Goal: Task Accomplishment & Management: Use online tool/utility

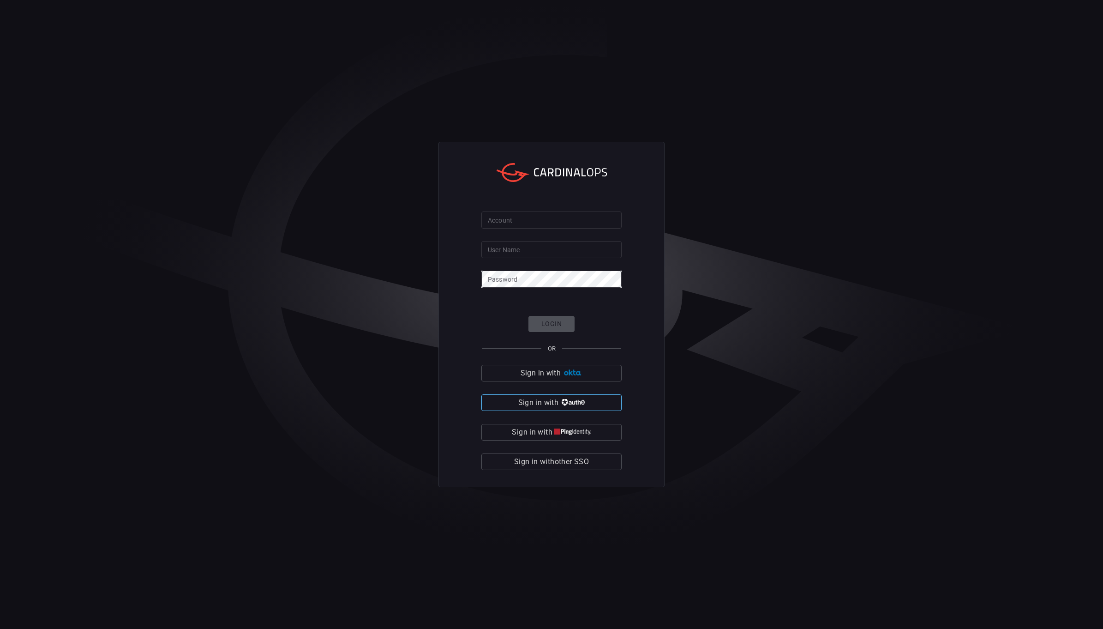
click at [550, 398] on span "Sign in with" at bounding box center [538, 402] width 40 height 13
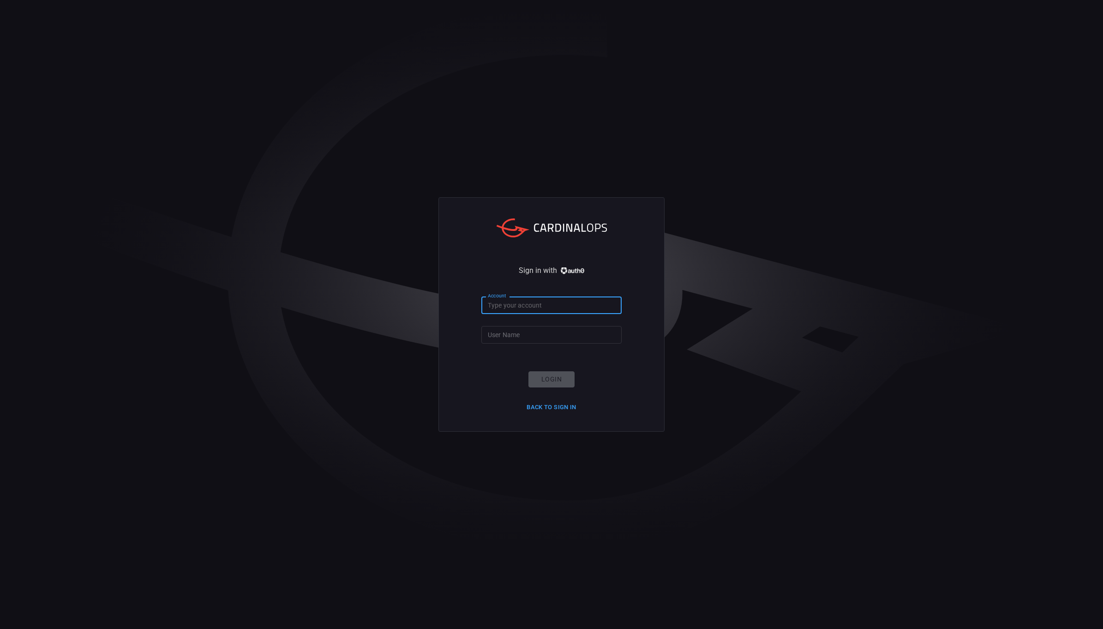
click at [540, 304] on input "Account" at bounding box center [551, 304] width 140 height 17
type input "ropesgray"
type input "rachid.gottih"
click at [551, 377] on button "Login" at bounding box center [552, 379] width 46 height 16
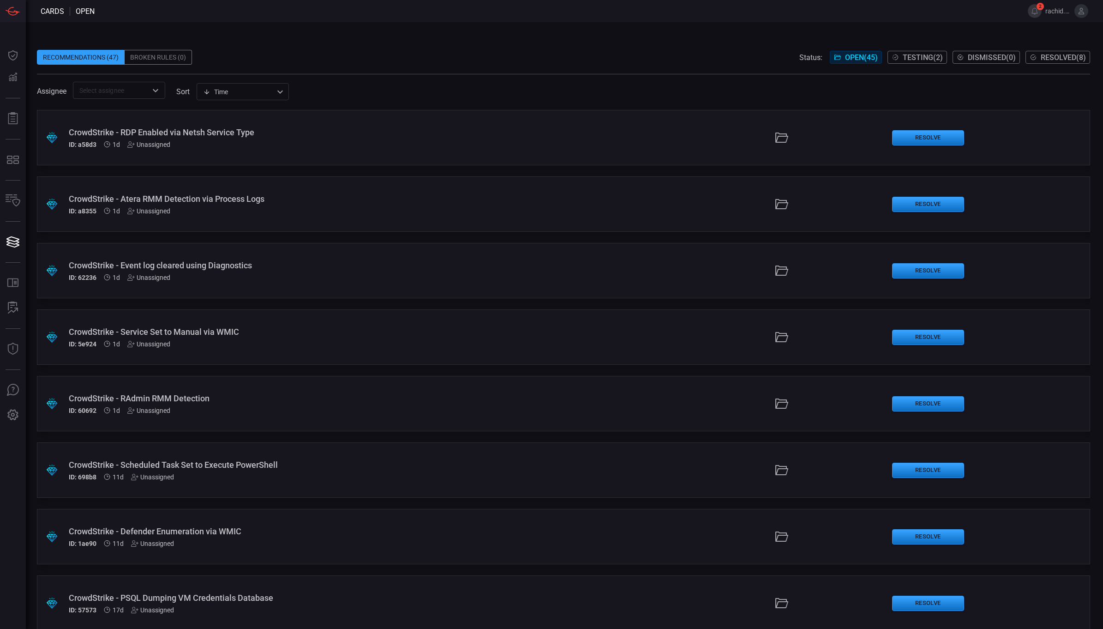
click at [1085, 14] on icon at bounding box center [1081, 11] width 8 height 8
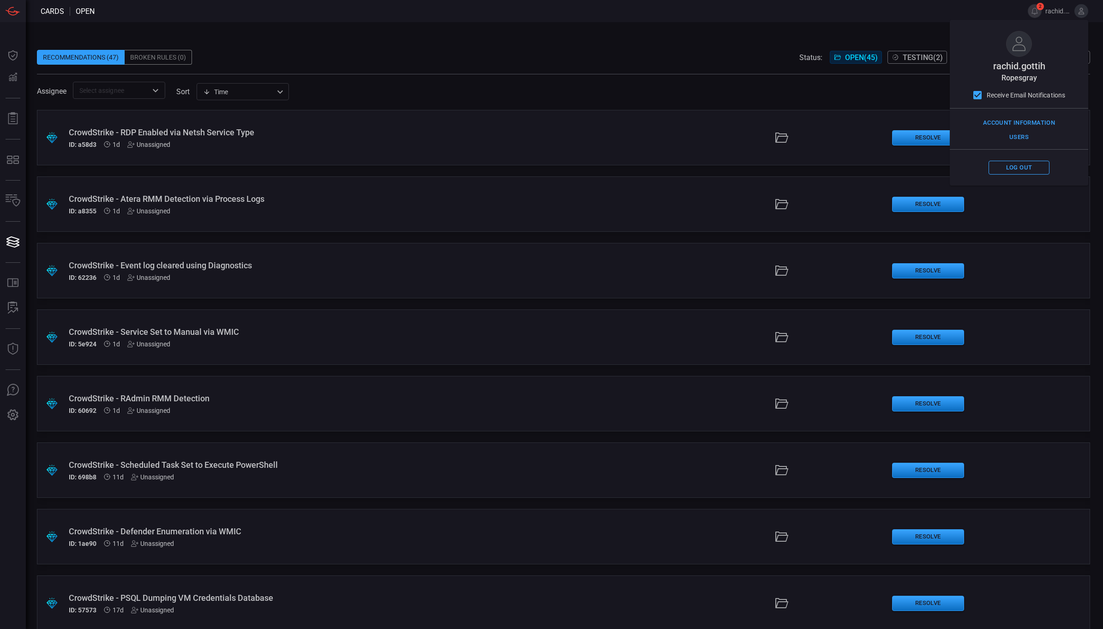
click at [913, 54] on span "Testing ( 2 )" at bounding box center [923, 57] width 40 height 9
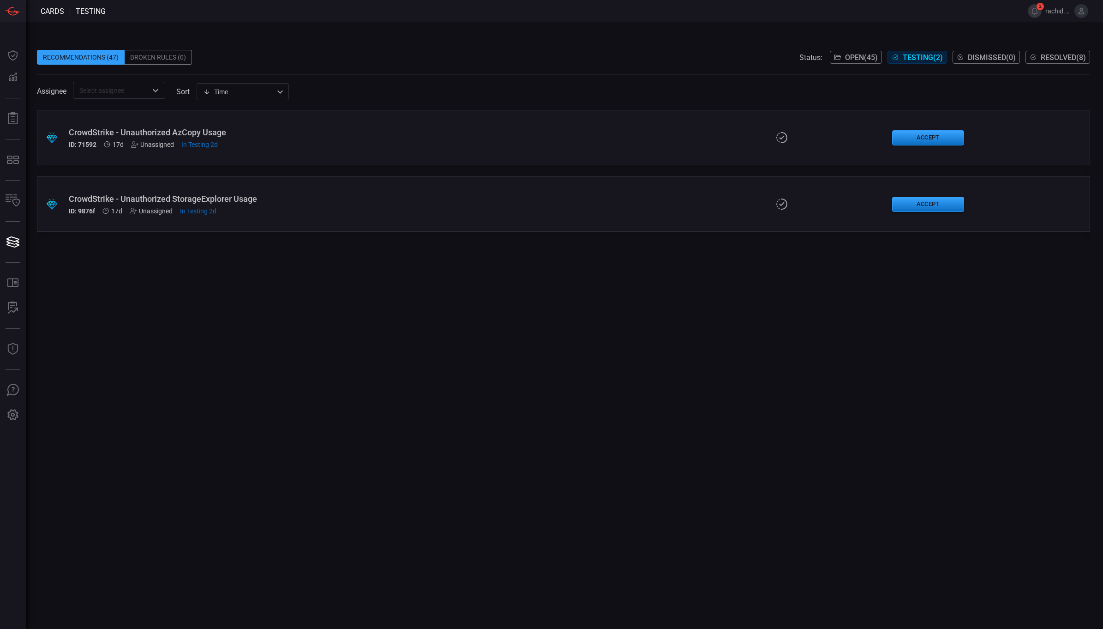
click at [93, 135] on div "CrowdStrike - Unauthorized AzCopy Usage" at bounding box center [270, 132] width 402 height 10
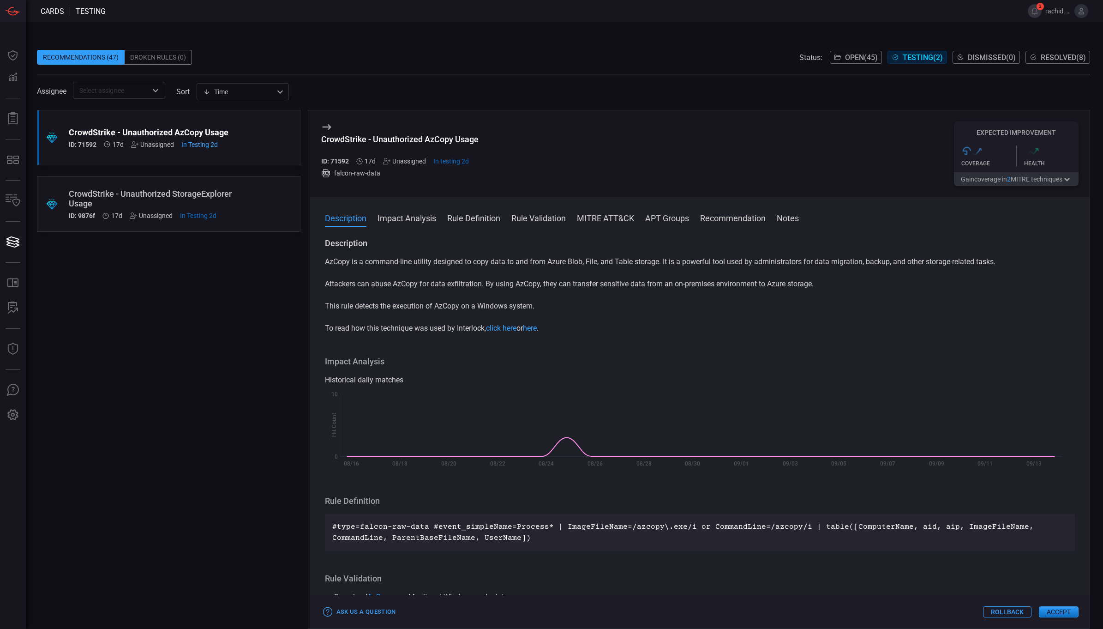
click at [138, 200] on div "CrowdStrike - Unauthorized StorageExplorer Usage" at bounding box center [151, 198] width 165 height 19
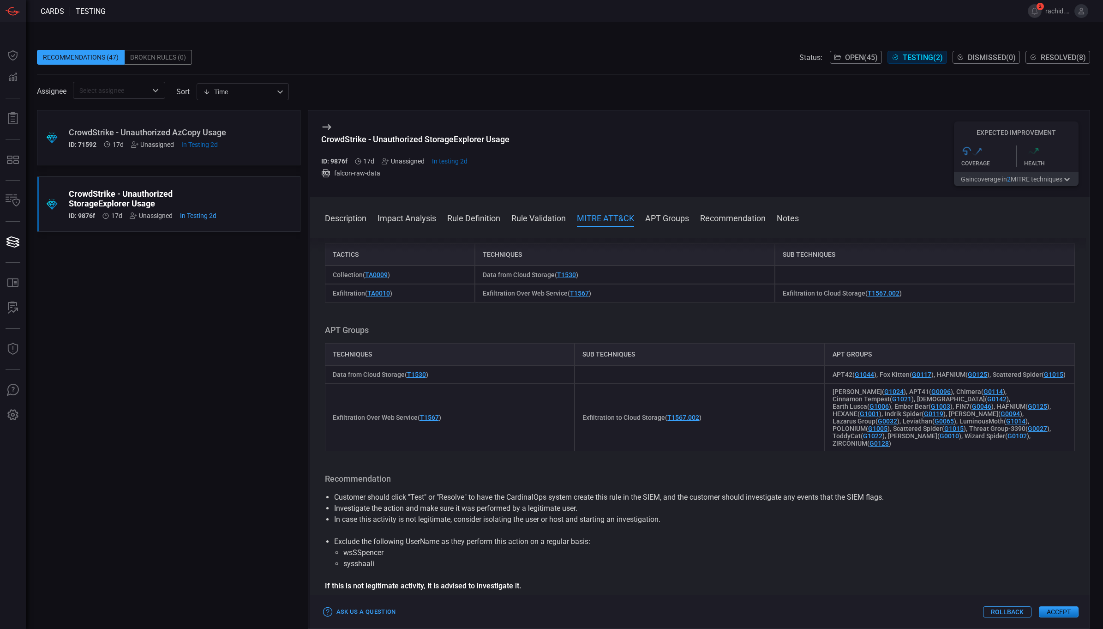
scroll to position [424, 0]
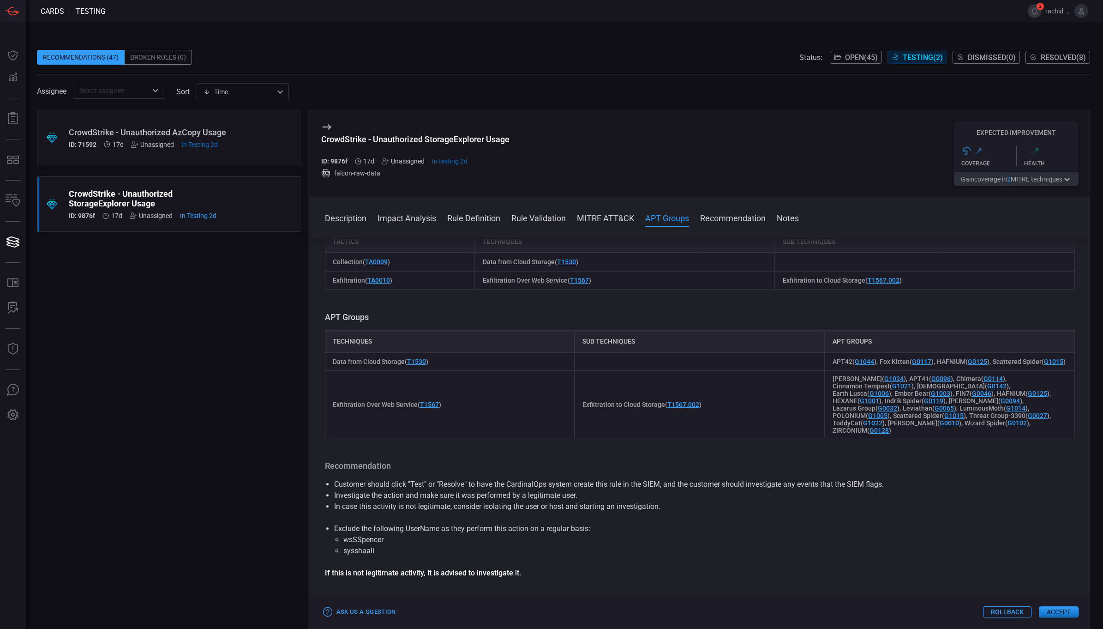
click at [1059, 608] on button "Accept" at bounding box center [1059, 611] width 40 height 11
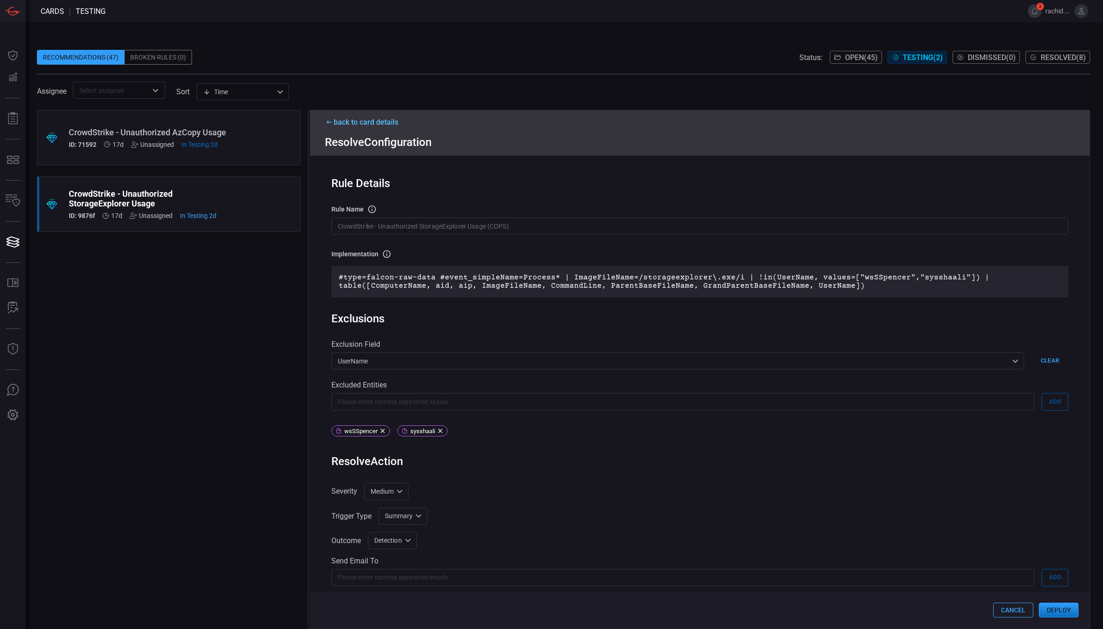
click at [1062, 610] on button "Deploy" at bounding box center [1059, 609] width 40 height 15
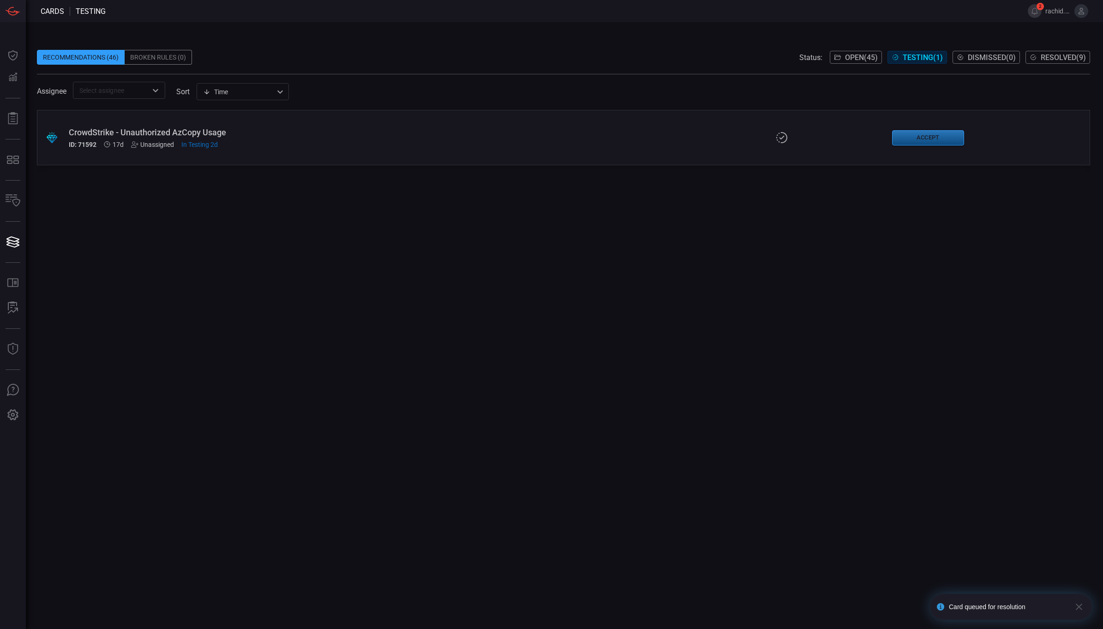
click at [931, 138] on button "Accept" at bounding box center [928, 137] width 72 height 15
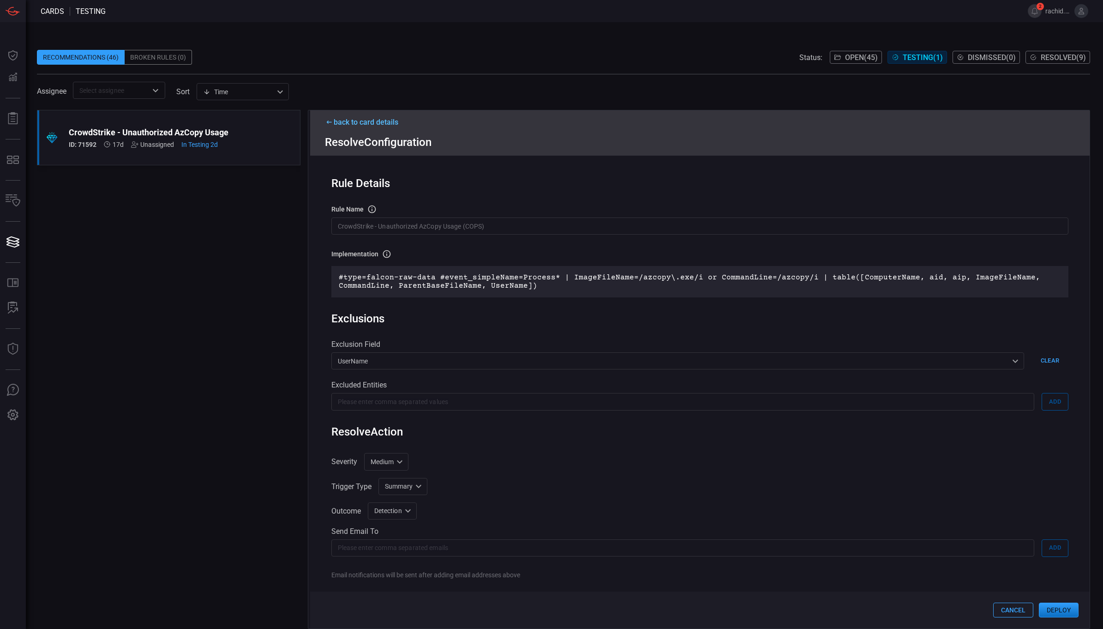
click at [244, 133] on div ".suggested_cards_icon{fill:url(#suggested_cards_icon);} CrowdStrike - Unauthori…" at bounding box center [169, 137] width 264 height 55
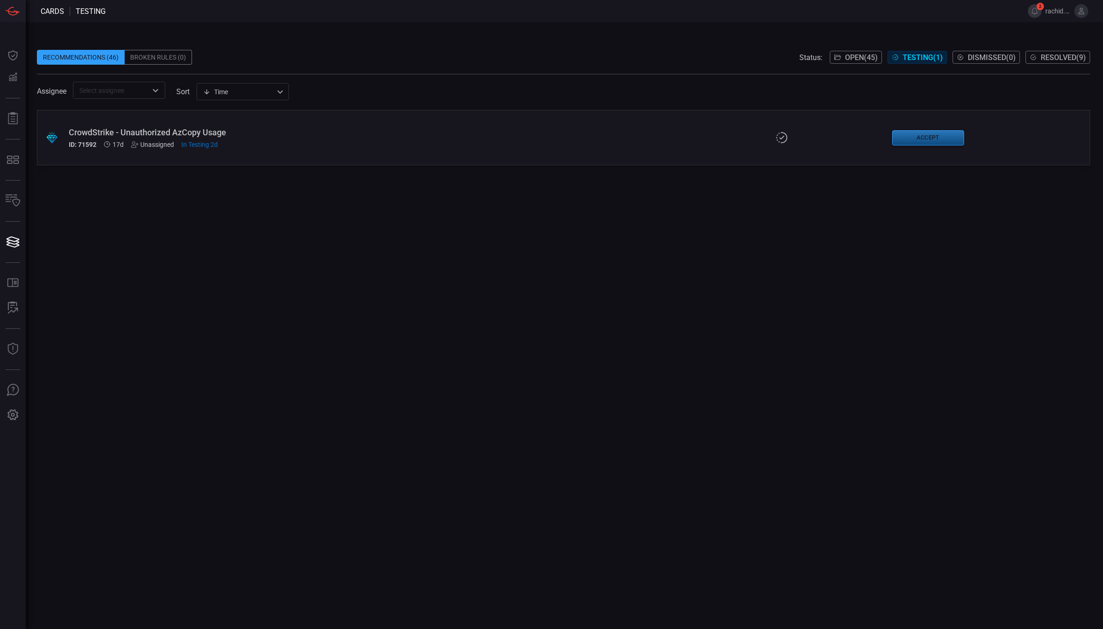
click at [930, 137] on button "Accept" at bounding box center [928, 137] width 72 height 15
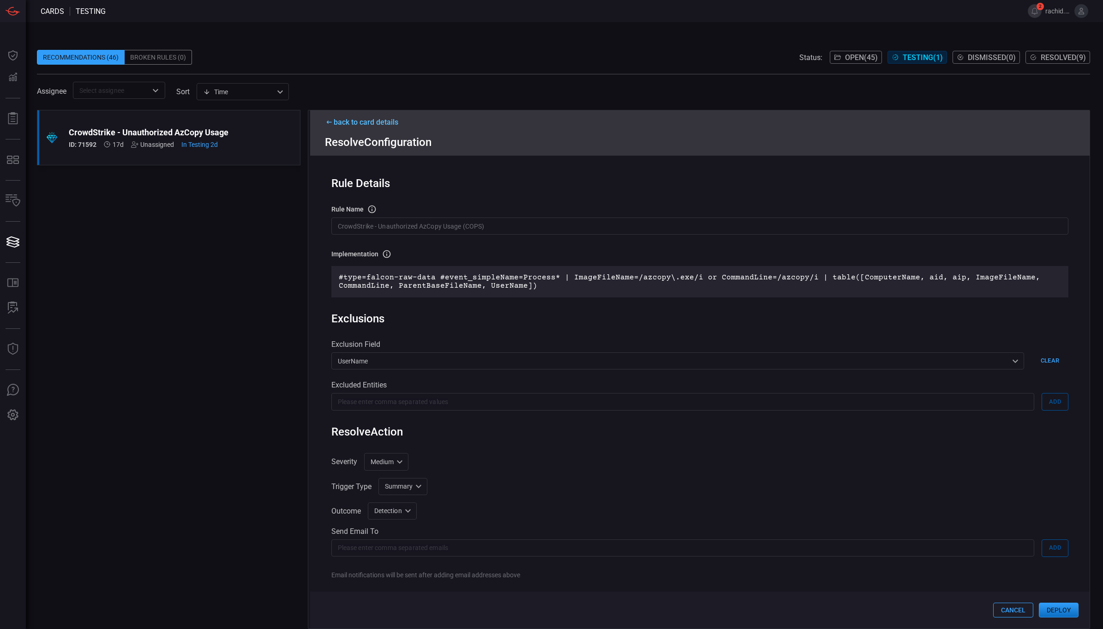
click at [1063, 605] on button "Deploy" at bounding box center [1059, 609] width 40 height 15
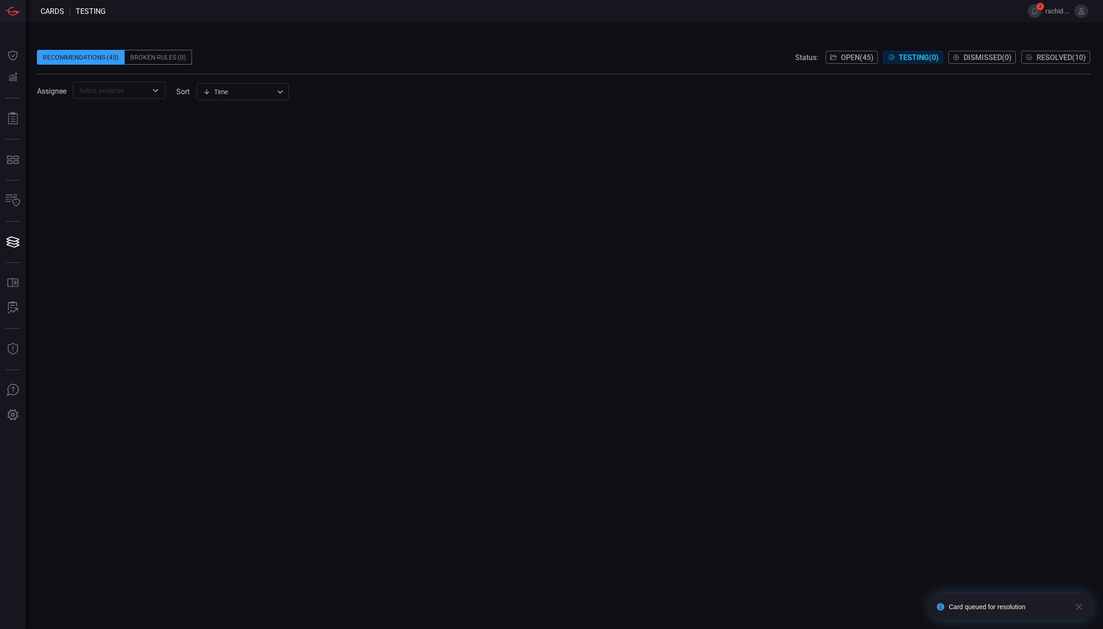
click at [851, 53] on span "Open ( 45 )" at bounding box center [857, 57] width 33 height 9
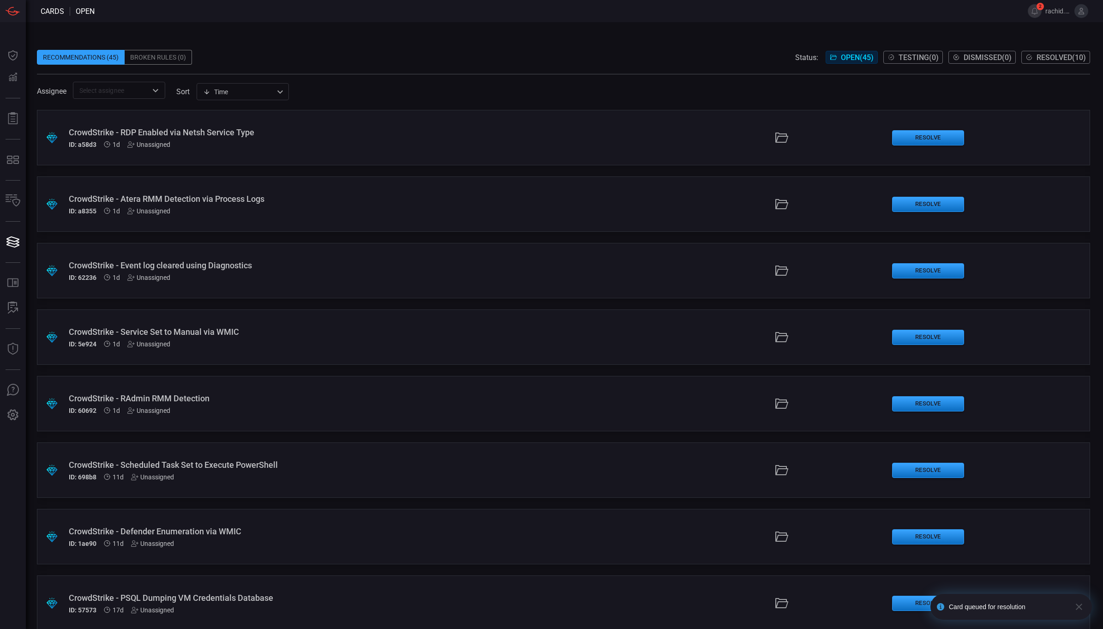
click at [206, 132] on div "CrowdStrike - RDP Enabled via Netsh Service Type" at bounding box center [270, 132] width 402 height 10
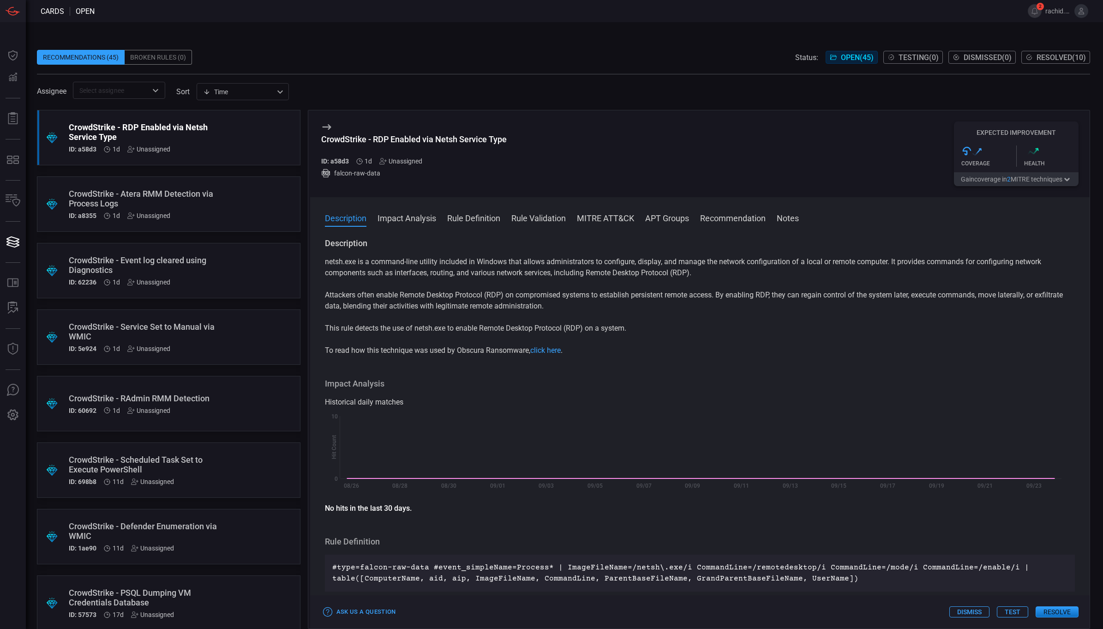
scroll to position [1685, 0]
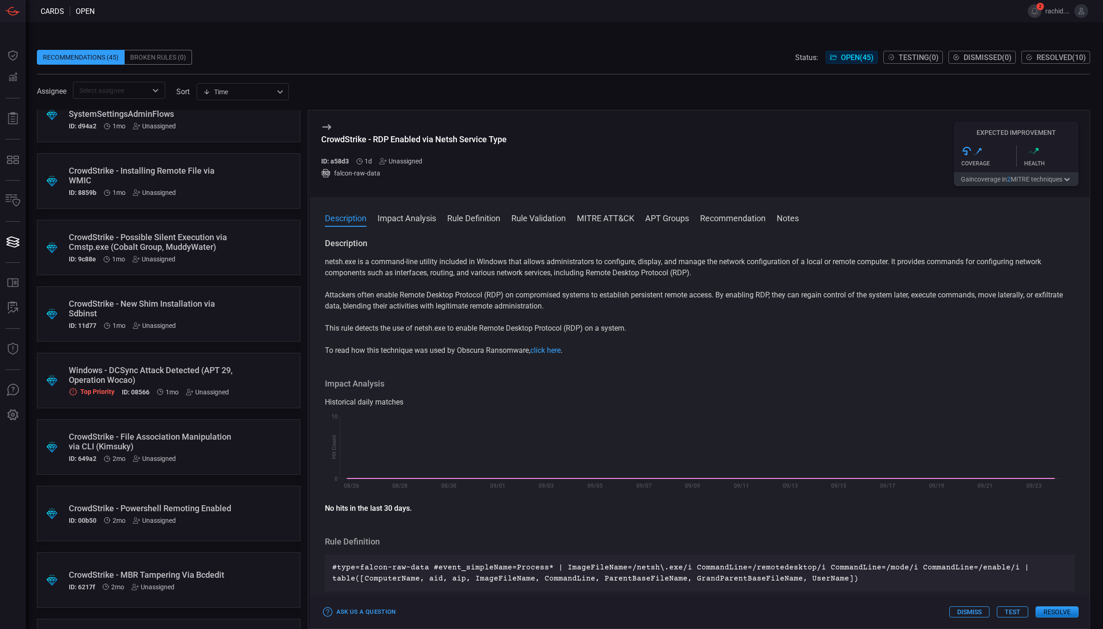
click at [180, 366] on div "Windows - DCSync Attack Detected (APT 29, Operation Wocao)" at bounding box center [151, 374] width 165 height 19
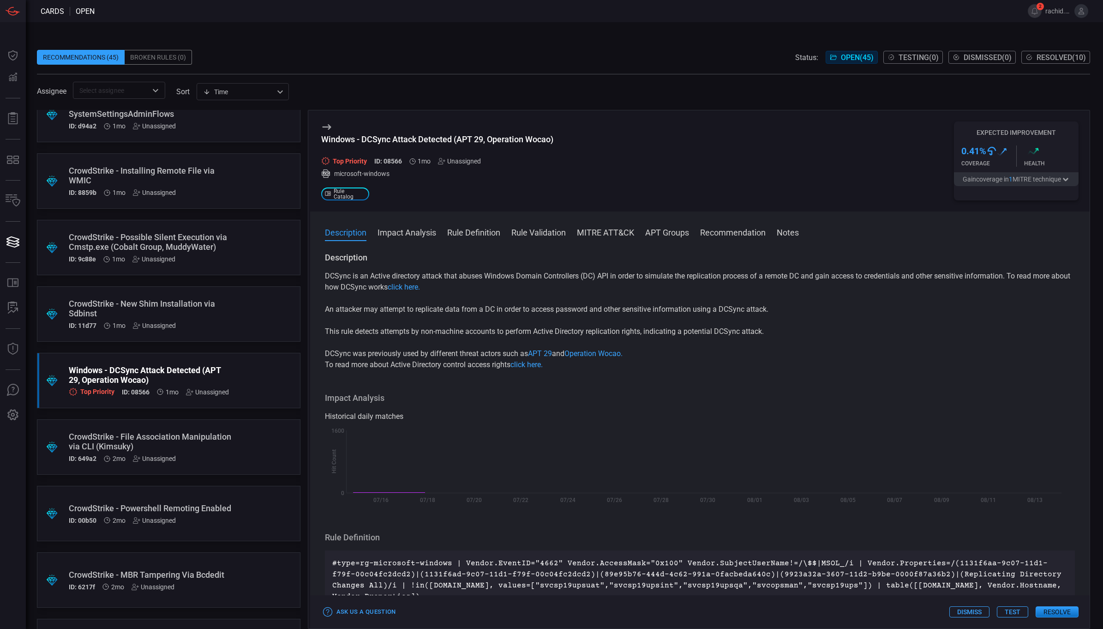
click at [180, 366] on div "Windows - DCSync Attack Detected (APT 29, Operation Wocao)" at bounding box center [151, 374] width 165 height 19
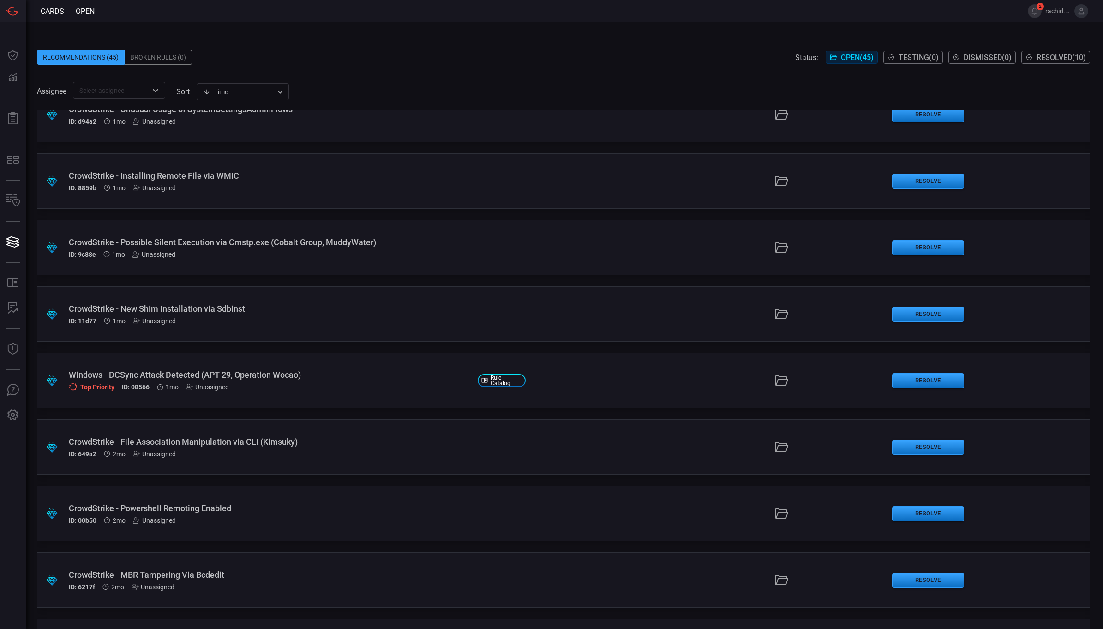
click at [207, 368] on div ".suggested_cards_icon{fill:url(#suggested_cards_icon);} Windows - DCSync Attack…" at bounding box center [563, 380] width 1053 height 55
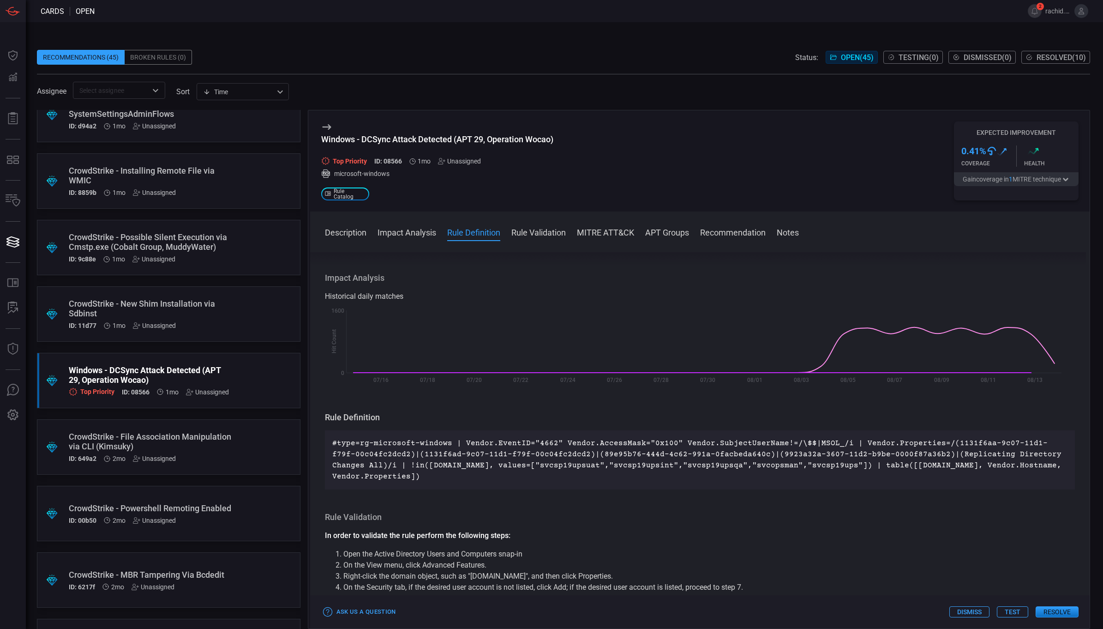
scroll to position [78, 0]
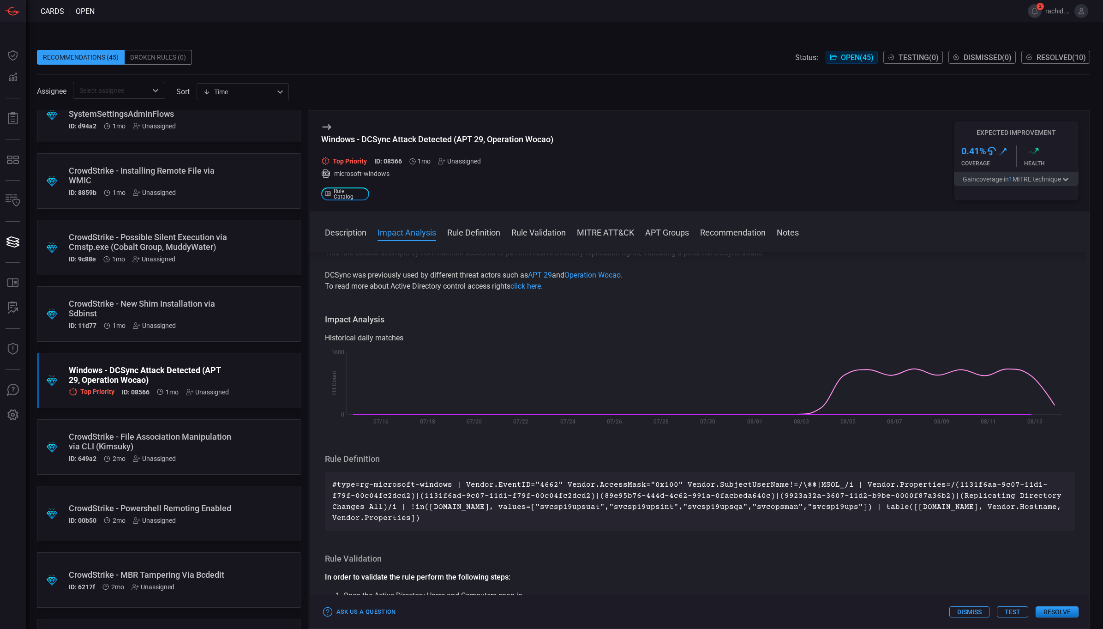
click at [526, 505] on p "#type=rg-microsoft-windows | Vendor.EventID="4662" Vendor.AccessMask="0x100" Ve…" at bounding box center [700, 501] width 736 height 44
click at [734, 231] on button "Recommendation" at bounding box center [733, 231] width 66 height 11
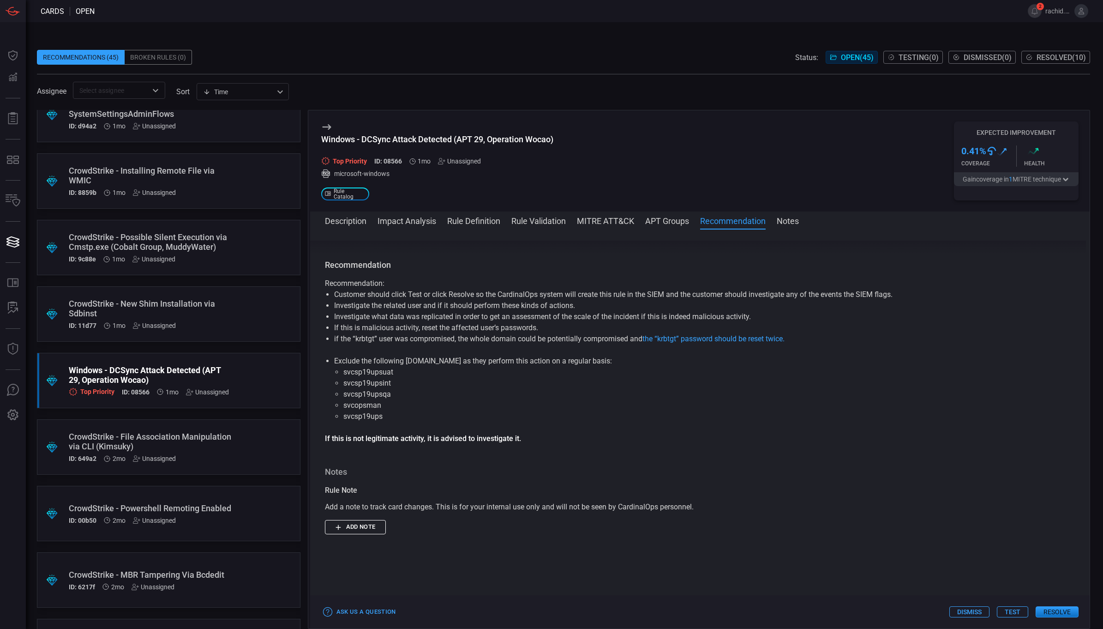
click at [794, 222] on button "Notes" at bounding box center [788, 220] width 22 height 11
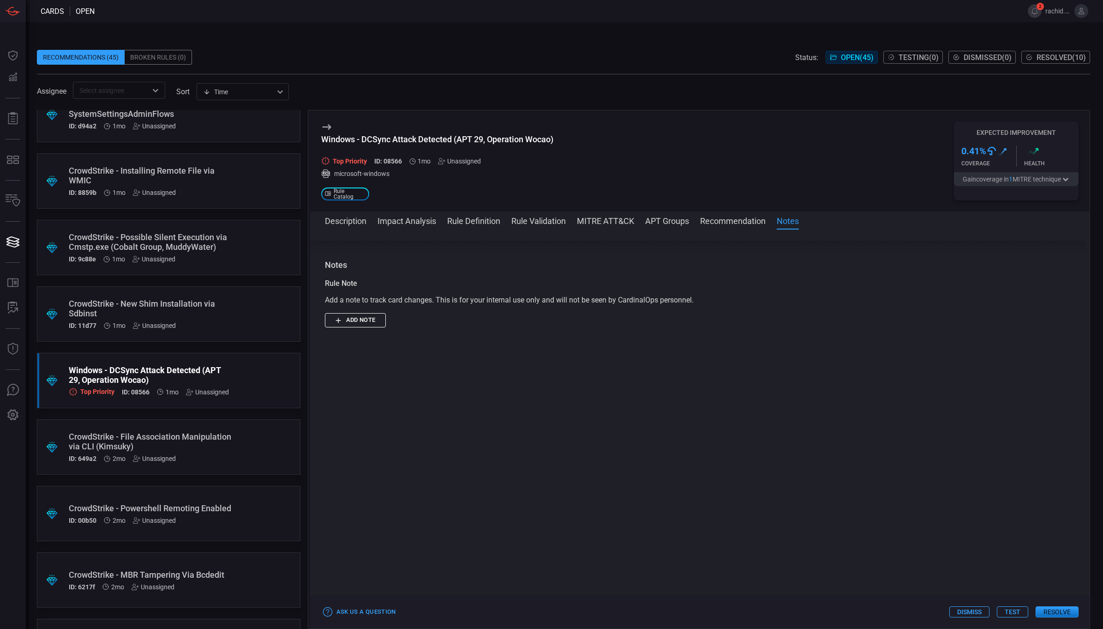
click at [742, 218] on button "Recommendation" at bounding box center [733, 220] width 66 height 11
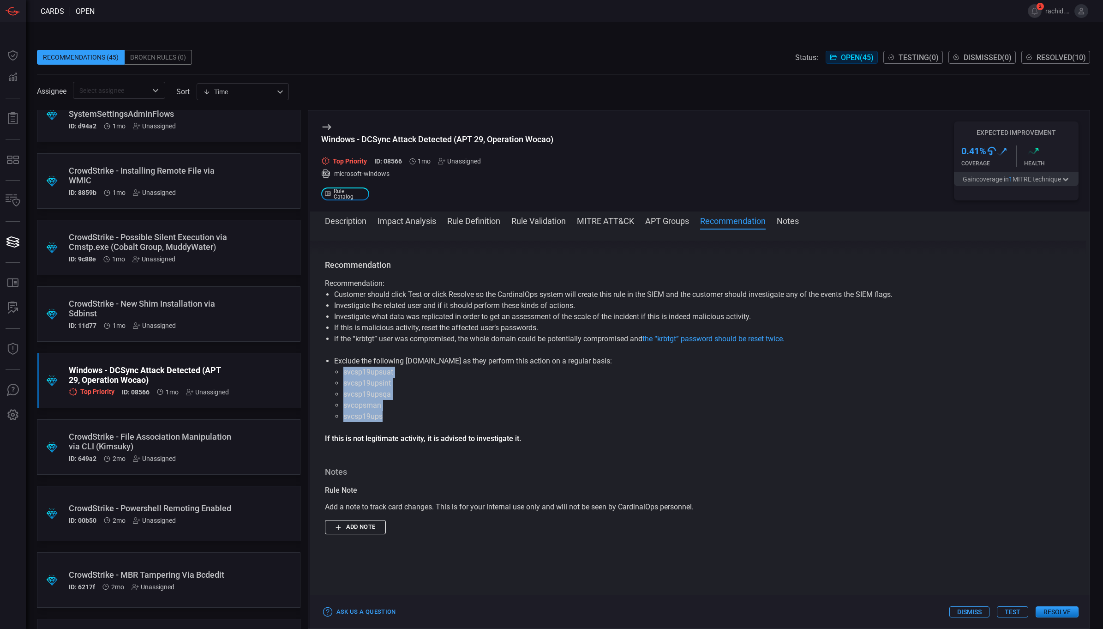
drag, startPoint x: 342, startPoint y: 361, endPoint x: 388, endPoint y: 407, distance: 65.6
click at [388, 407] on ul "svcsp19upsuat svcsp19upsint svcsp19upsqa svcopsman svcsp19ups" at bounding box center [700, 394] width 732 height 55
click at [415, 224] on button "Impact Analysis" at bounding box center [407, 220] width 59 height 11
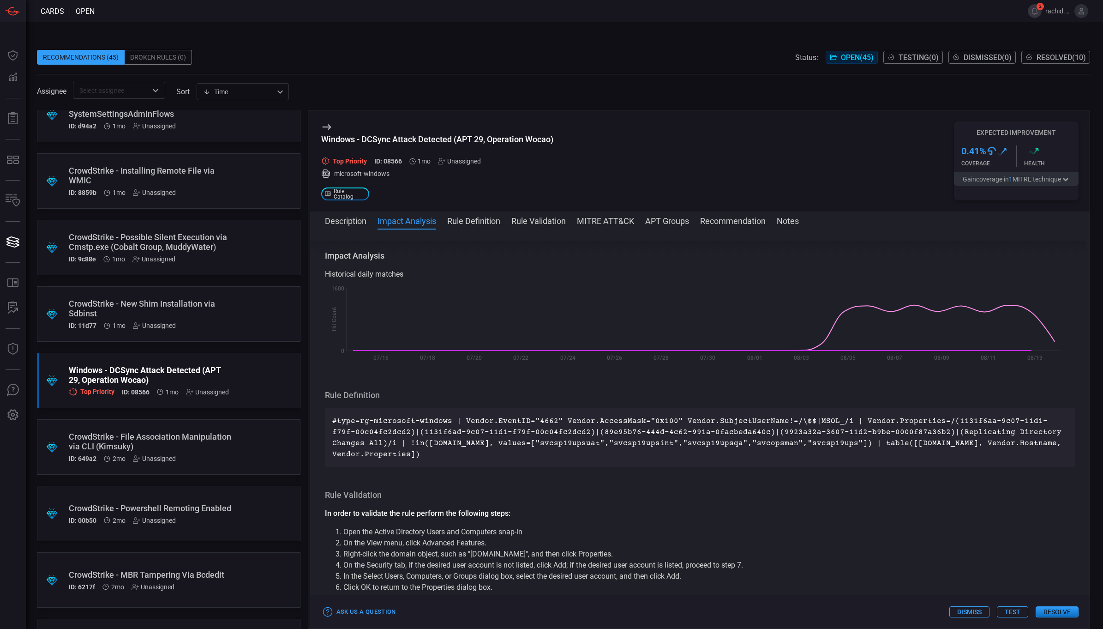
click at [466, 219] on button "Rule Definition" at bounding box center [473, 220] width 53 height 11
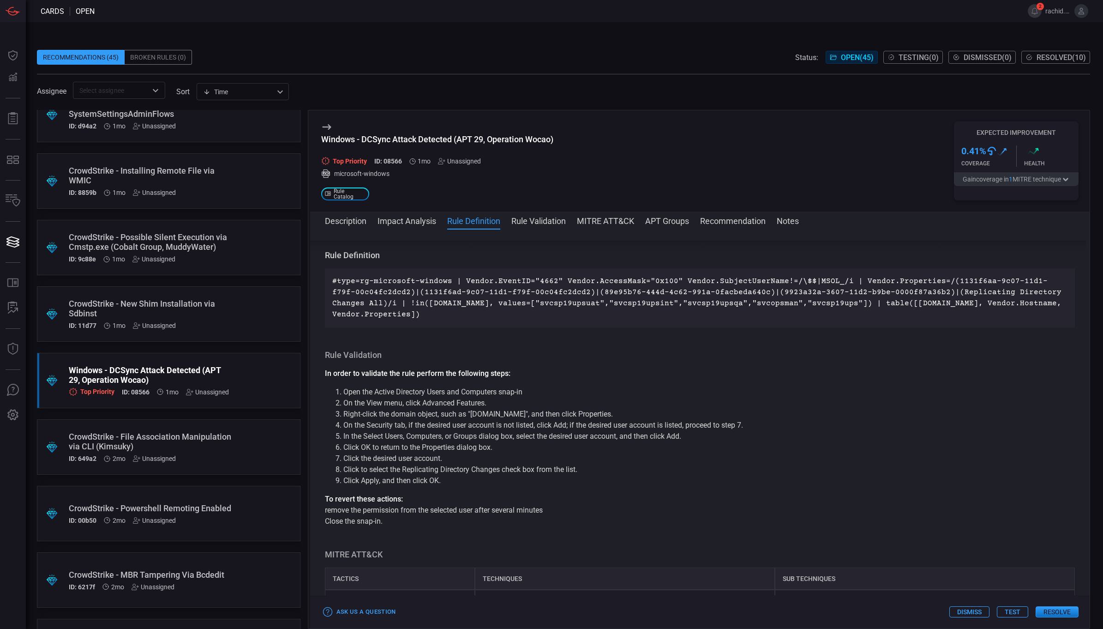
click at [531, 222] on button "Rule Validation" at bounding box center [538, 220] width 54 height 11
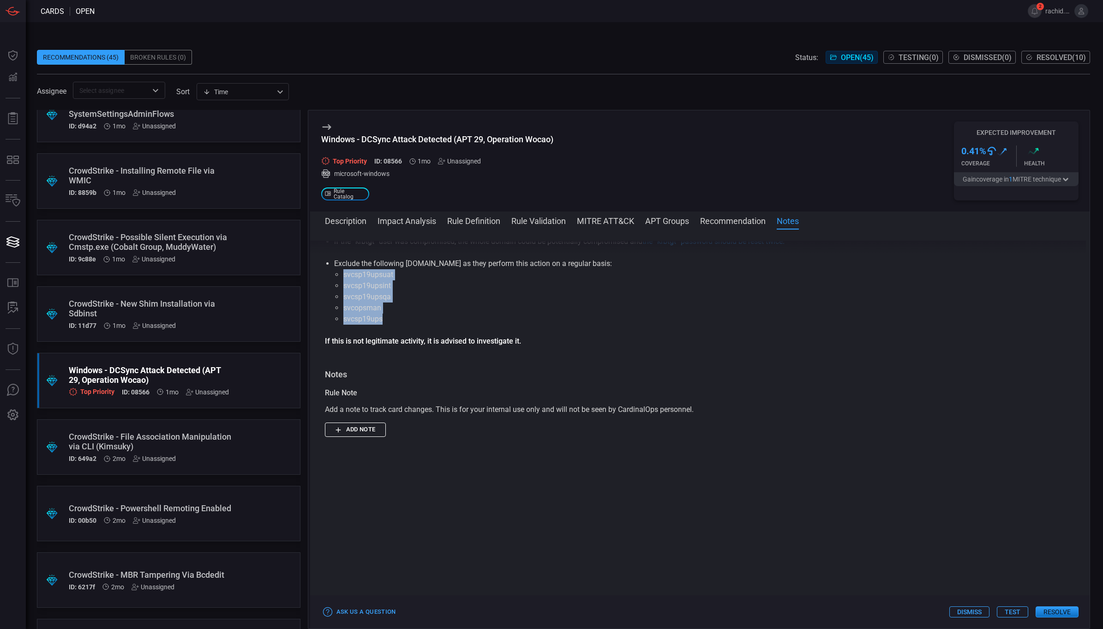
scroll to position [831, 0]
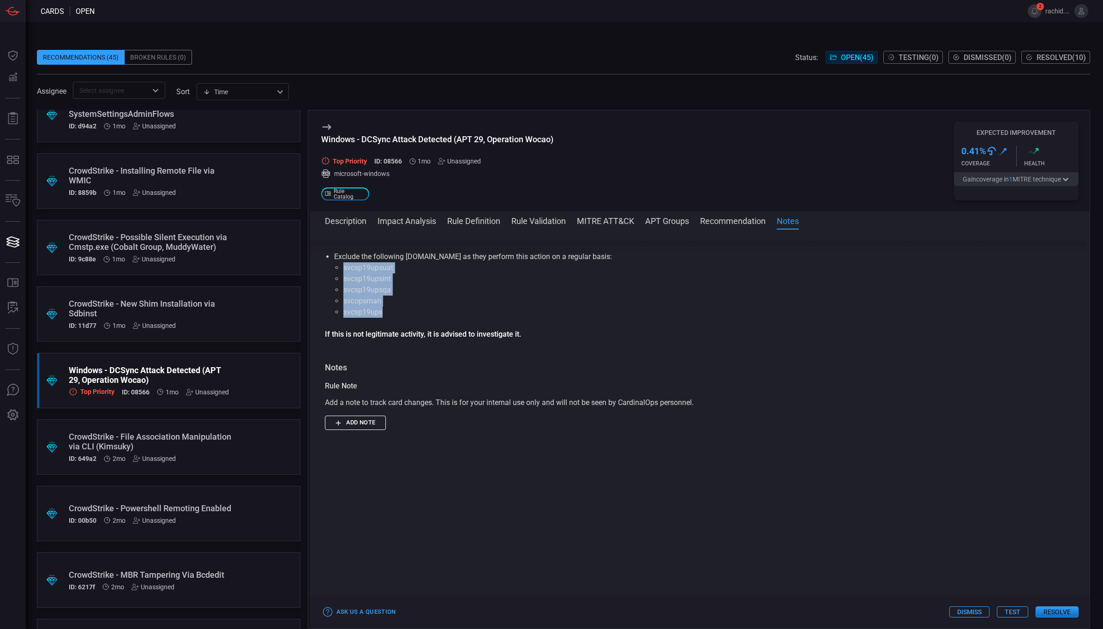
click at [389, 307] on li "svcsp19ups" at bounding box center [700, 312] width 714 height 11
drag, startPoint x: 340, startPoint y: 301, endPoint x: 361, endPoint y: 303, distance: 21.3
click at [361, 303] on ul "svcsp19upsuat svcsp19upsint svcsp19upsqa svcopsman svcsp19ups" at bounding box center [700, 289] width 732 height 55
copy li "svcsp"
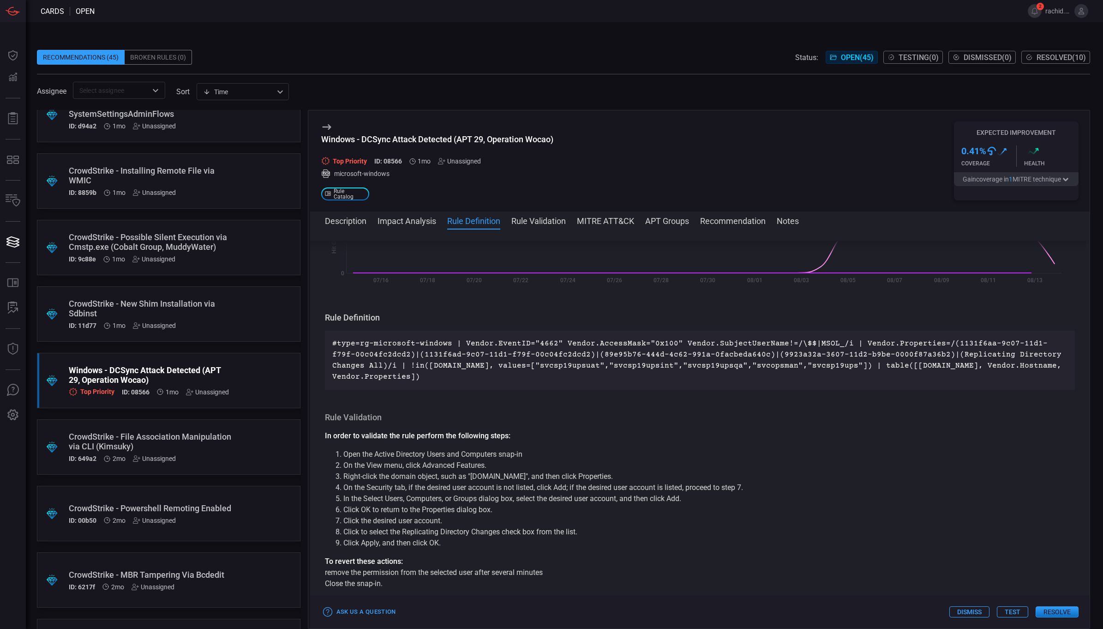
scroll to position [206, 0]
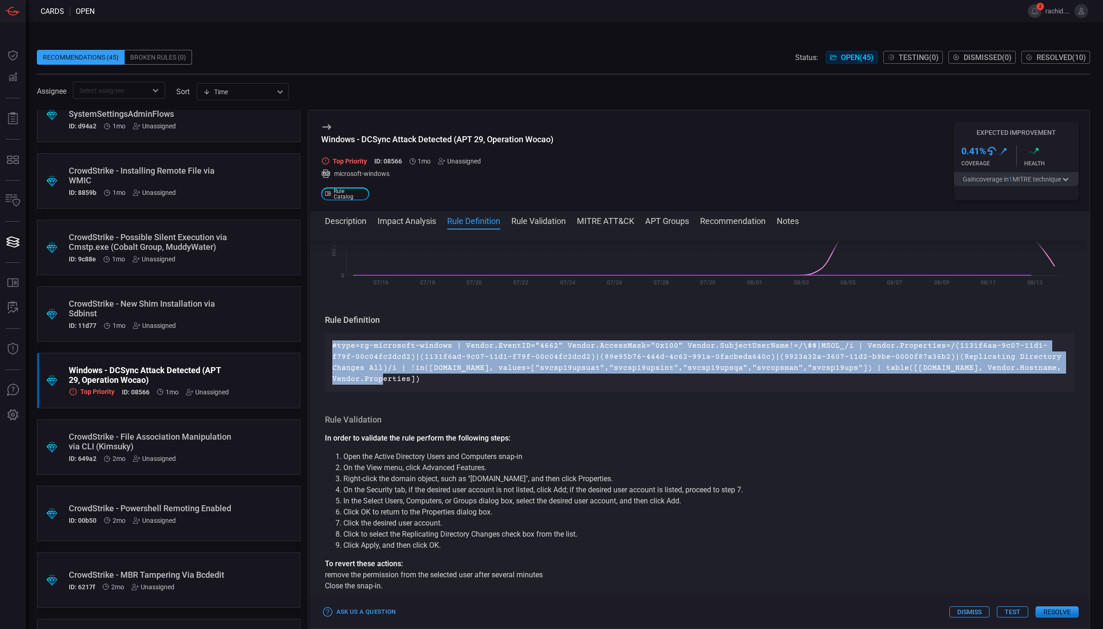
drag, startPoint x: 333, startPoint y: 344, endPoint x: 1067, endPoint y: 371, distance: 734.9
click at [1067, 371] on div "Description DCSync is an Active directory attack that abuses Windows Domain Con…" at bounding box center [700, 427] width 780 height 373
copy p "#type=rg-microsoft-windows | Vendor.EventID="4662" Vendor.AccessMask="0x100" Ve…"
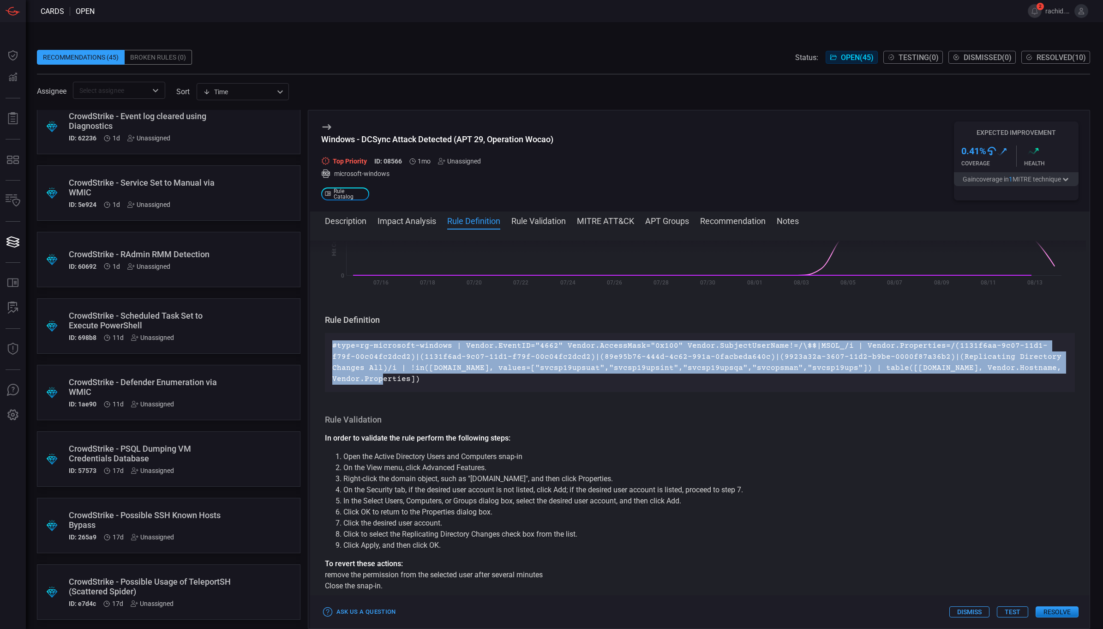
scroll to position [0, 0]
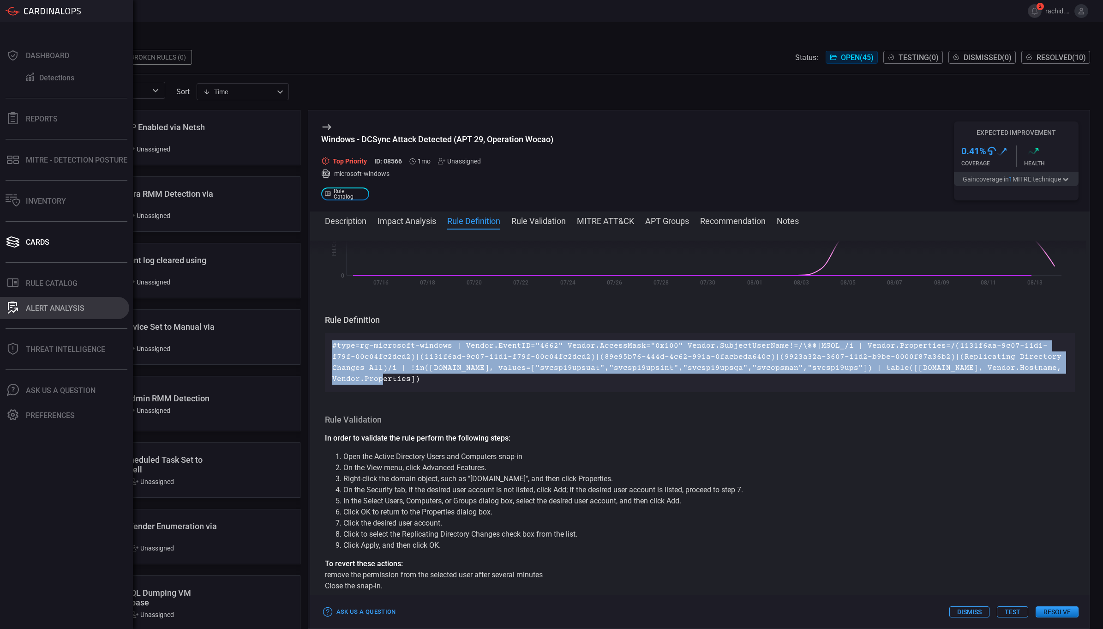
click at [56, 306] on div "ALERT ANALYSIS" at bounding box center [55, 308] width 59 height 9
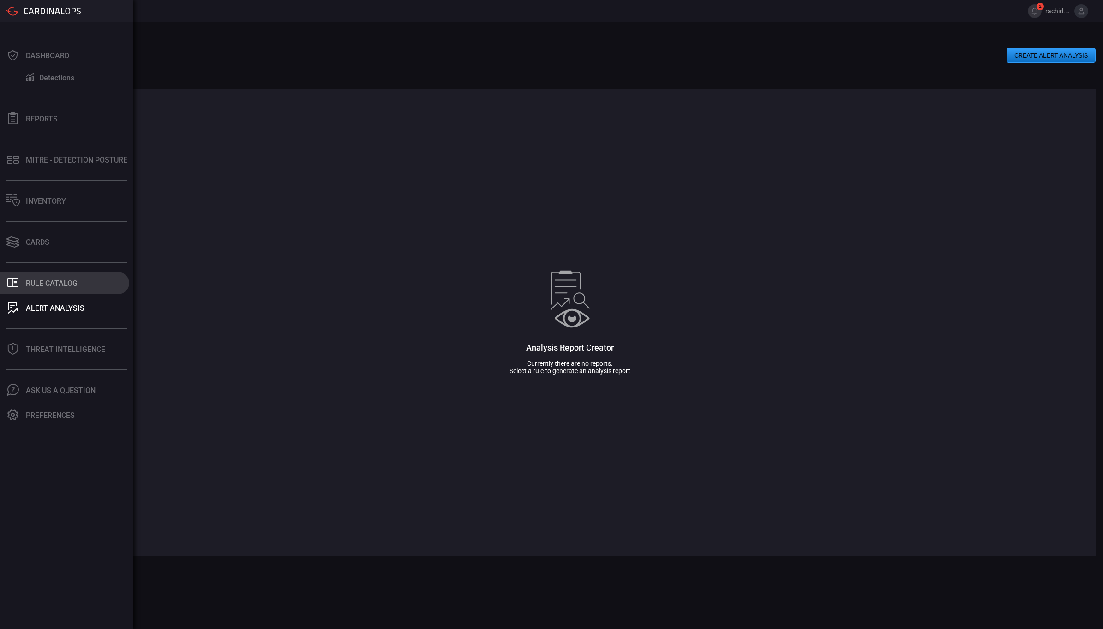
click at [42, 279] on div "Rule Catalog" at bounding box center [52, 283] width 52 height 9
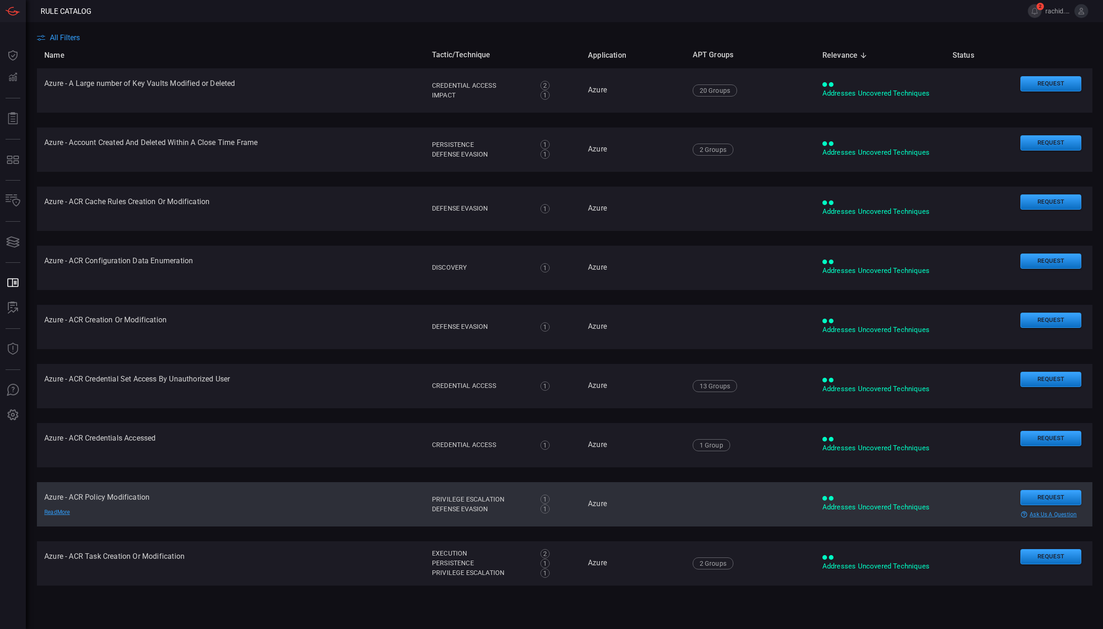
type button "/rule-catalog"
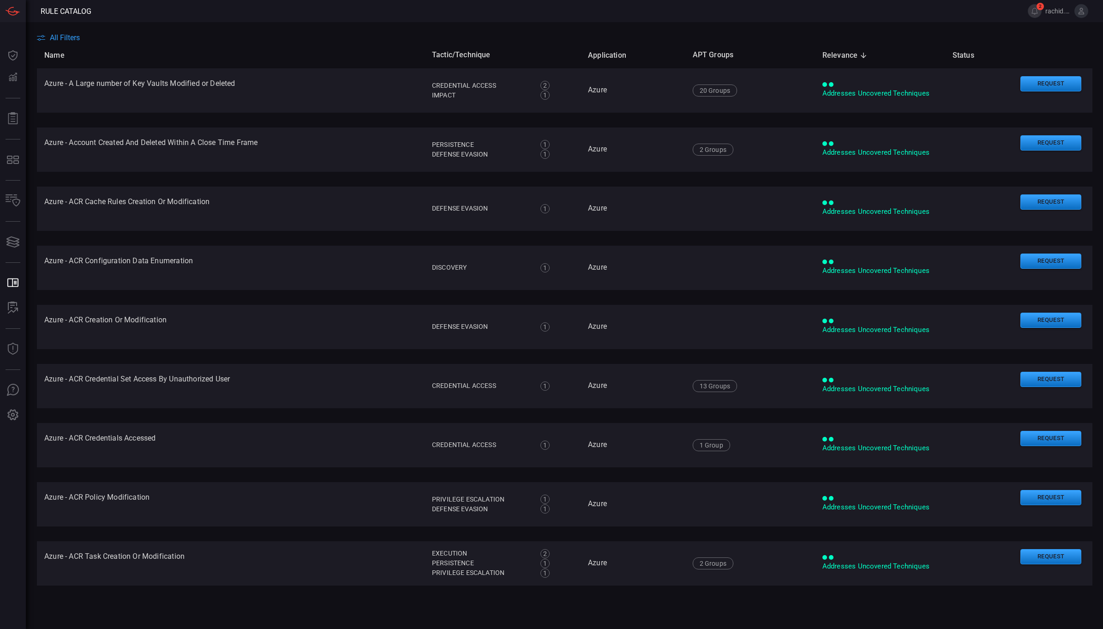
click at [67, 36] on span "All Filters" at bounding box center [65, 37] width 30 height 9
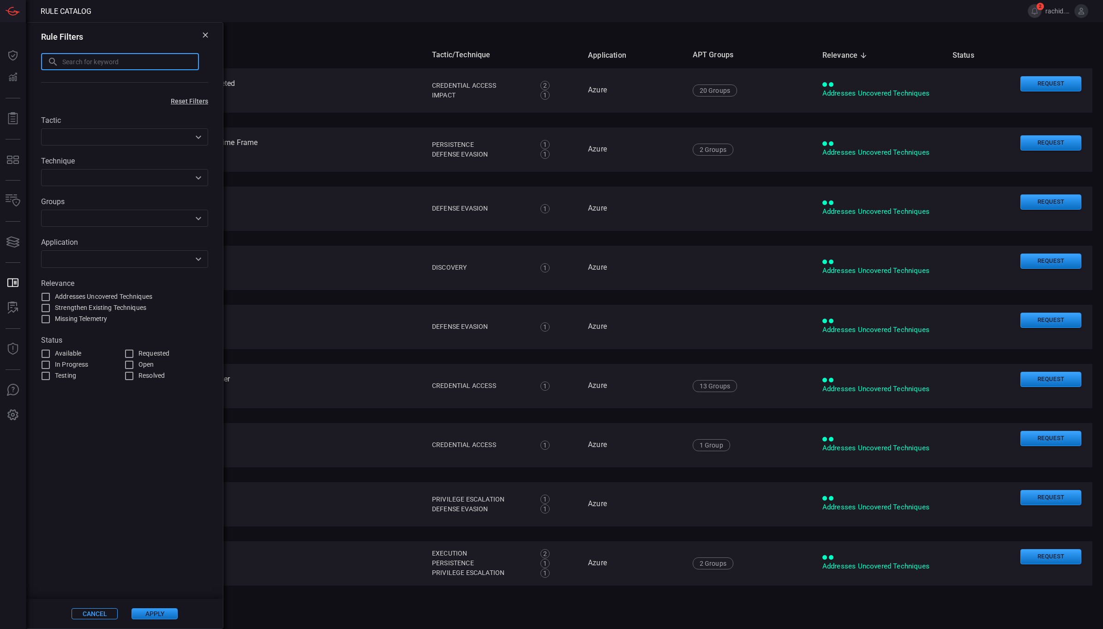
click at [81, 63] on input "text" at bounding box center [130, 61] width 137 height 17
type input "vmware"
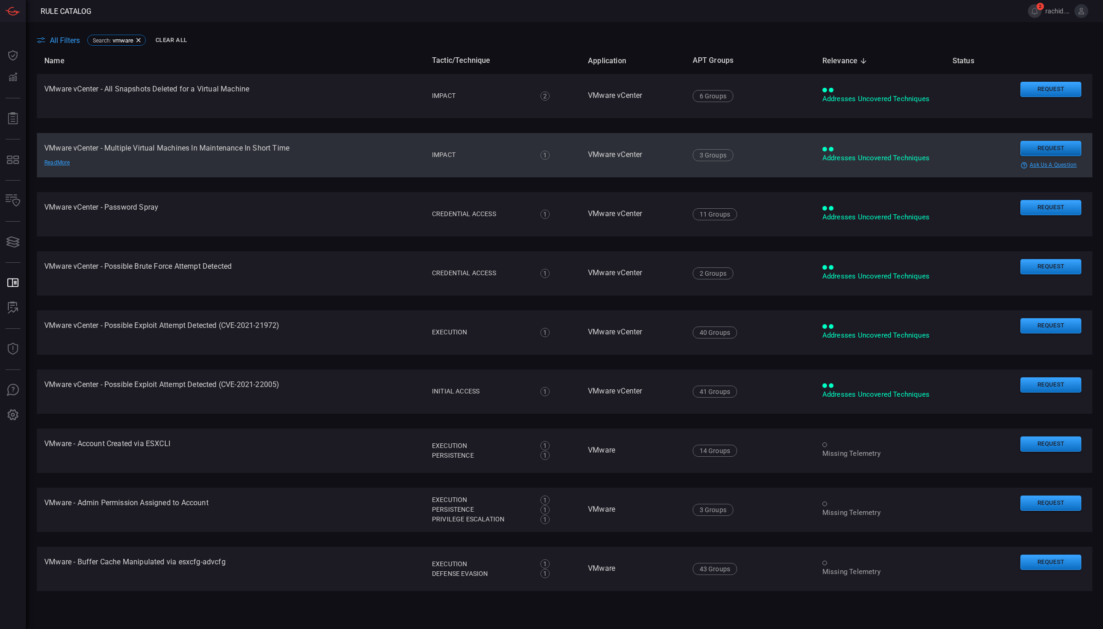
click at [1032, 148] on button "Request" at bounding box center [1051, 148] width 61 height 15
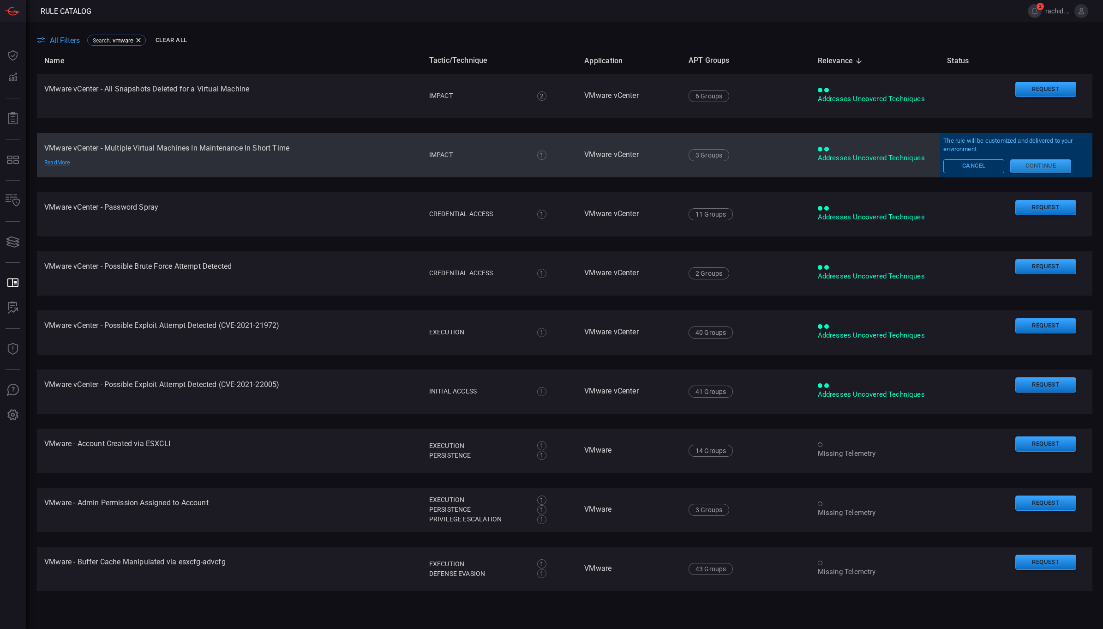
click at [1046, 162] on button "Continue" at bounding box center [1041, 166] width 61 height 14
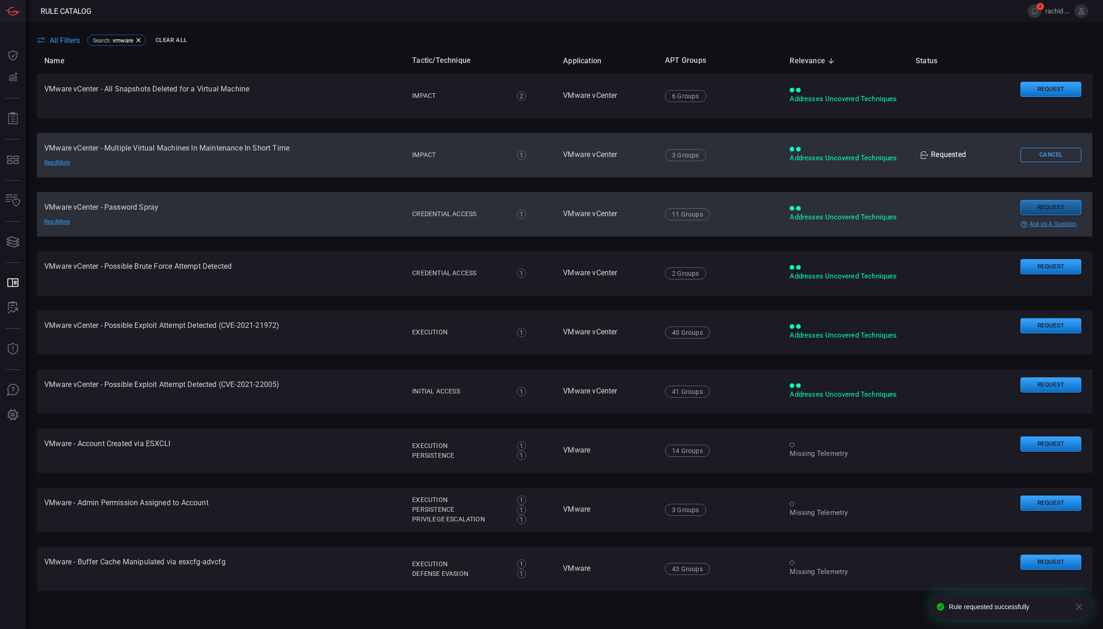
click at [1045, 206] on button "Request" at bounding box center [1051, 207] width 61 height 15
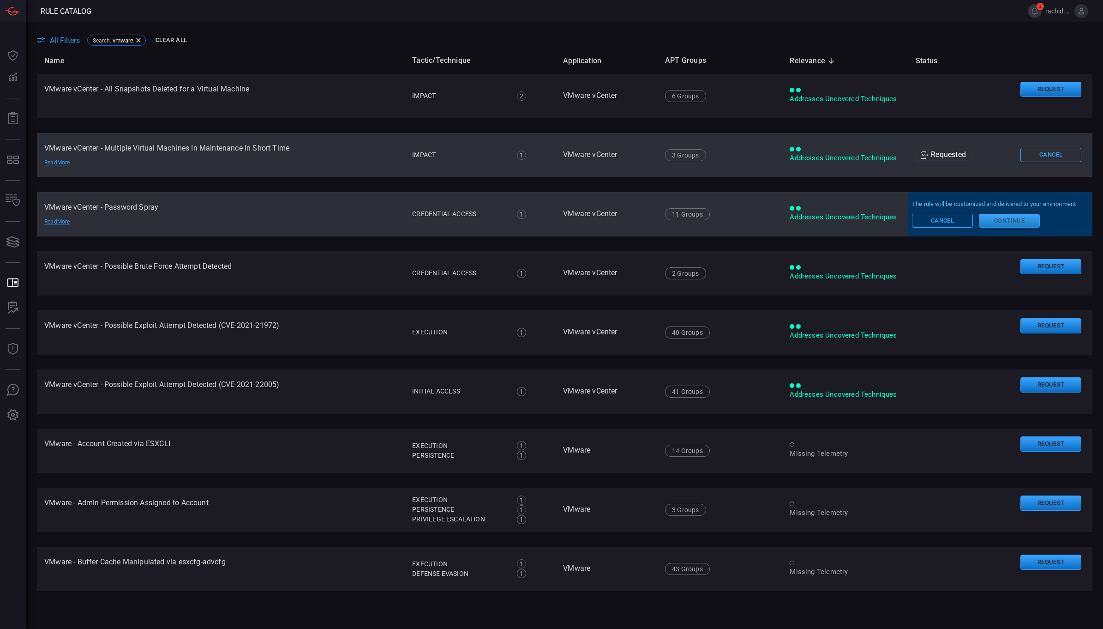
click at [1012, 218] on button "Continue" at bounding box center [1009, 221] width 61 height 14
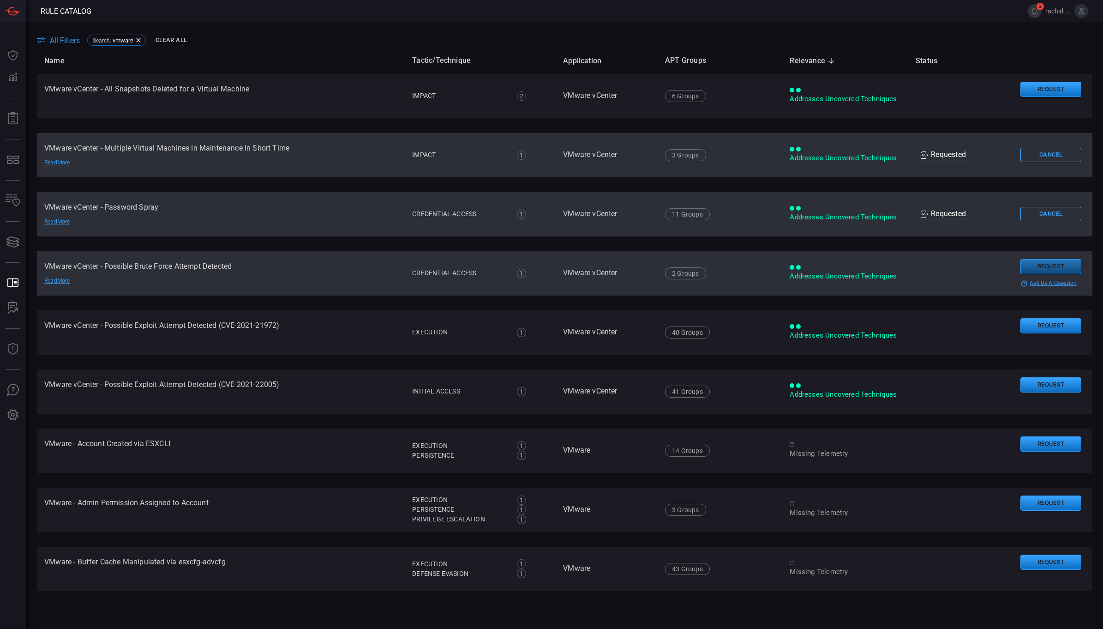
click at [1055, 271] on button "Request" at bounding box center [1051, 266] width 61 height 15
click at [1011, 275] on button "Continue" at bounding box center [1009, 280] width 61 height 14
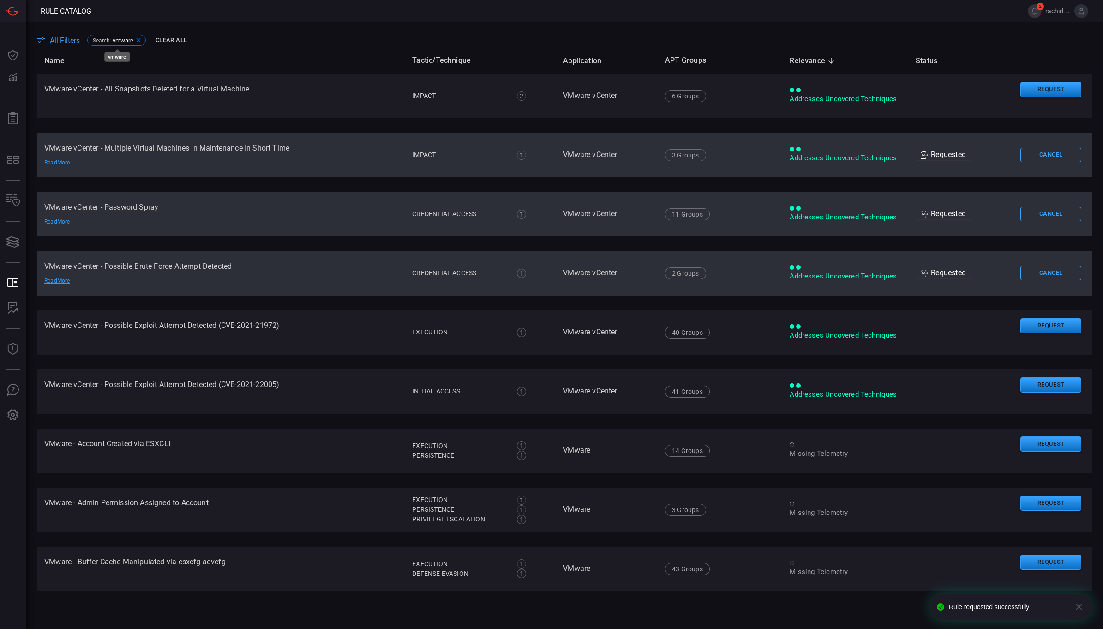
click at [121, 37] on span "vmware" at bounding box center [123, 40] width 21 height 7
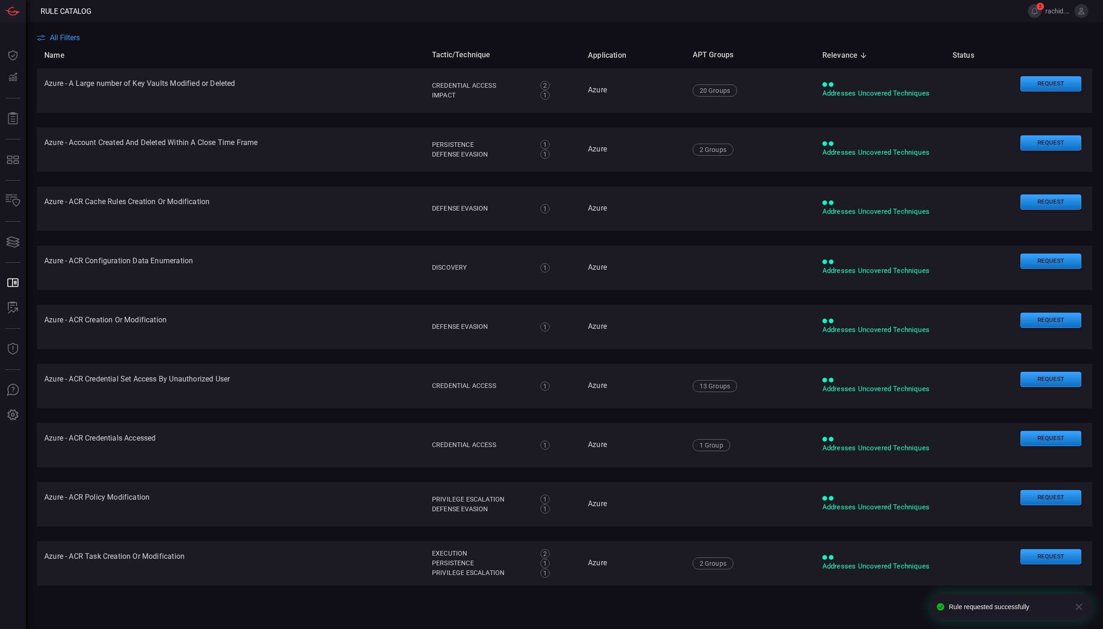
click at [58, 40] on span "All Filters" at bounding box center [65, 37] width 30 height 9
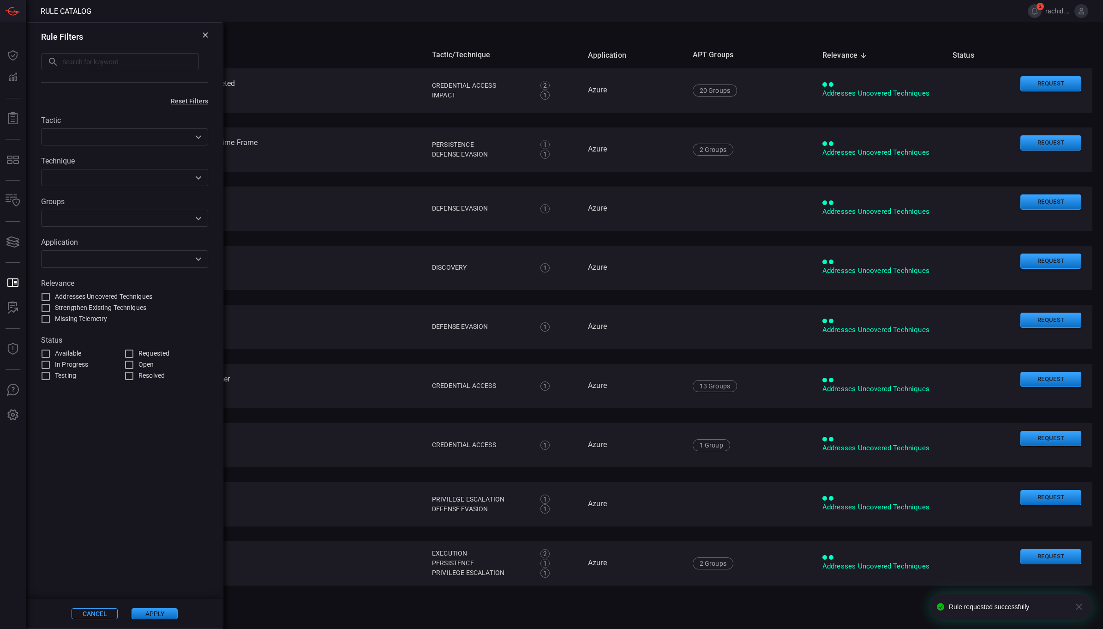
click at [88, 60] on input "text" at bounding box center [130, 61] width 137 height 17
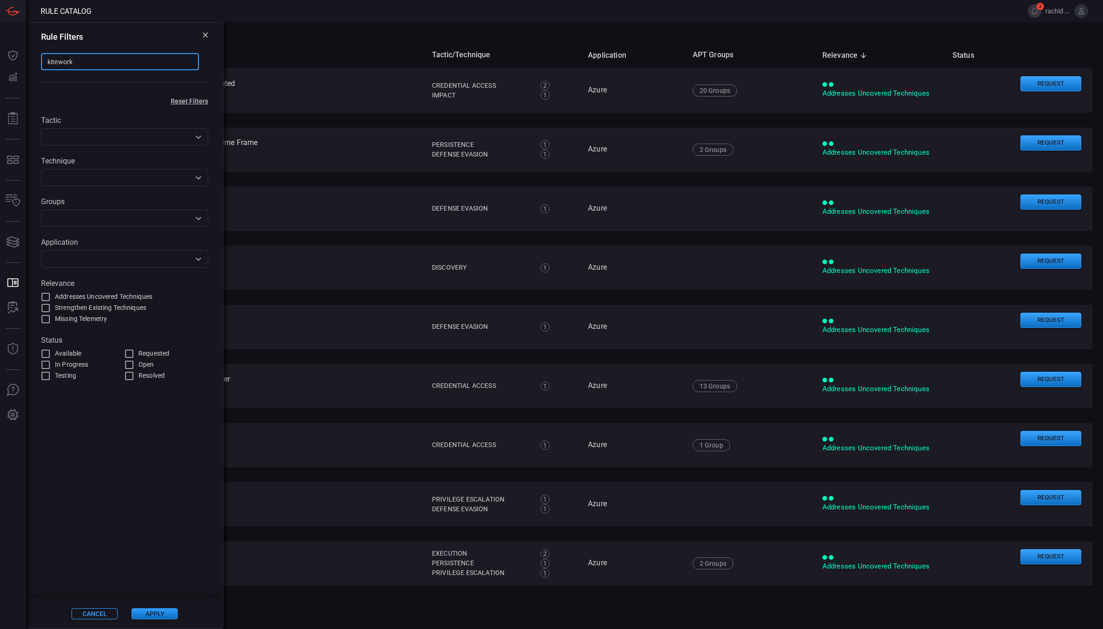
type input "kiteworks"
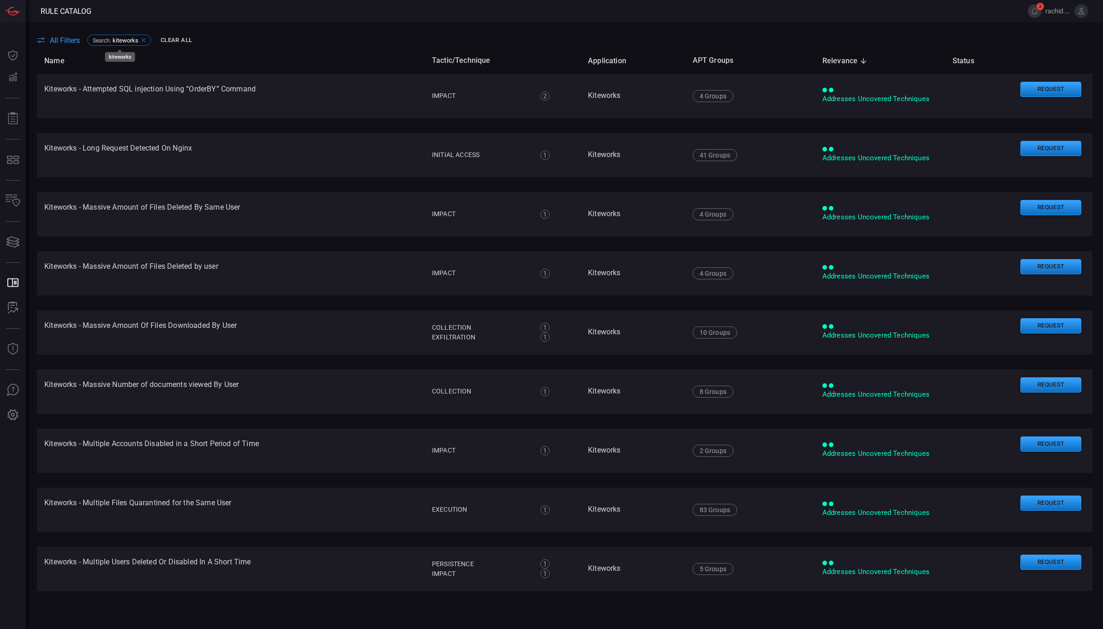
click at [144, 42] on icon at bounding box center [143, 40] width 4 height 4
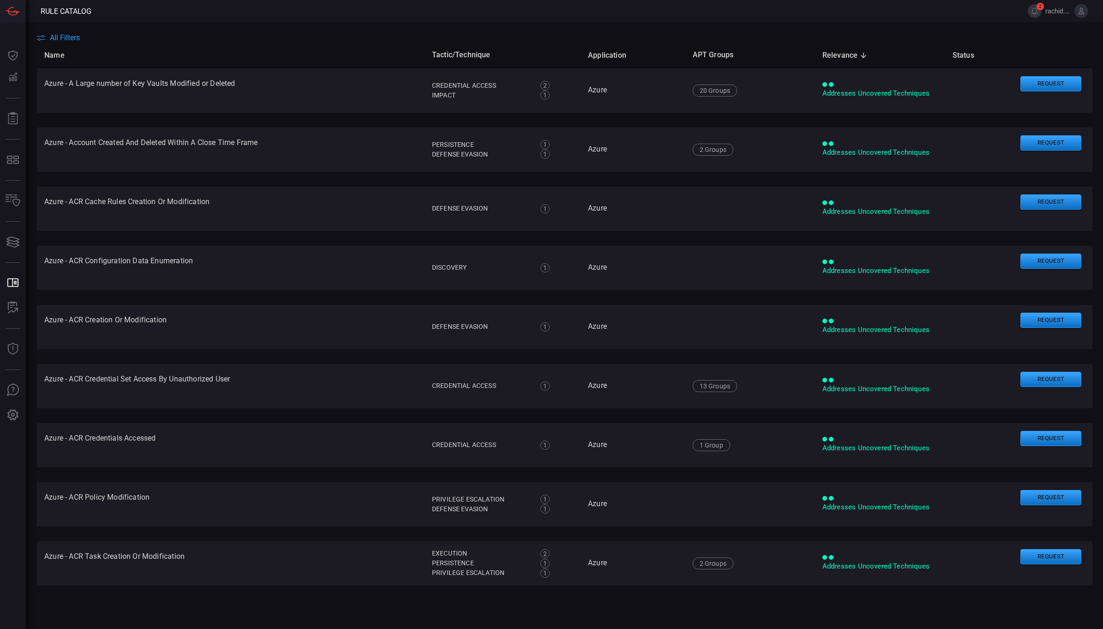
click at [74, 37] on span "All Filters" at bounding box center [65, 37] width 30 height 9
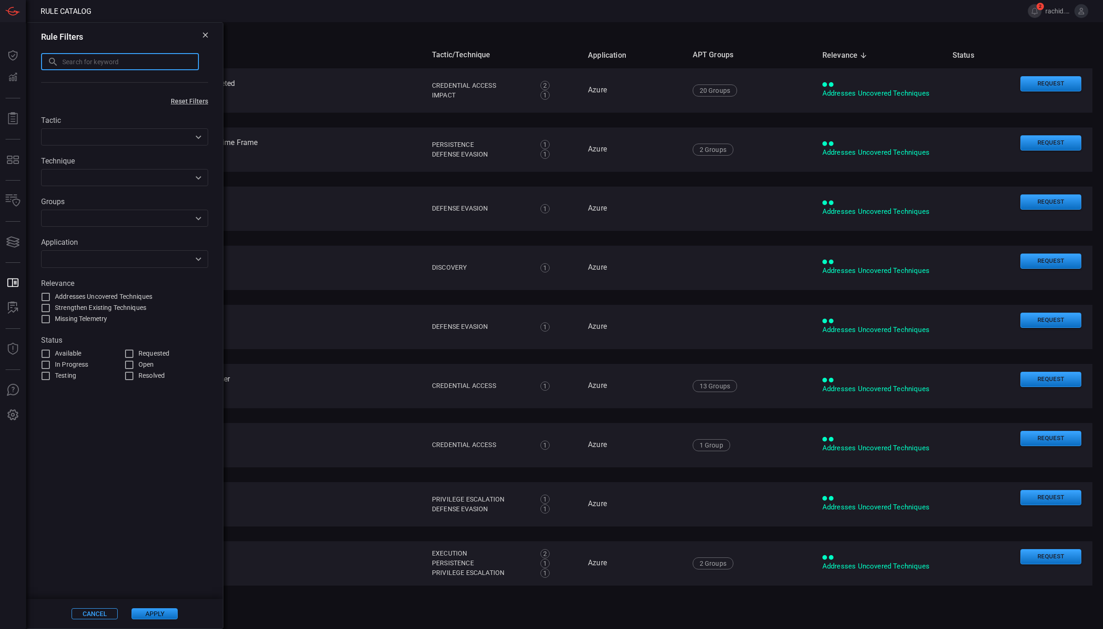
click at [103, 64] on input "text" at bounding box center [130, 61] width 137 height 17
type input "netscal"
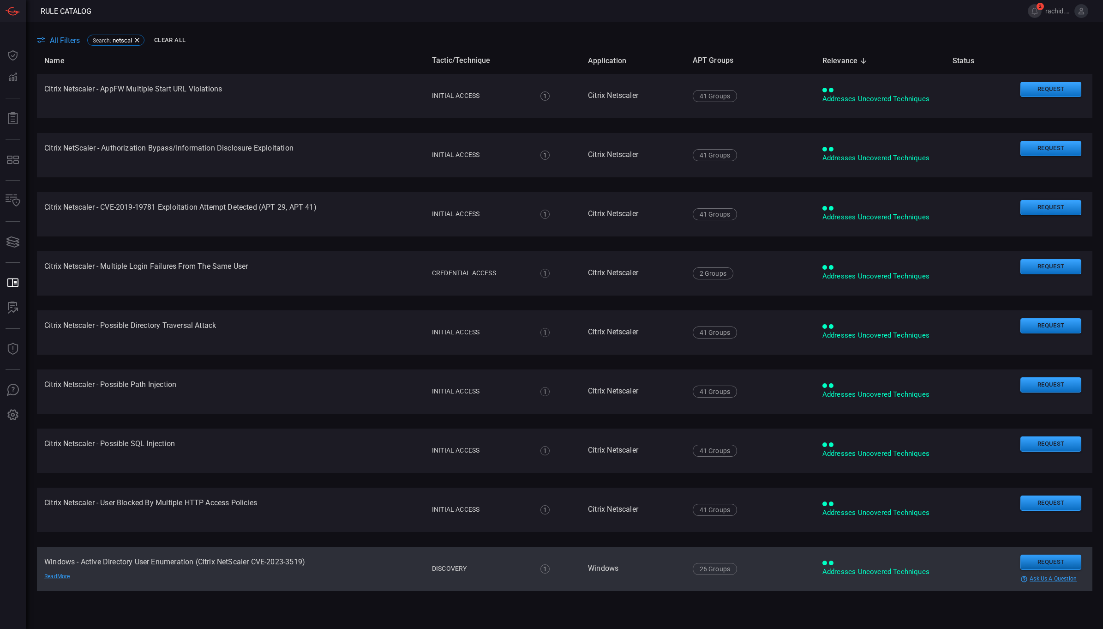
click at [1049, 559] on button "Request" at bounding box center [1051, 561] width 61 height 15
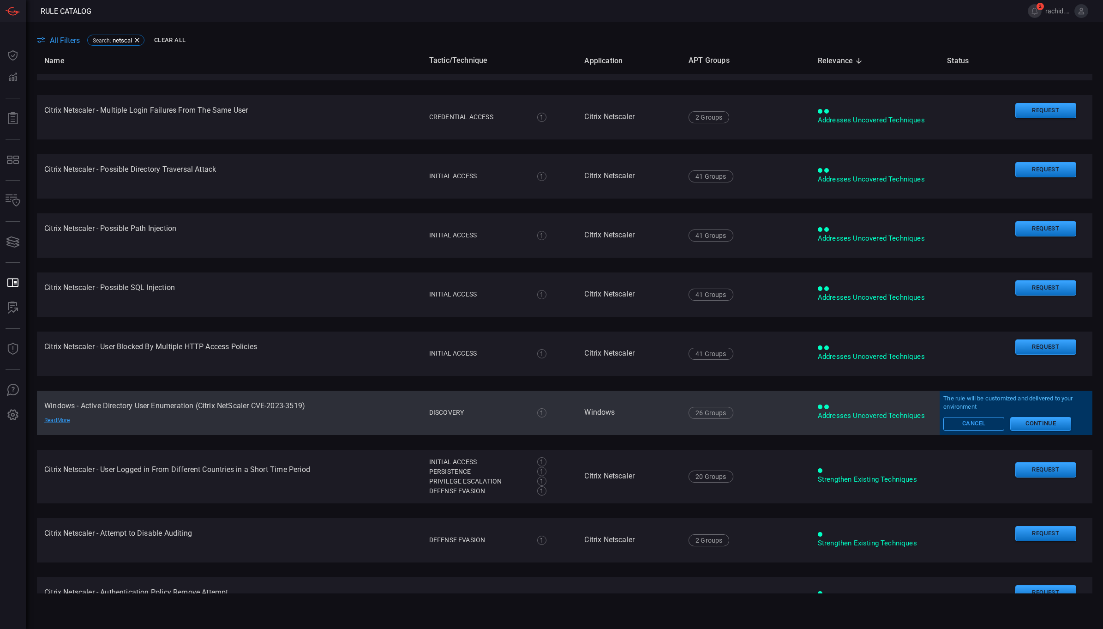
scroll to position [160, 0]
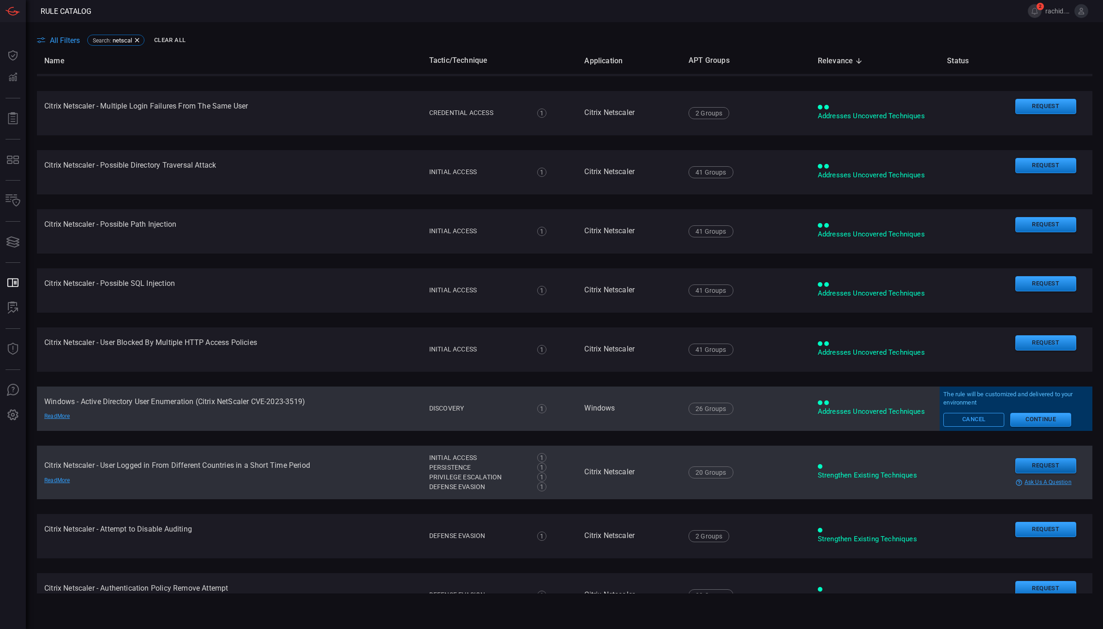
click at [1040, 466] on button "Request" at bounding box center [1046, 465] width 61 height 15
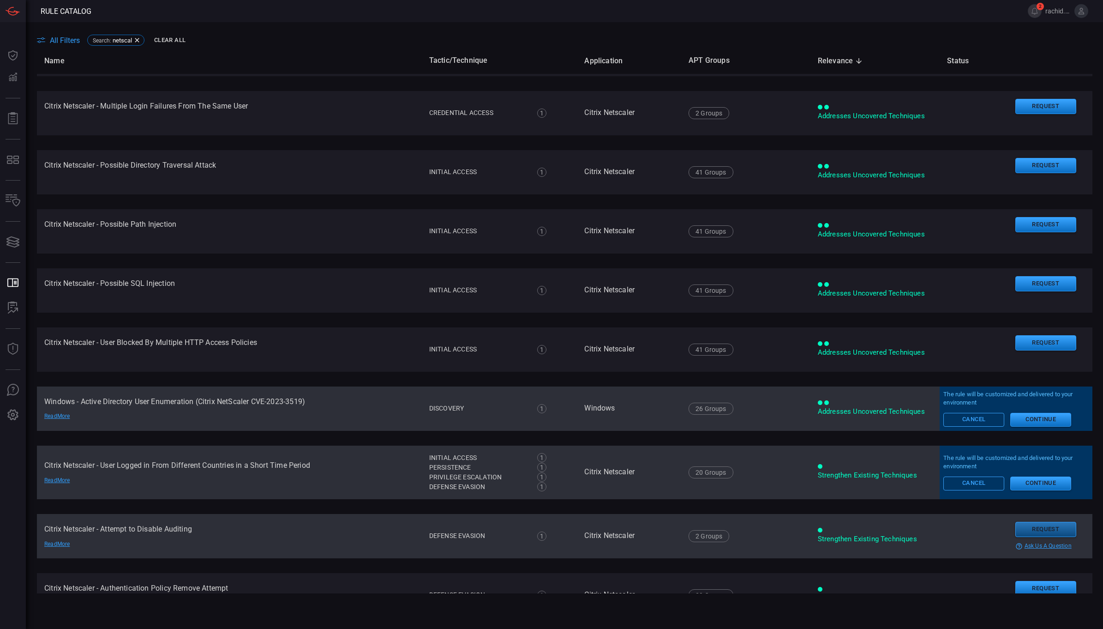
click at [1036, 529] on button "Request" at bounding box center [1046, 529] width 61 height 15
click at [1028, 544] on button "Continue" at bounding box center [1041, 547] width 61 height 14
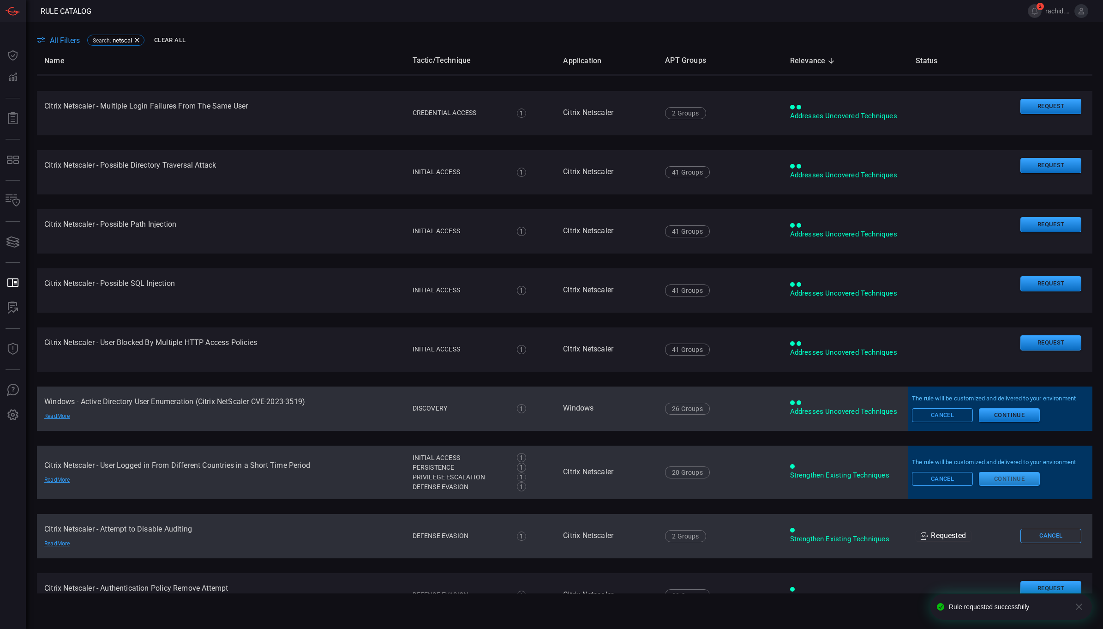
click at [1019, 476] on button "Continue" at bounding box center [1009, 479] width 61 height 14
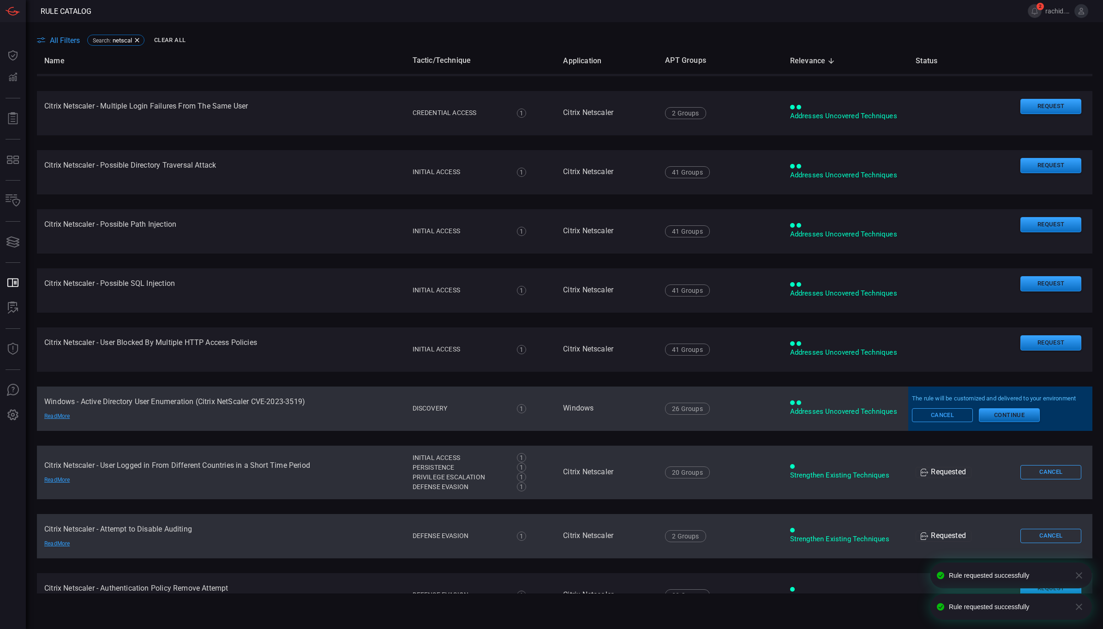
click at [1010, 414] on button "Continue" at bounding box center [1009, 415] width 61 height 14
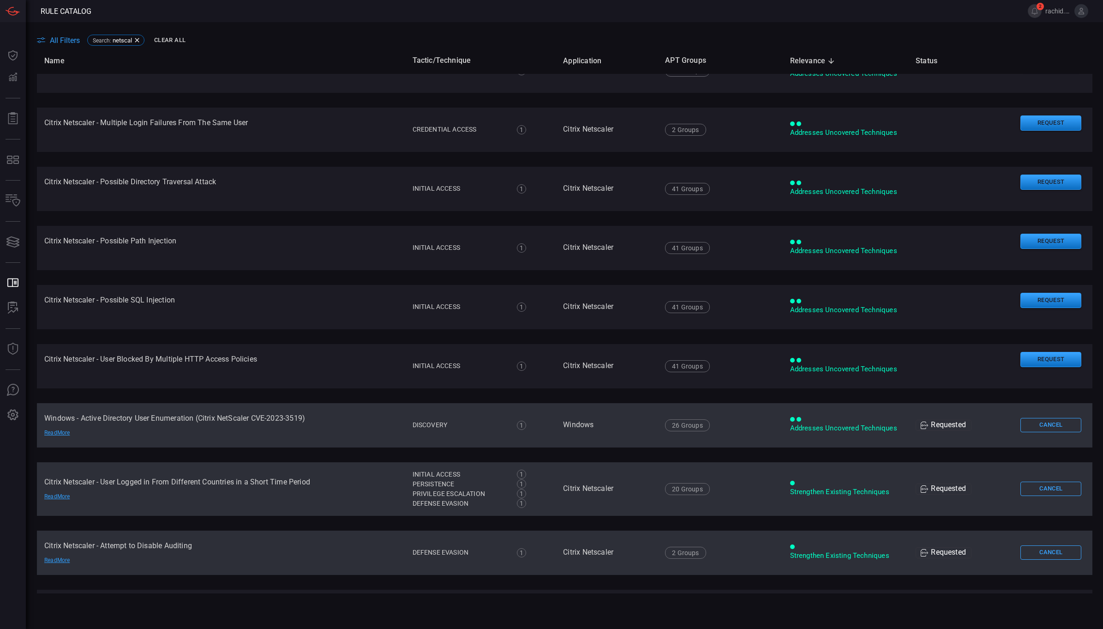
scroll to position [135, 0]
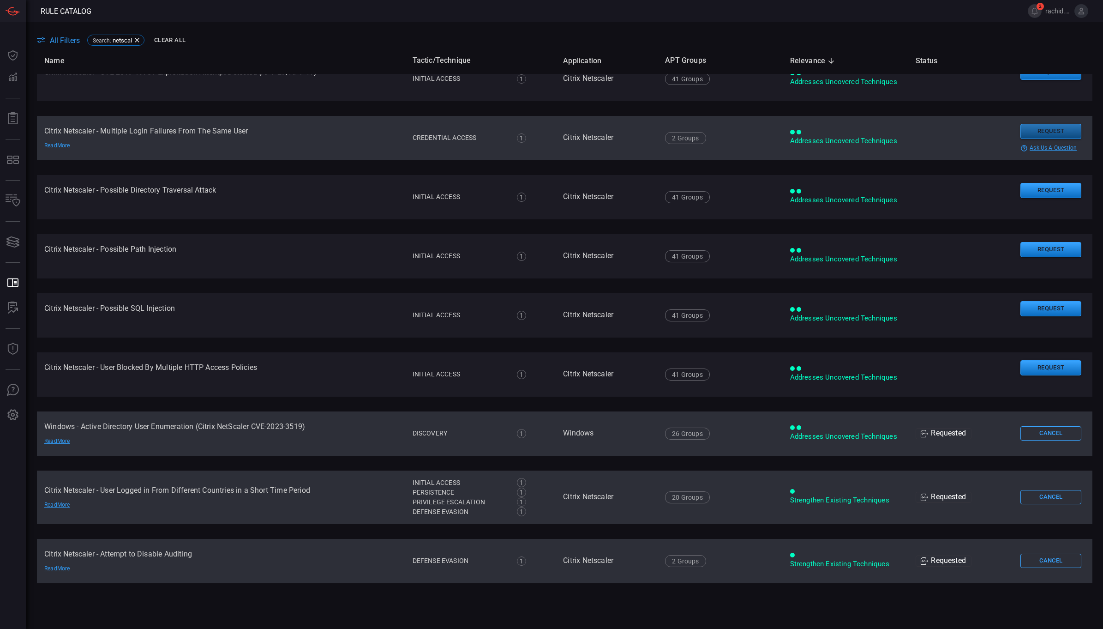
click at [1044, 133] on button "Request" at bounding box center [1051, 131] width 61 height 15
click at [995, 142] on button "Continue" at bounding box center [1009, 145] width 61 height 14
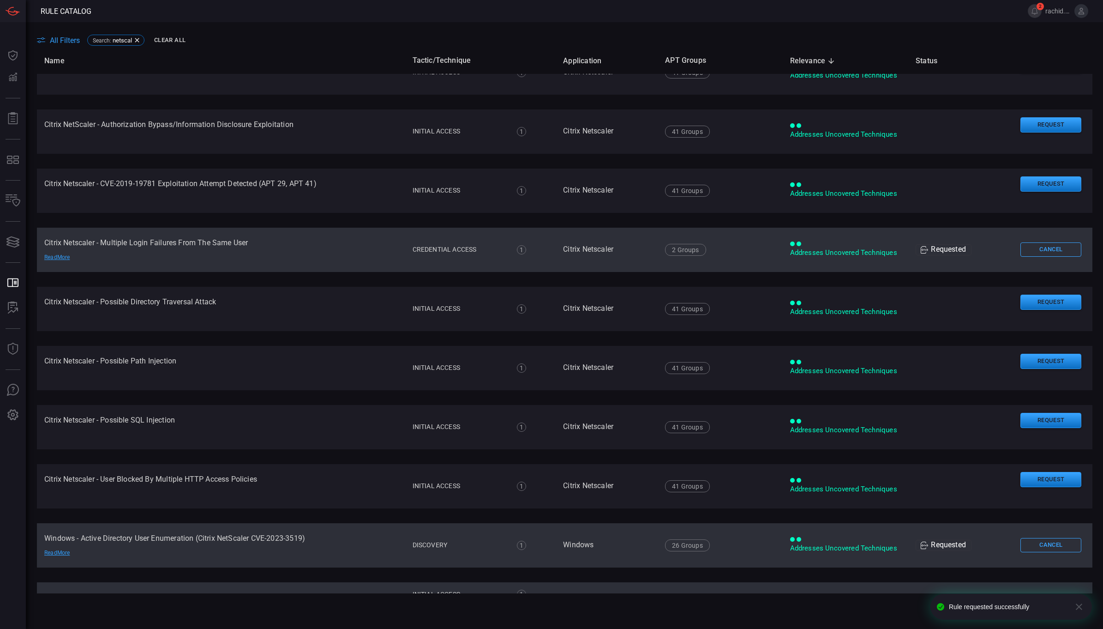
scroll to position [0, 0]
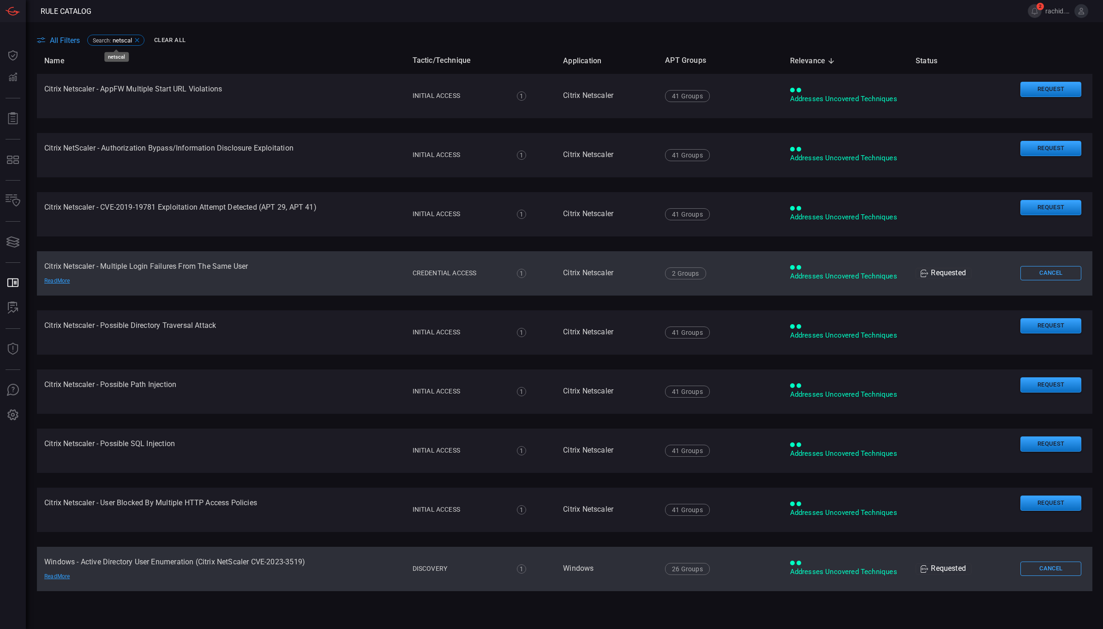
click at [136, 37] on icon at bounding box center [136, 39] width 7 height 7
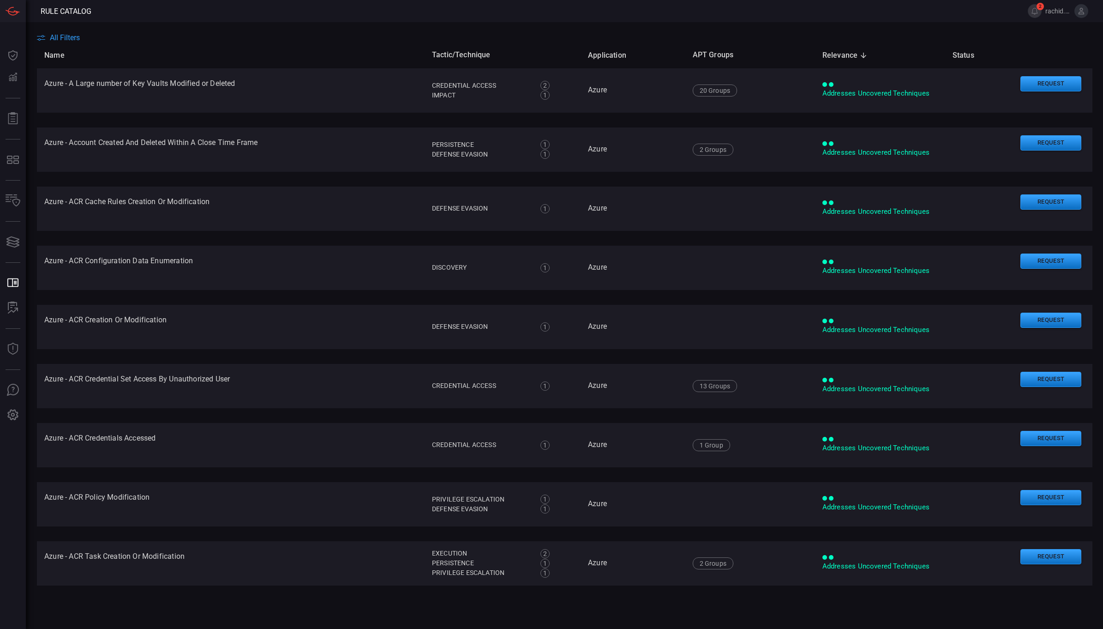
click at [66, 35] on span "All Filters" at bounding box center [65, 37] width 30 height 9
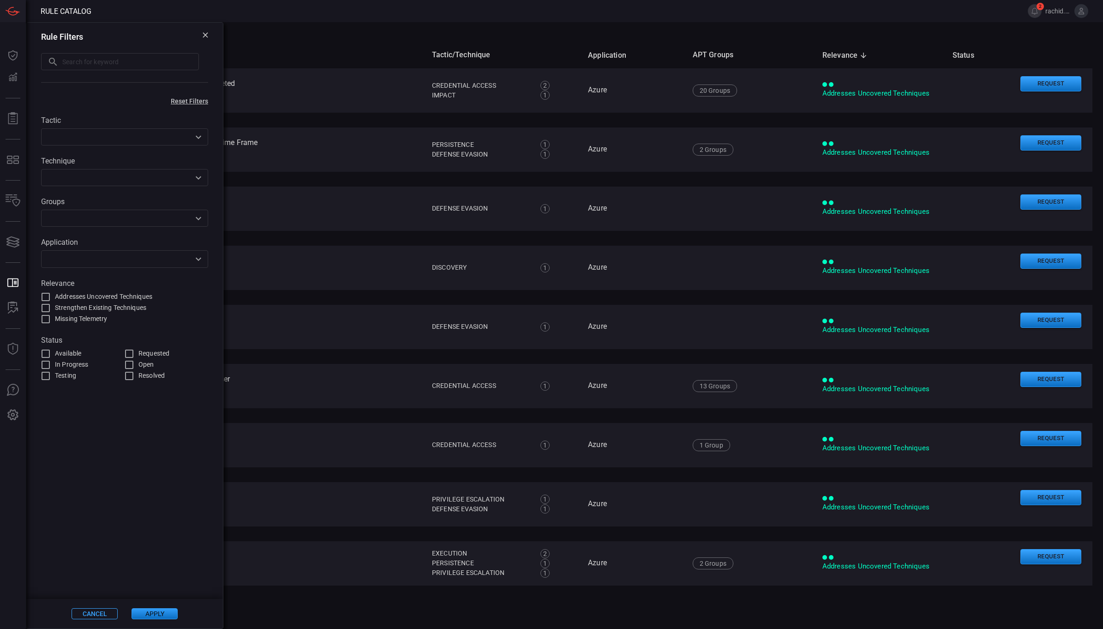
click at [104, 66] on input "text" at bounding box center [130, 61] width 137 height 17
type input "azure"
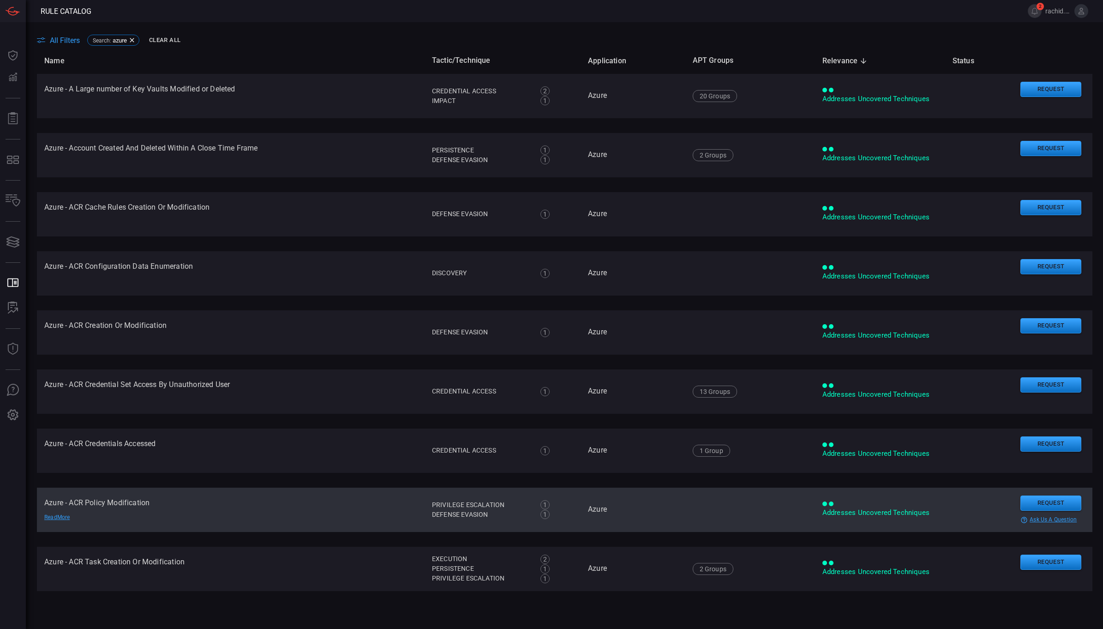
click at [132, 503] on td "Azure - ACR Policy Modification Read More" at bounding box center [231, 509] width 388 height 44
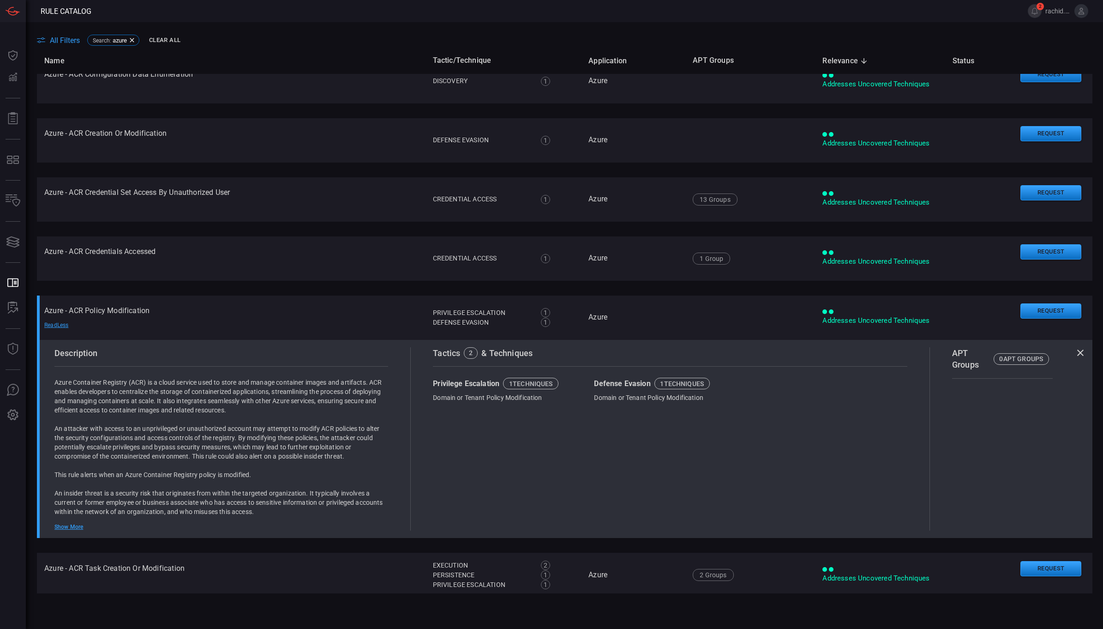
scroll to position [199, 0]
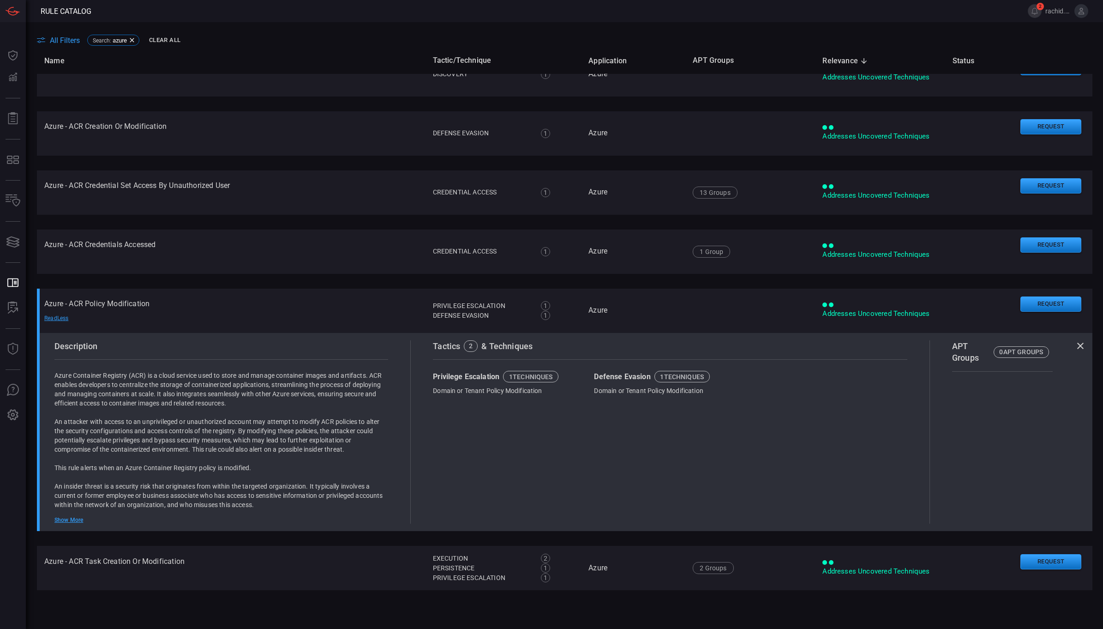
drag, startPoint x: 1093, startPoint y: 148, endPoint x: 1088, endPoint y: 243, distance: 95.2
click at [1088, 243] on main "All Filters Search : azure Clear All Name Tactic/Technique Application APT Grou…" at bounding box center [551, 325] width 1103 height 607
click at [118, 40] on span "azure" at bounding box center [120, 40] width 14 height 7
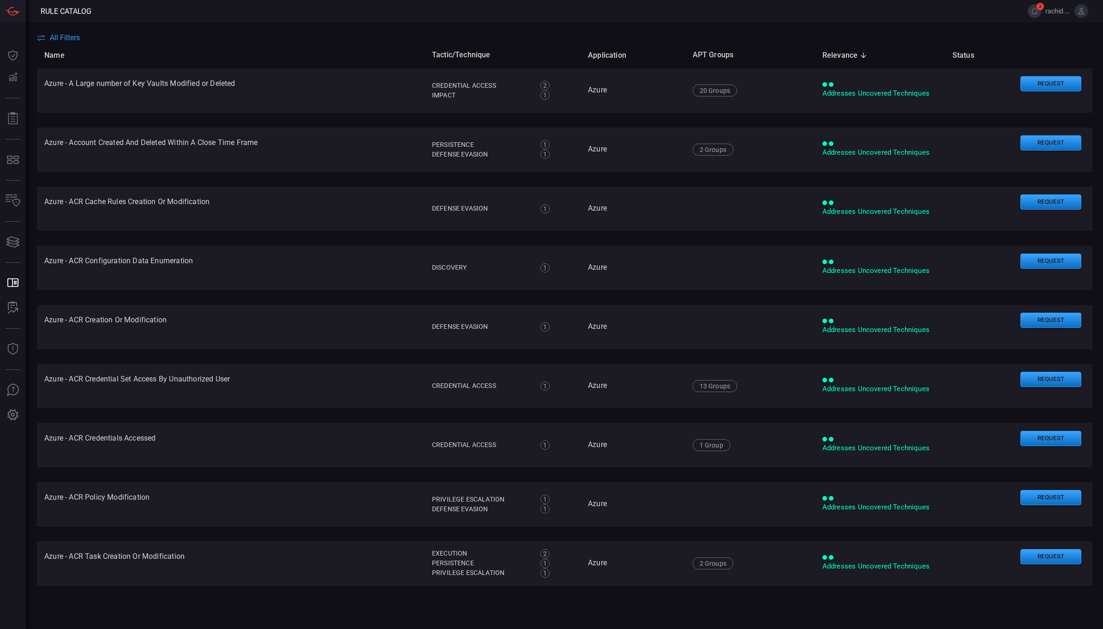
click at [68, 32] on main "All Filters Name Tactic/Technique Application APT Groups Relevance sorted desce…" at bounding box center [551, 325] width 1103 height 607
click at [75, 33] on span "All Filters" at bounding box center [65, 37] width 30 height 9
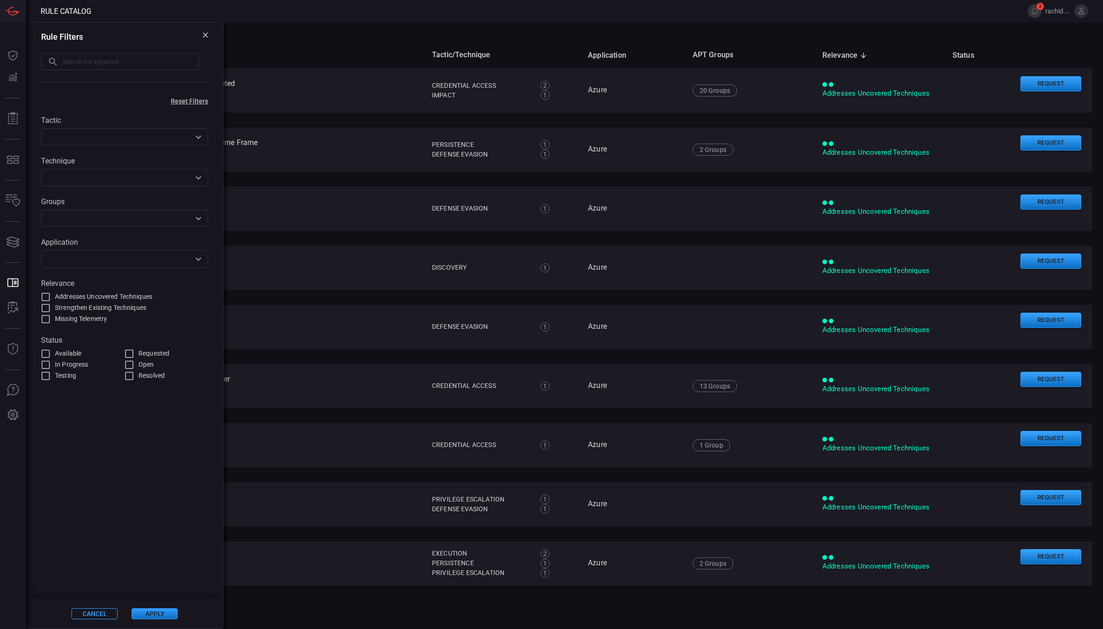
click at [84, 68] on input "text" at bounding box center [130, 61] width 137 height 17
type input "azure policy"
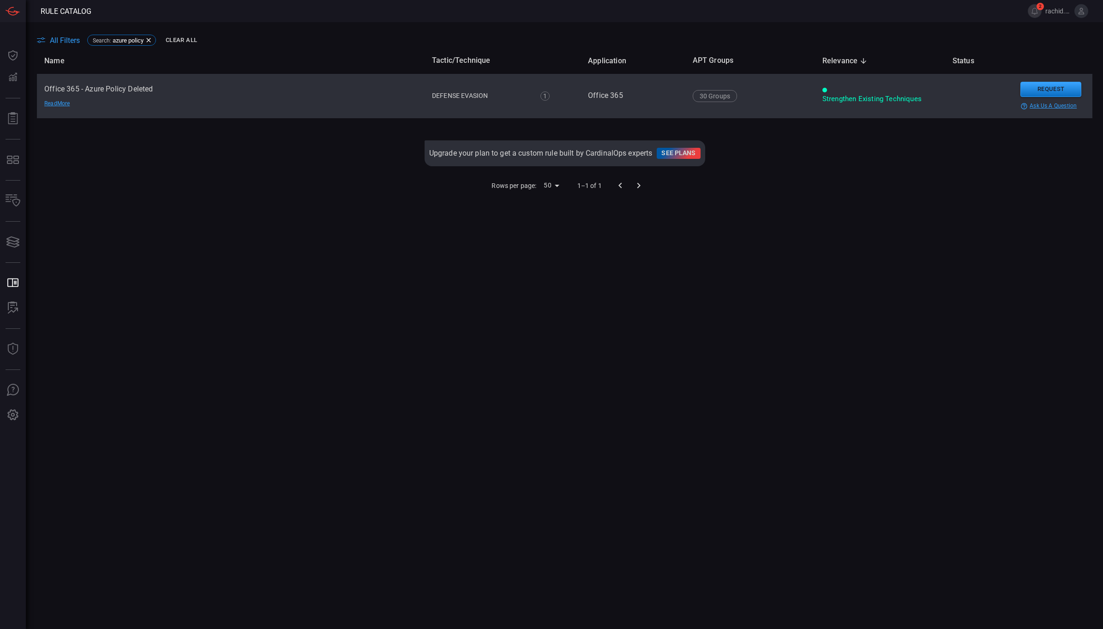
click at [161, 90] on td "Office 365 - Azure Policy Deleted Read More" at bounding box center [231, 96] width 388 height 44
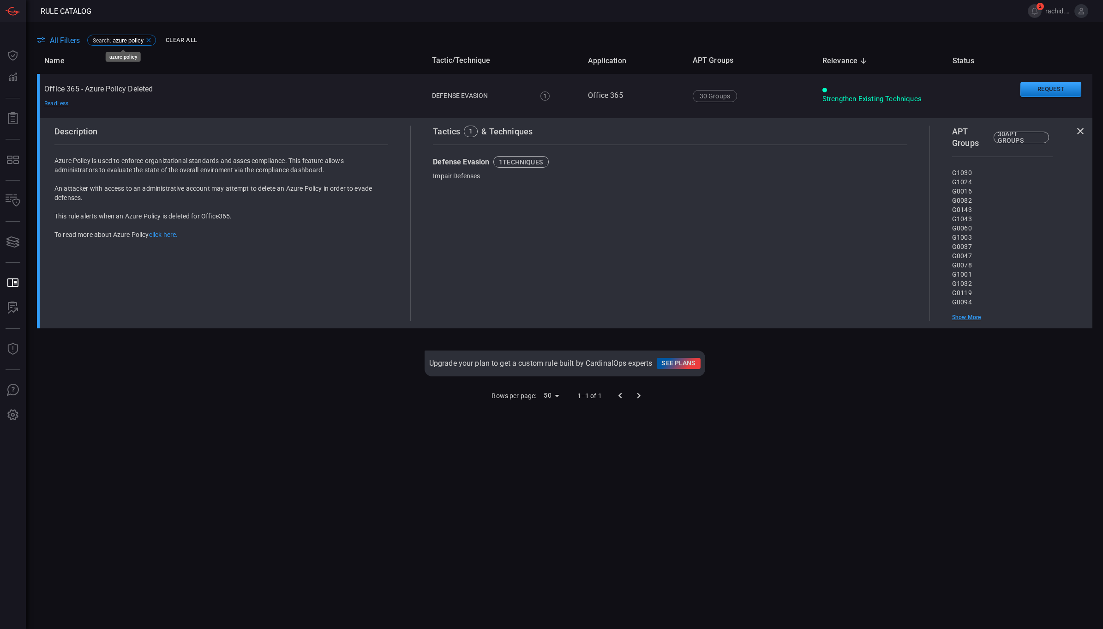
click at [121, 40] on span "azure policy" at bounding box center [128, 40] width 31 height 7
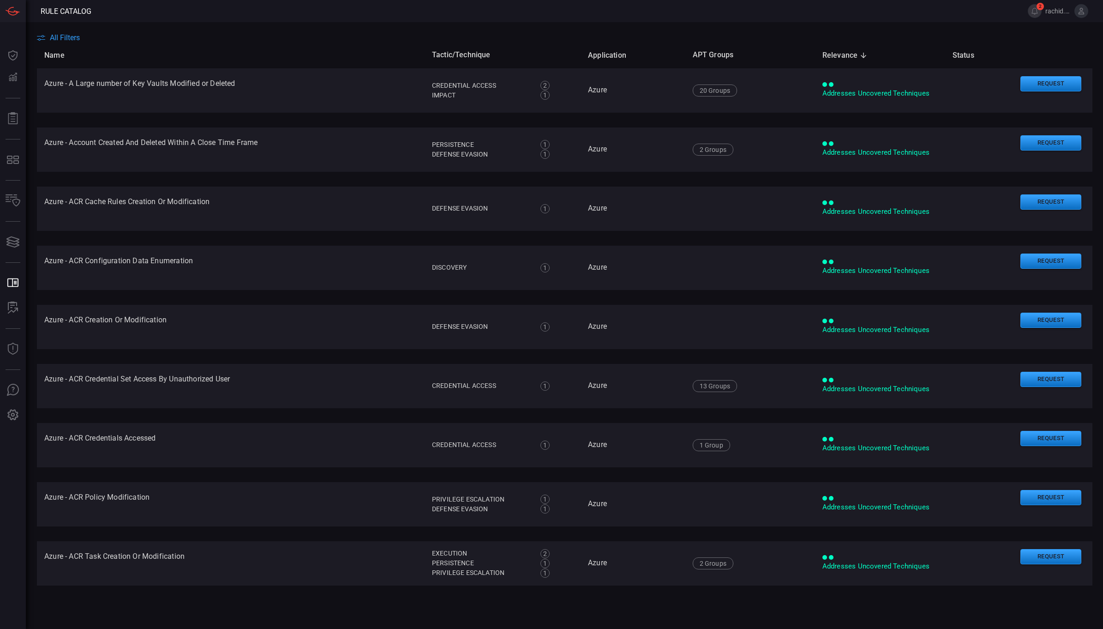
click at [69, 35] on span "All Filters" at bounding box center [65, 37] width 30 height 9
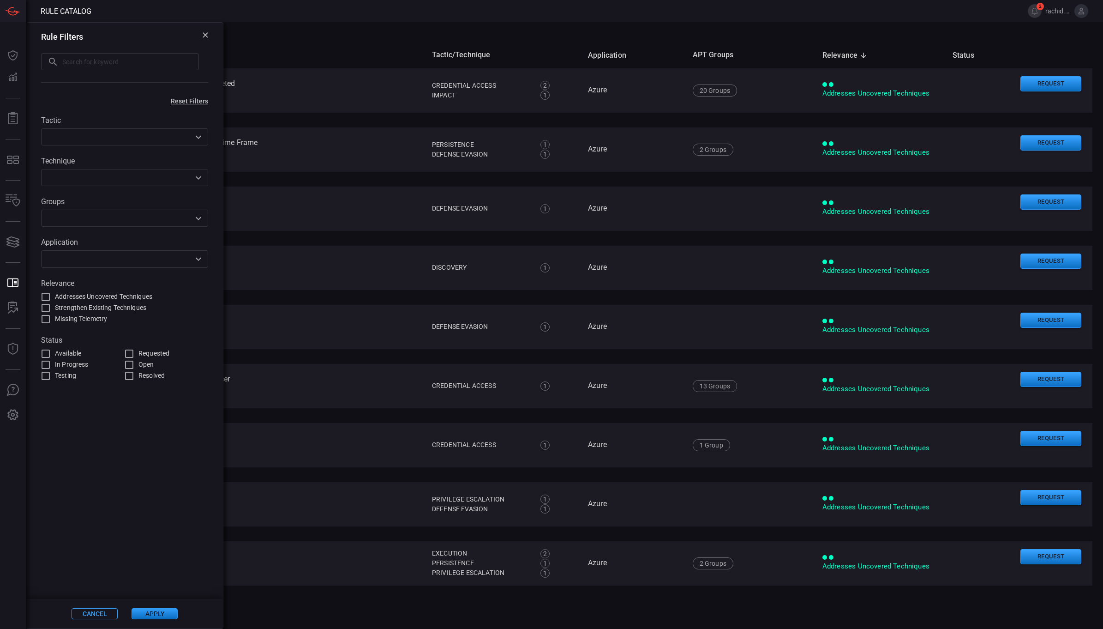
click at [95, 61] on input "text" at bounding box center [130, 61] width 137 height 17
type input "condition"
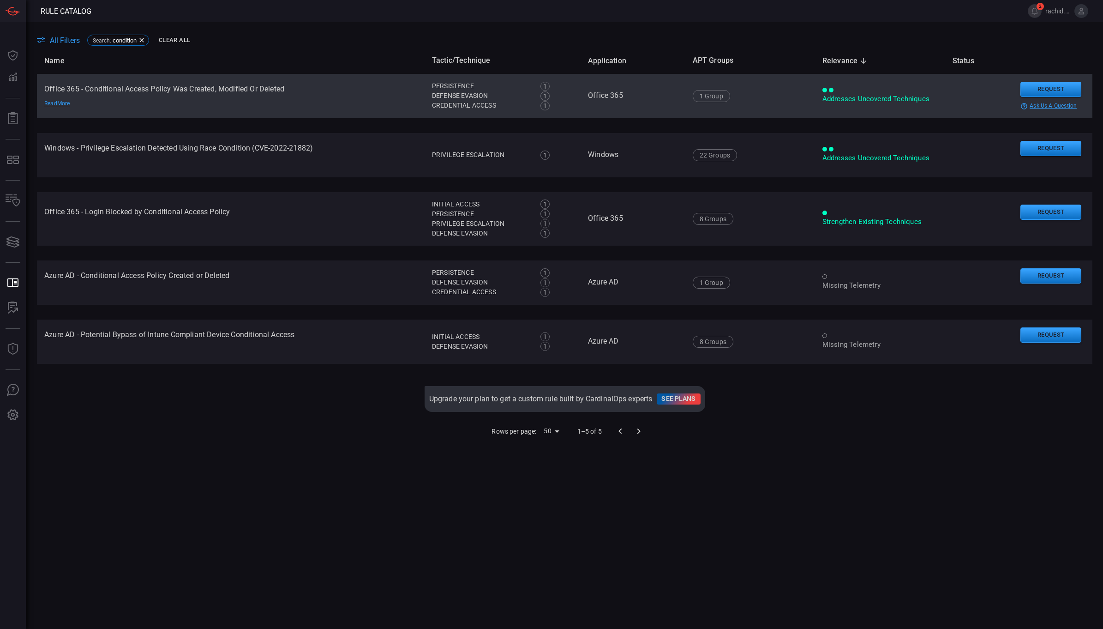
click at [254, 88] on td "Office 365 - Conditional Access Policy Was Created, Modified Or Deleted Read Mo…" at bounding box center [231, 96] width 388 height 44
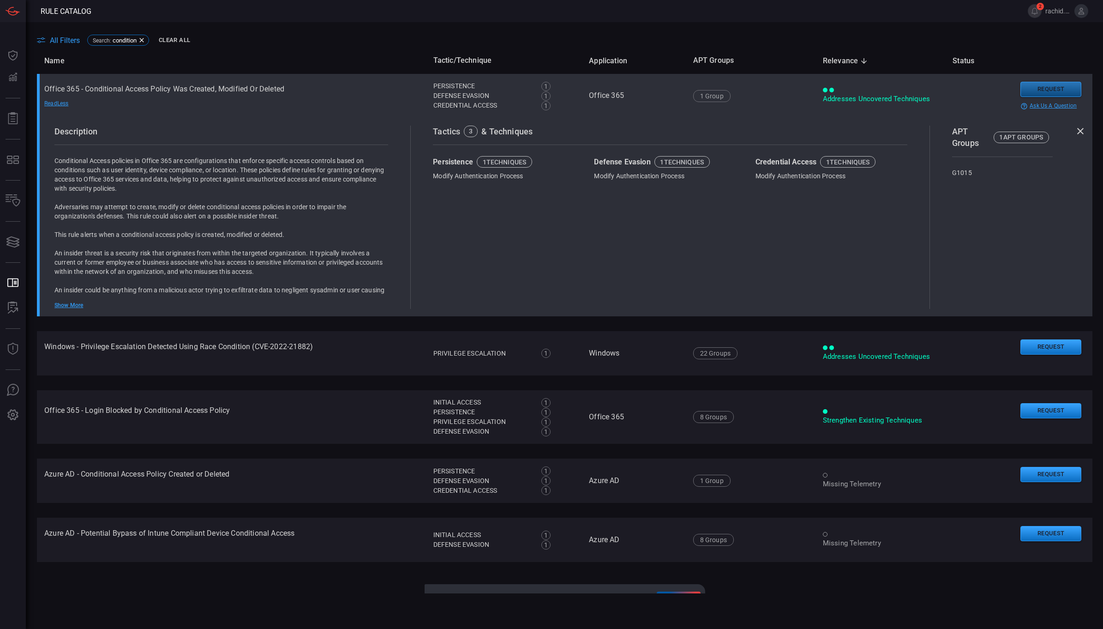
click at [1042, 96] on button "Request" at bounding box center [1051, 89] width 61 height 15
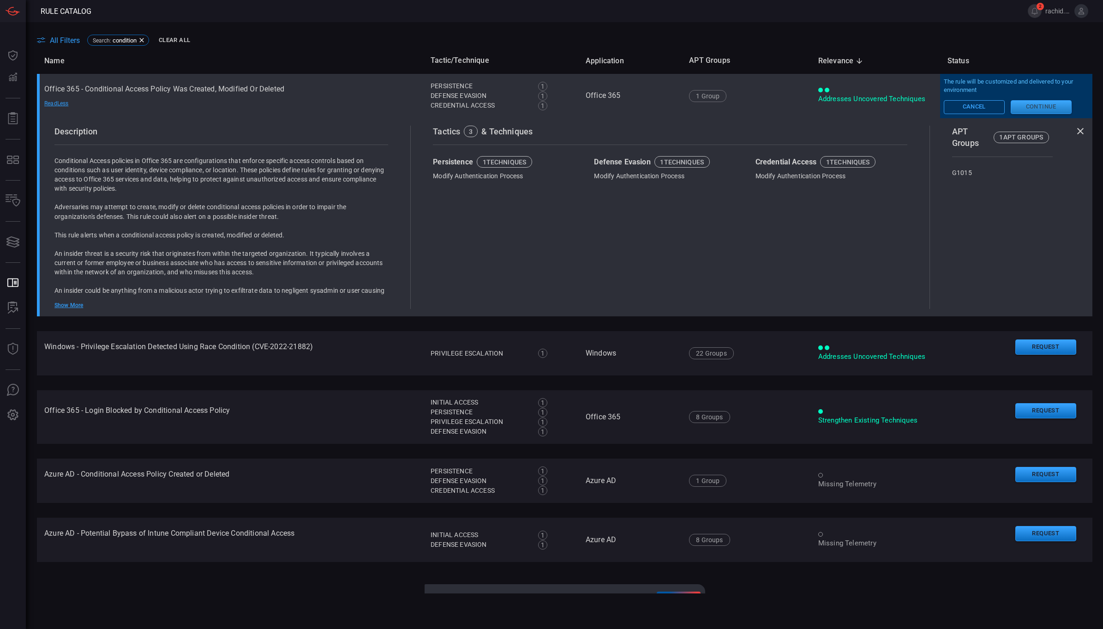
click at [1040, 104] on button "Continue" at bounding box center [1041, 107] width 61 height 14
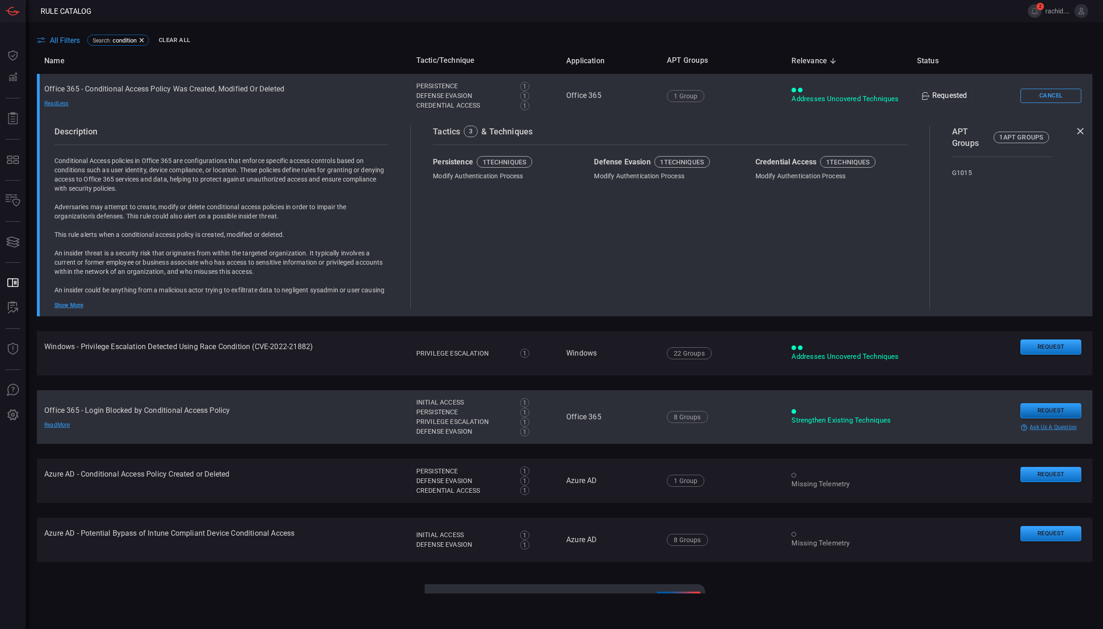
click at [1044, 412] on button "Request" at bounding box center [1051, 410] width 61 height 15
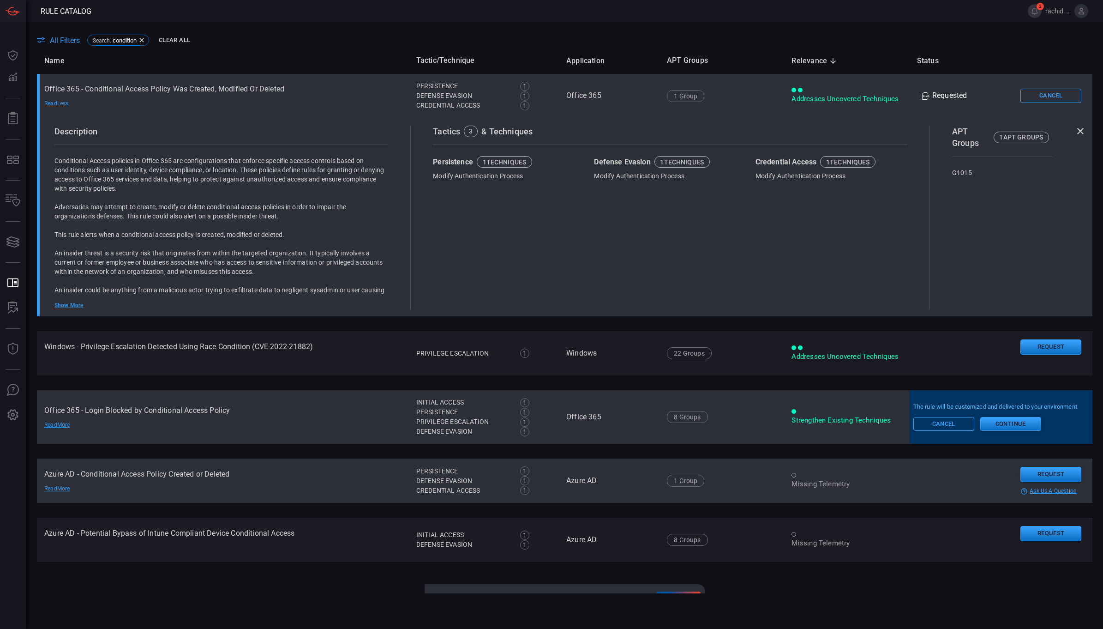
click at [65, 485] on div "Read More" at bounding box center [76, 488] width 65 height 7
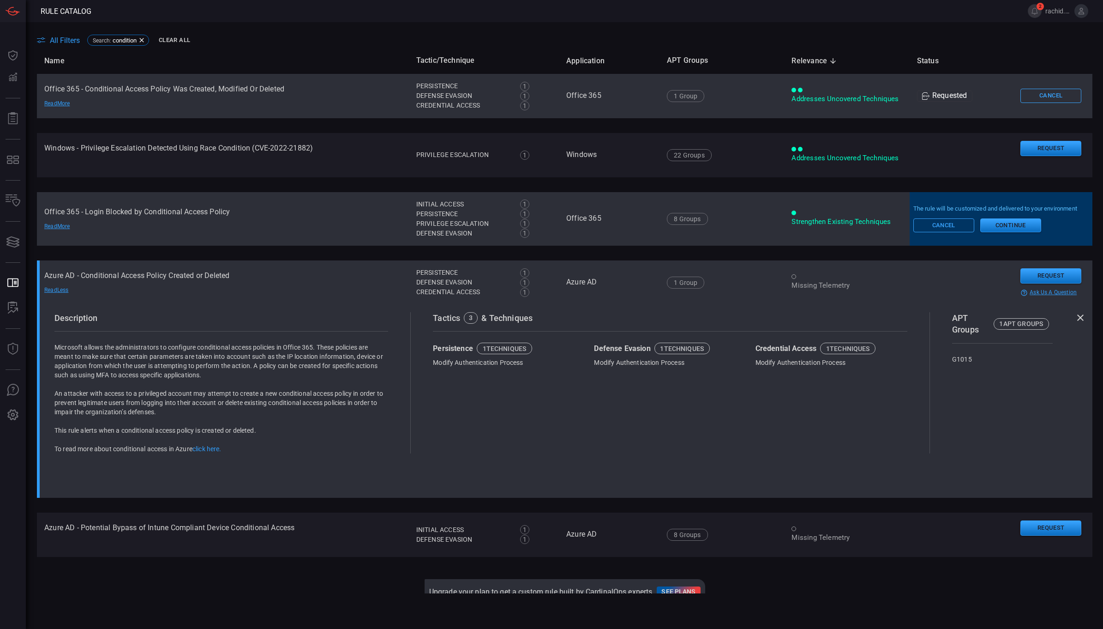
click at [809, 285] on div "Missing Telemetry" at bounding box center [847, 286] width 110 height 10
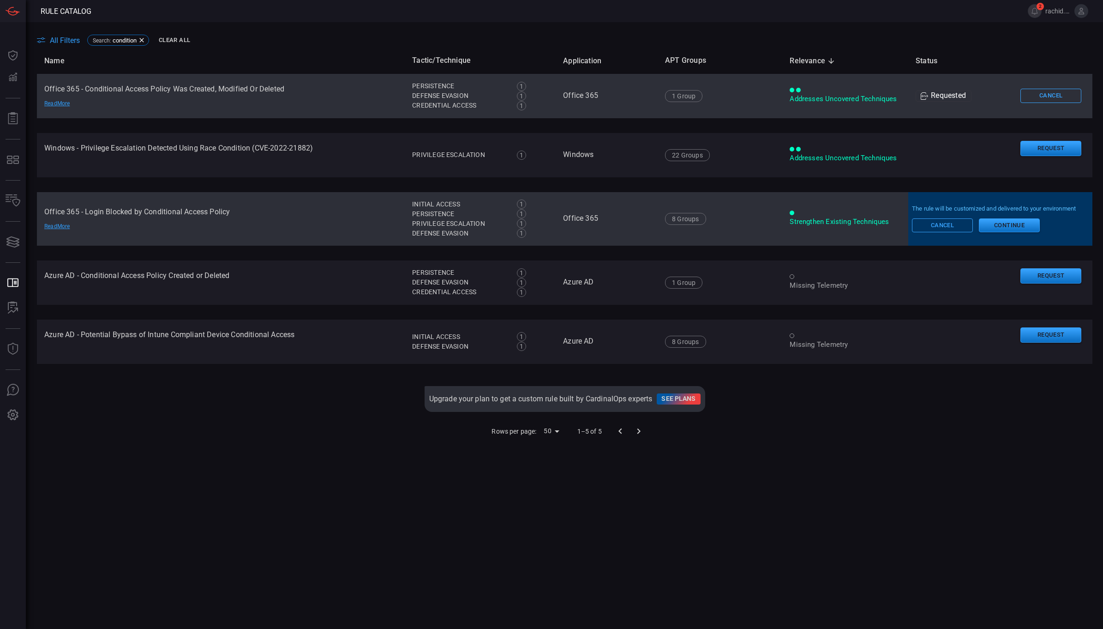
click at [820, 220] on div "Strengthen Existing Techniques" at bounding box center [845, 222] width 111 height 10
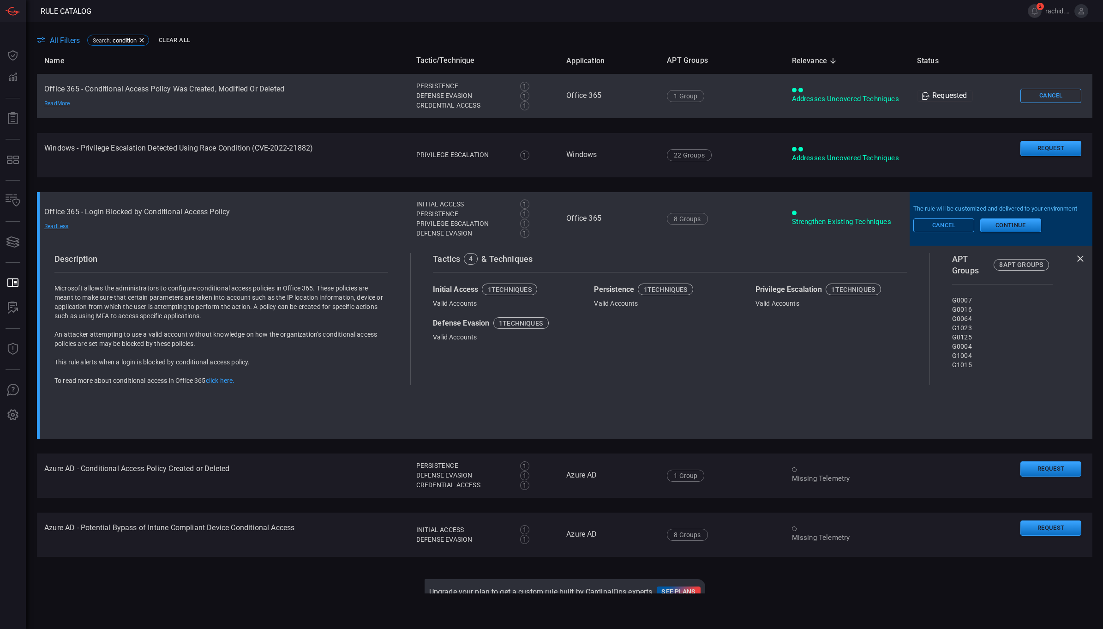
click at [820, 220] on div "Strengthen Existing Techniques" at bounding box center [847, 222] width 110 height 10
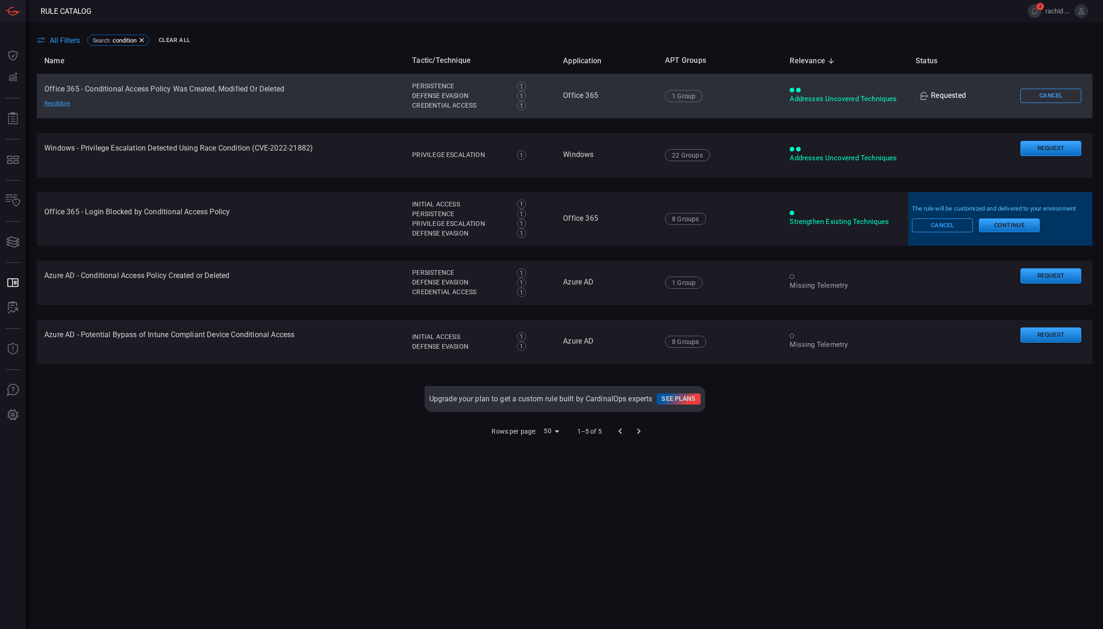
click at [635, 430] on div at bounding box center [629, 431] width 37 height 18
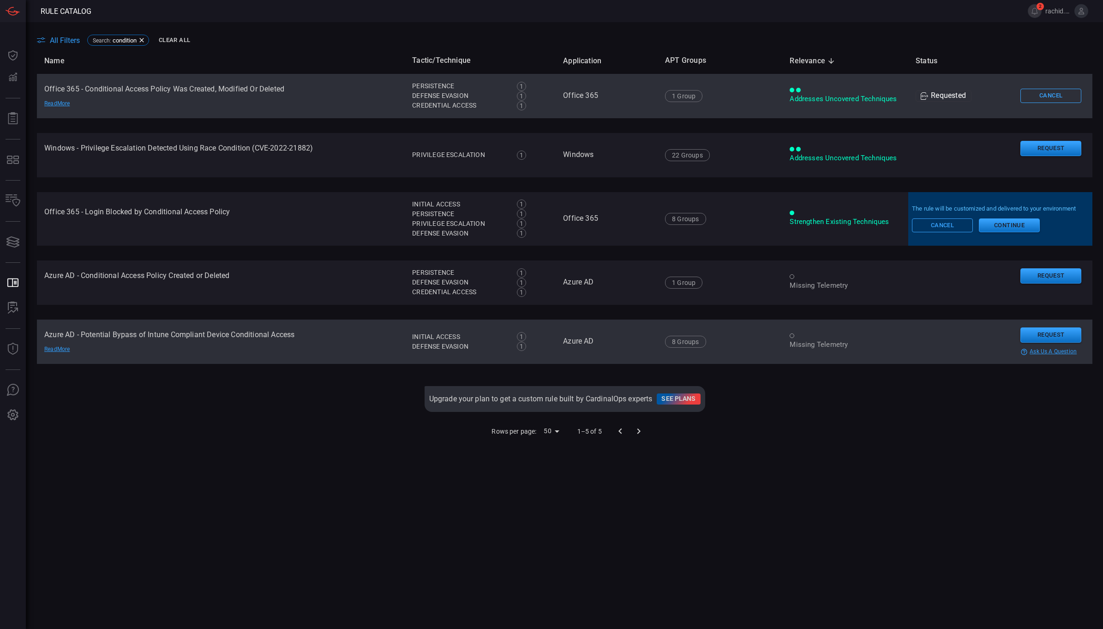
click at [819, 335] on div at bounding box center [845, 335] width 111 height 5
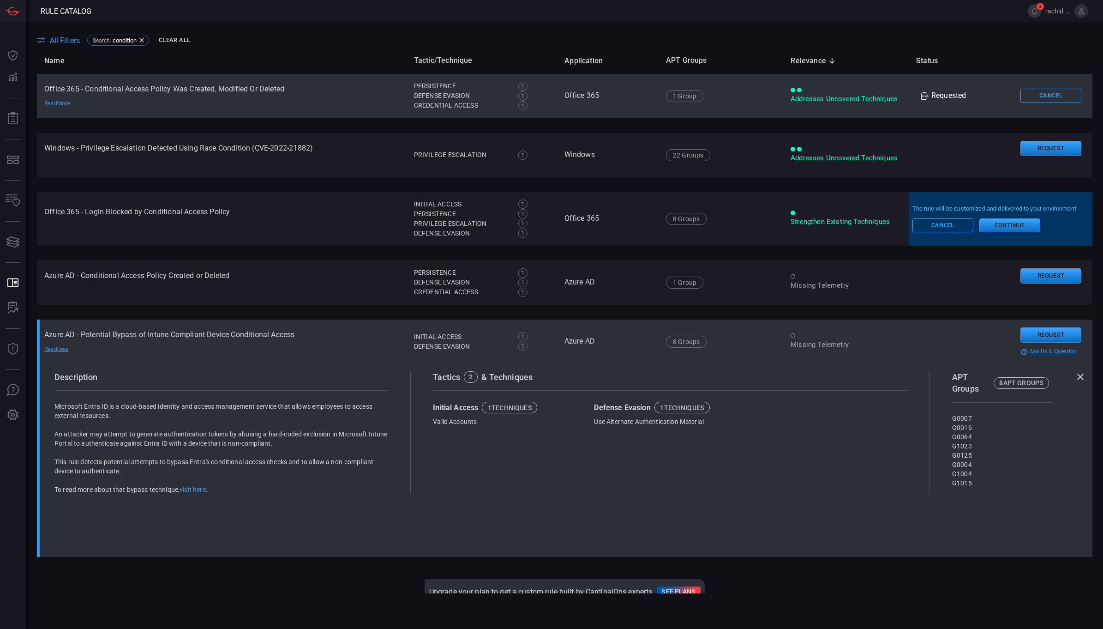
click at [819, 335] on div at bounding box center [846, 335] width 111 height 5
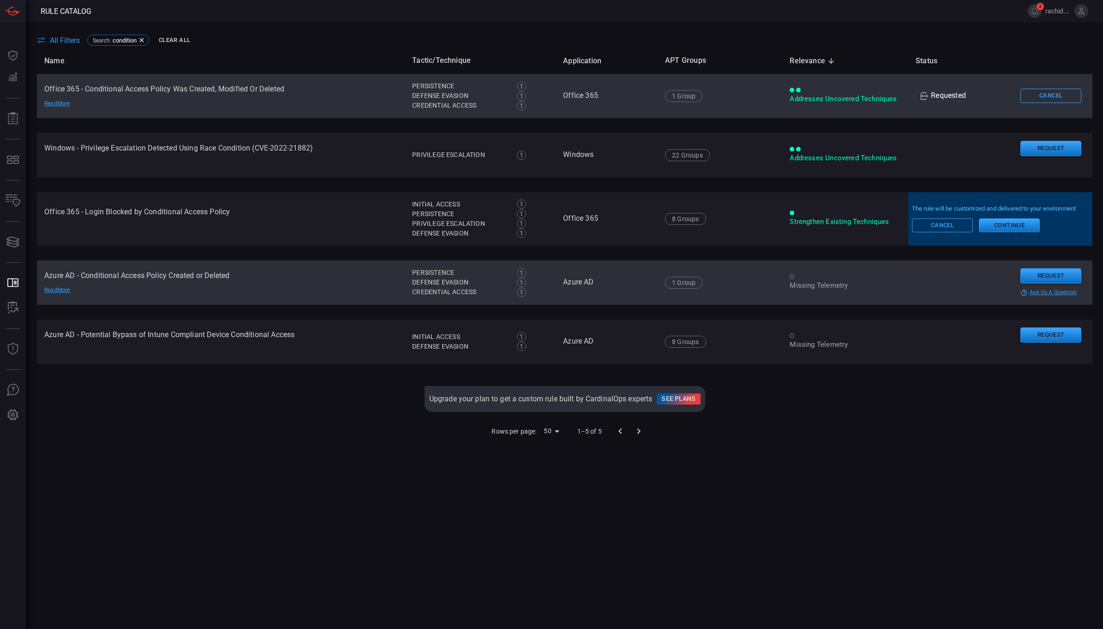
click at [818, 278] on div at bounding box center [845, 276] width 111 height 5
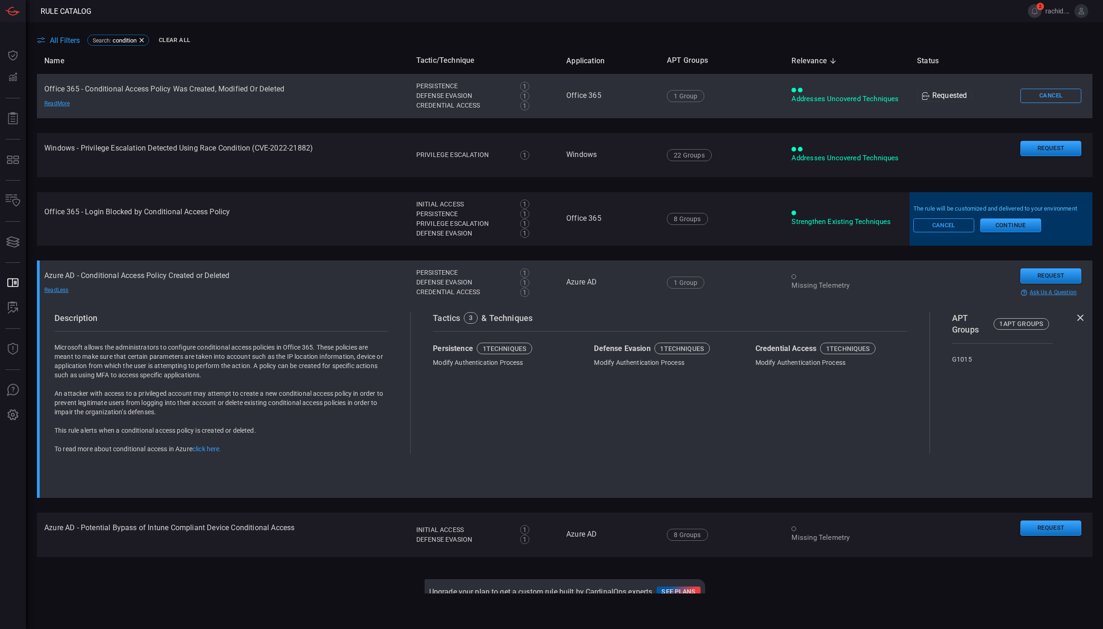
click at [818, 278] on div at bounding box center [847, 276] width 110 height 5
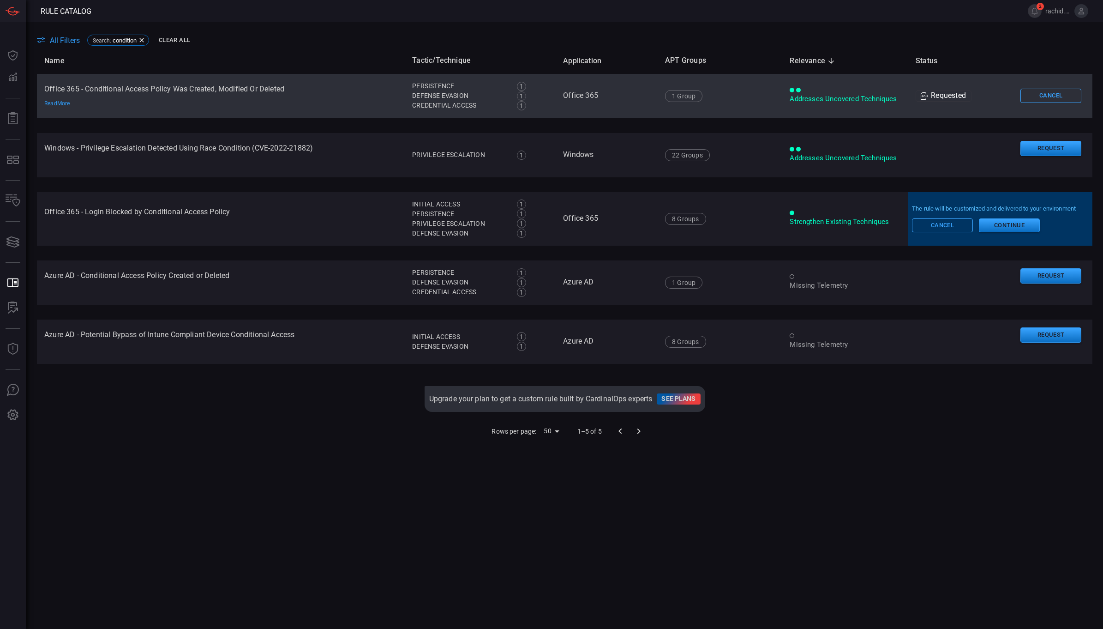
click at [635, 429] on div at bounding box center [629, 431] width 37 height 18
click at [549, 431] on body "Rule Catalog 2 rachid.gottih Dashboard Dashboard Detections Detections Reports …" at bounding box center [551, 314] width 1103 height 629
click at [12, 352] on div at bounding box center [551, 314] width 1103 height 629
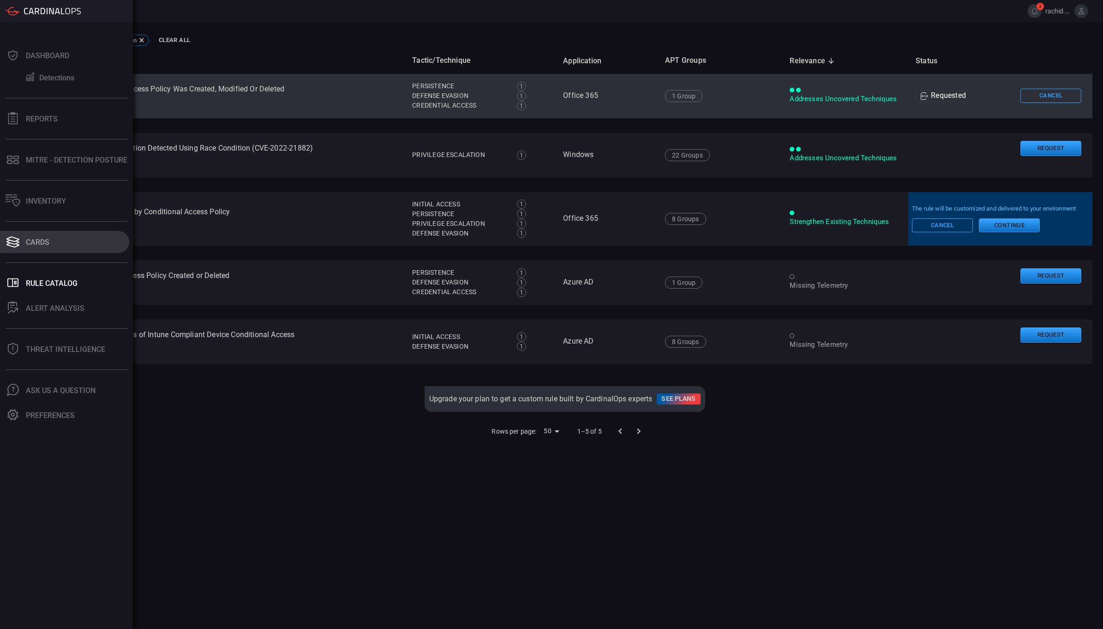
click at [40, 238] on div "Cards" at bounding box center [38, 242] width 24 height 9
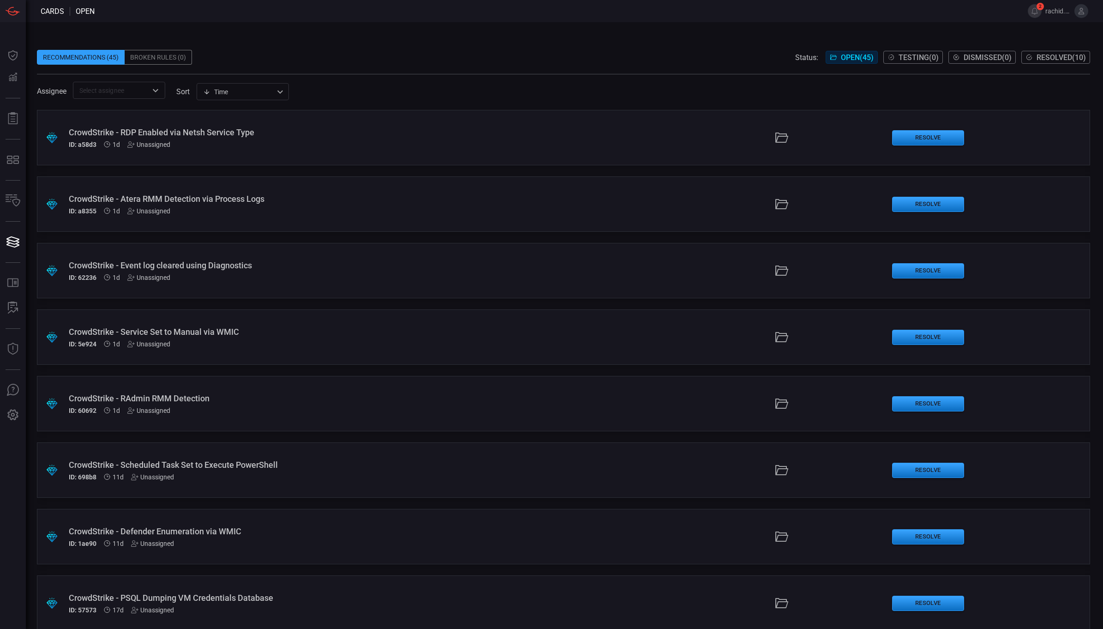
click at [150, 55] on div "Broken Rules (0)" at bounding box center [158, 57] width 67 height 15
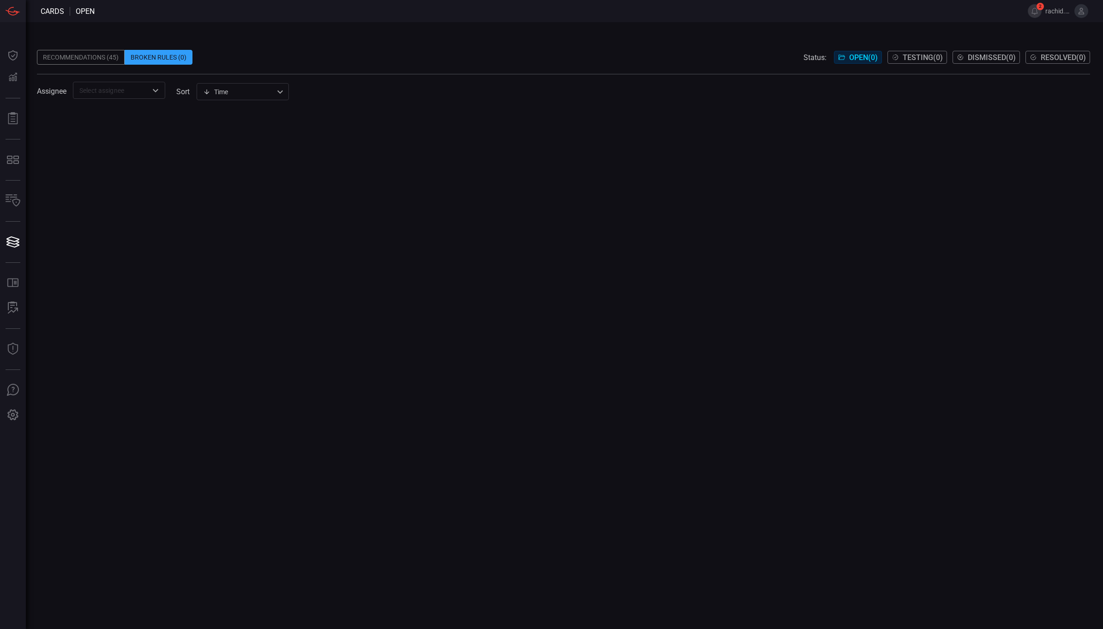
click at [85, 58] on div "Recommendations (45)" at bounding box center [81, 57] width 88 height 15
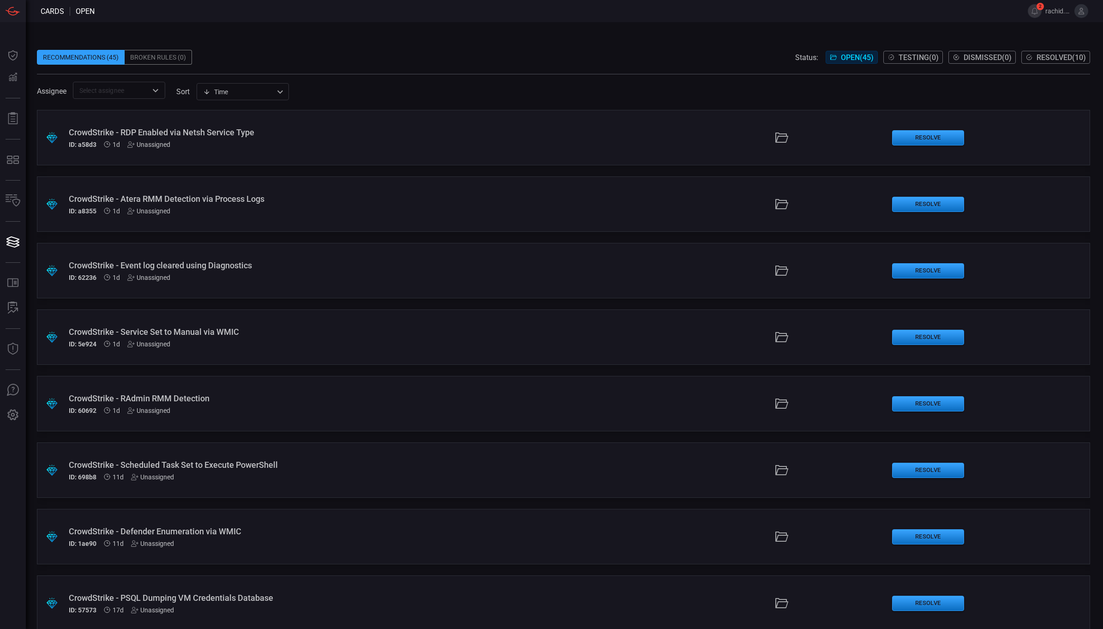
click at [119, 91] on input "text" at bounding box center [112, 90] width 72 height 12
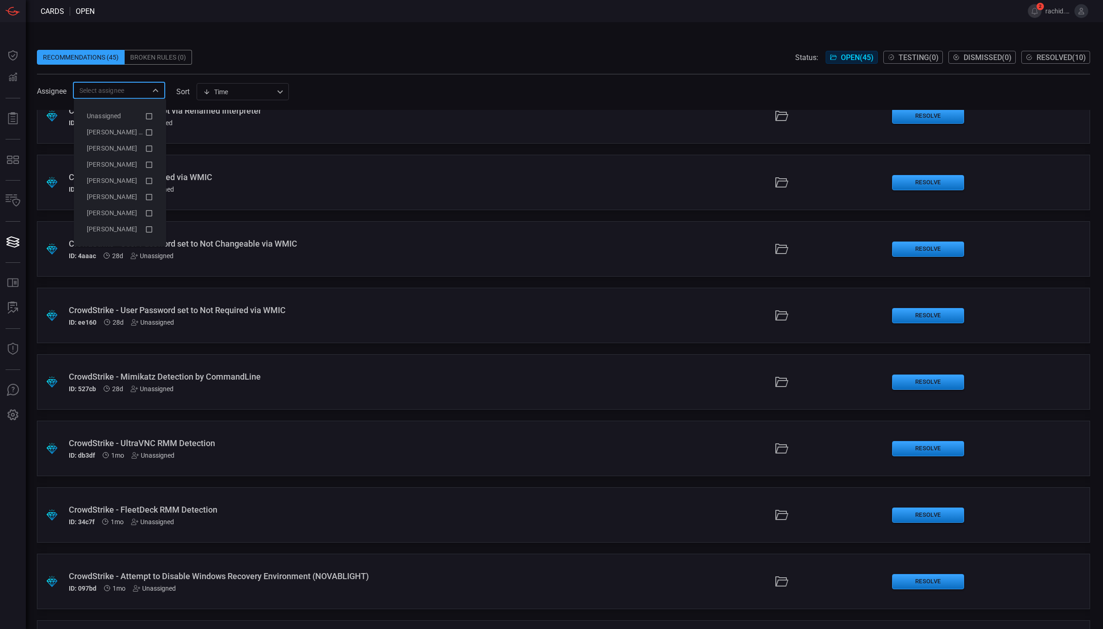
scroll to position [1023, 0]
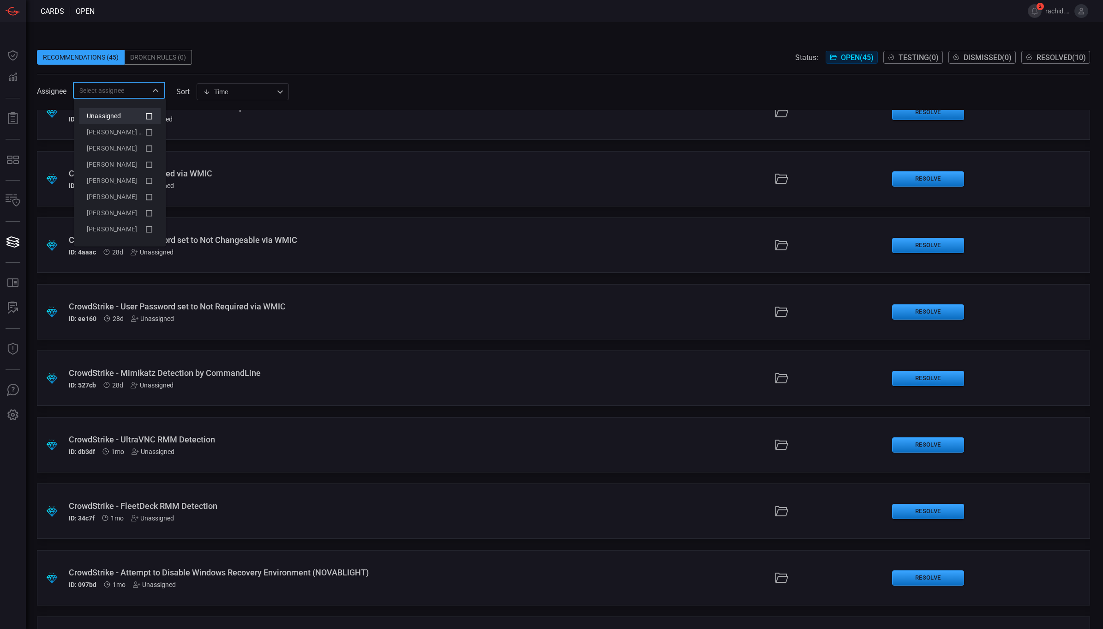
click at [150, 115] on icon at bounding box center [149, 115] width 8 height 11
click at [149, 115] on icon at bounding box center [149, 116] width 6 height 6
click at [306, 27] on div "Recommendations (45) Broken Rules (0) Status: Open ( 45 ) Testing ( 0 ) Dismiss…" at bounding box center [564, 325] width 1077 height 607
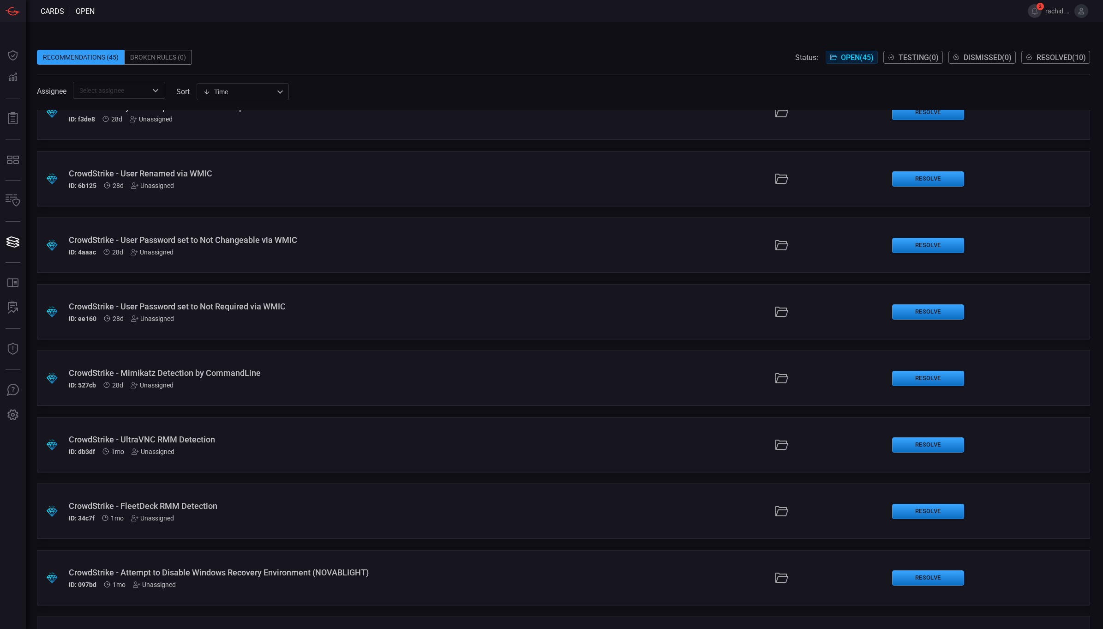
click at [698, 36] on span at bounding box center [563, 43] width 1053 height 14
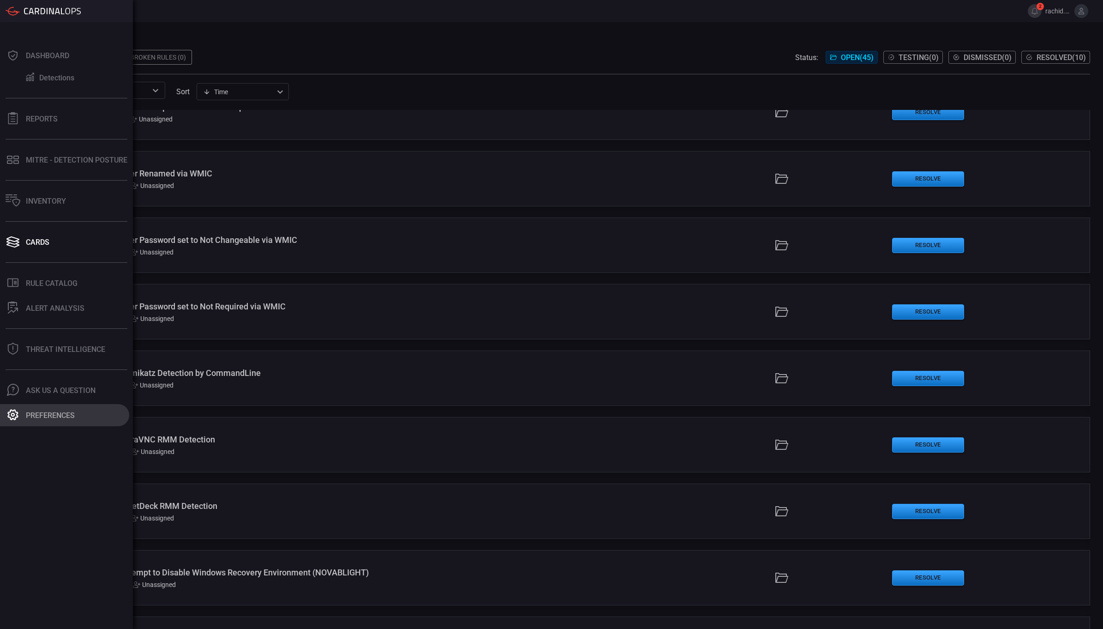
click at [47, 409] on button "Preferences" at bounding box center [64, 415] width 129 height 22
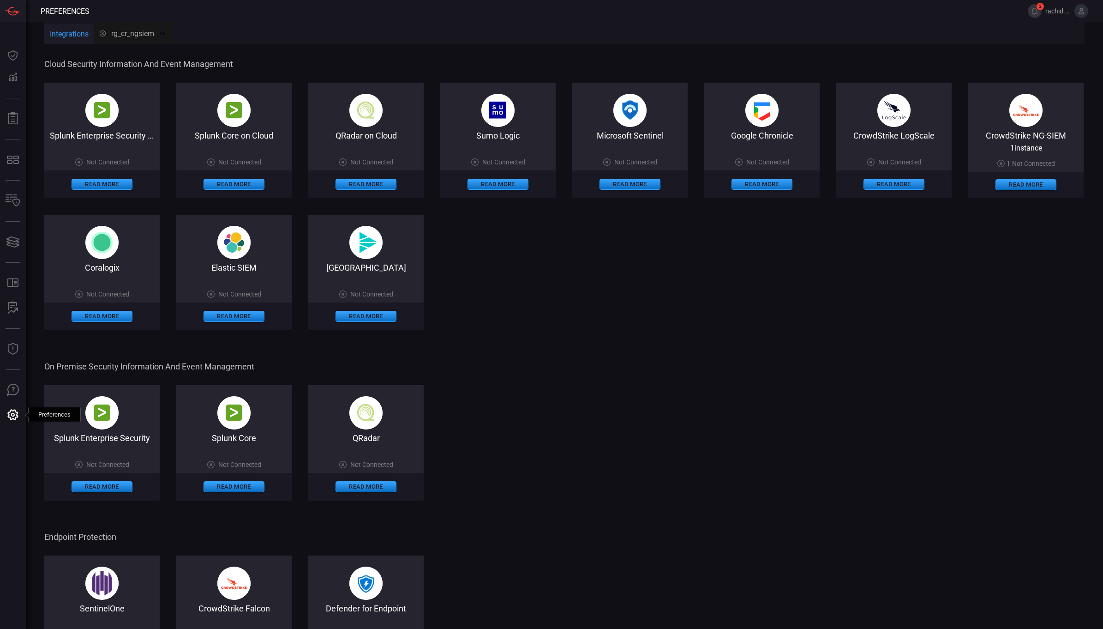
click at [1085, 13] on icon at bounding box center [1081, 11] width 8 height 8
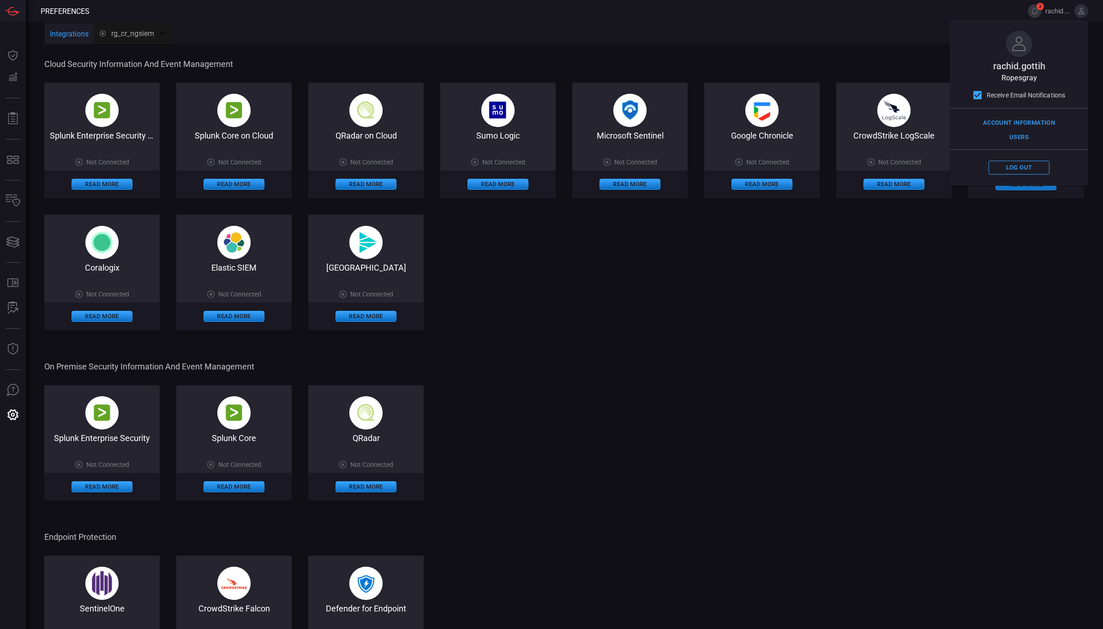
click at [1085, 13] on icon at bounding box center [1081, 11] width 8 height 8
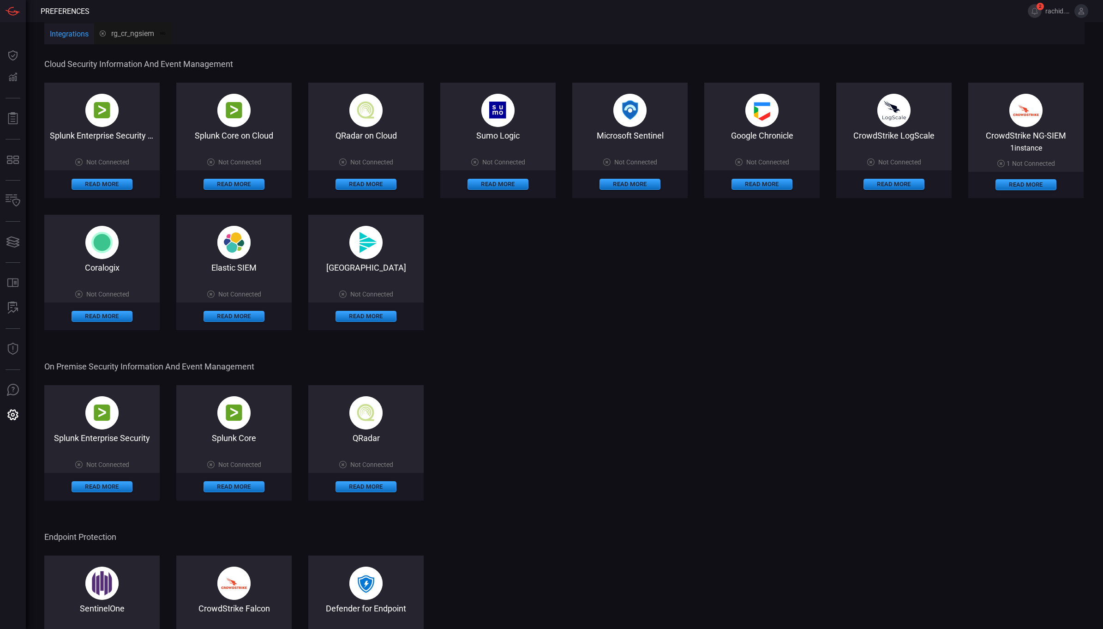
click at [1078, 7] on icon at bounding box center [1081, 11] width 8 height 8
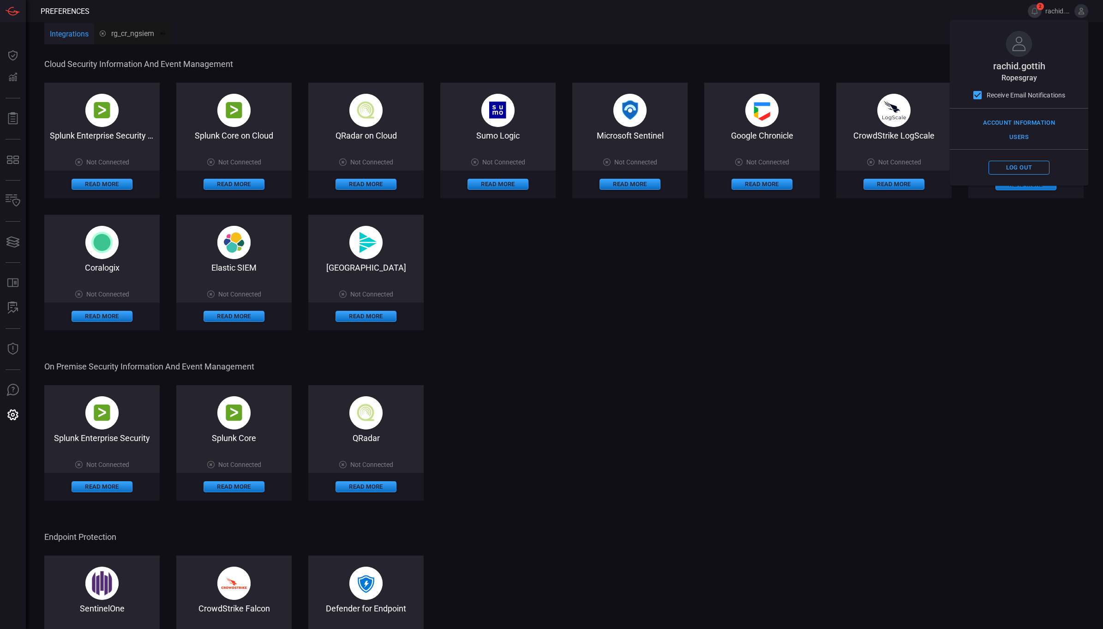
click at [1027, 159] on span at bounding box center [1019, 155] width 138 height 11
drag, startPoint x: 1027, startPoint y: 159, endPoint x: 1028, endPoint y: 168, distance: 9.3
click at [1028, 168] on button "Log out" at bounding box center [1019, 168] width 61 height 14
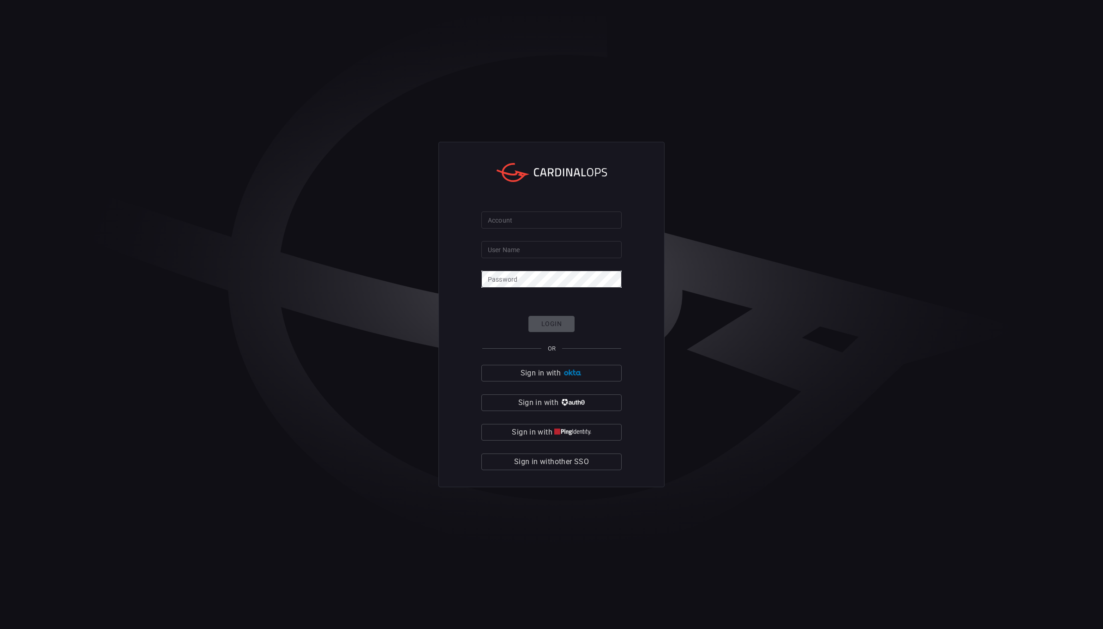
click at [1028, 168] on div "Account Account User Name User Name Password Password Login OR Sign in with Sig…" at bounding box center [551, 314] width 1103 height 629
click at [546, 398] on span "Sign in with" at bounding box center [538, 402] width 40 height 13
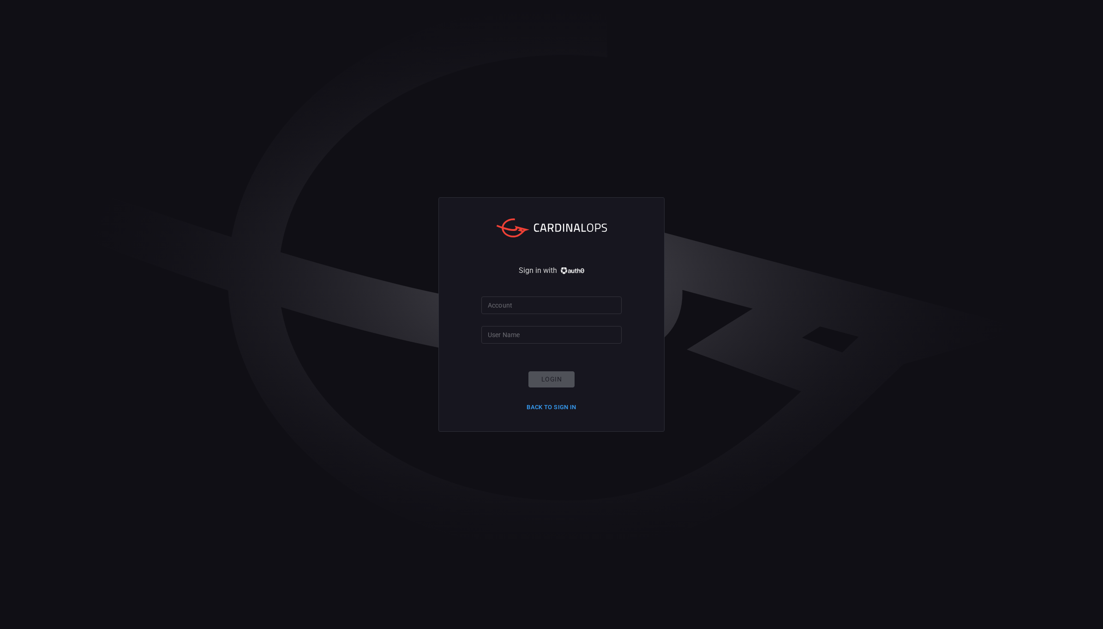
click at [535, 523] on div "Sign in with Account Account User Name User Name Login Back to Sign in" at bounding box center [551, 314] width 1103 height 629
click at [521, 312] on input "Account" at bounding box center [551, 304] width 140 height 17
type input "ropesgray"
type input "rachid.gottih"
click at [555, 379] on button "Login" at bounding box center [552, 379] width 46 height 16
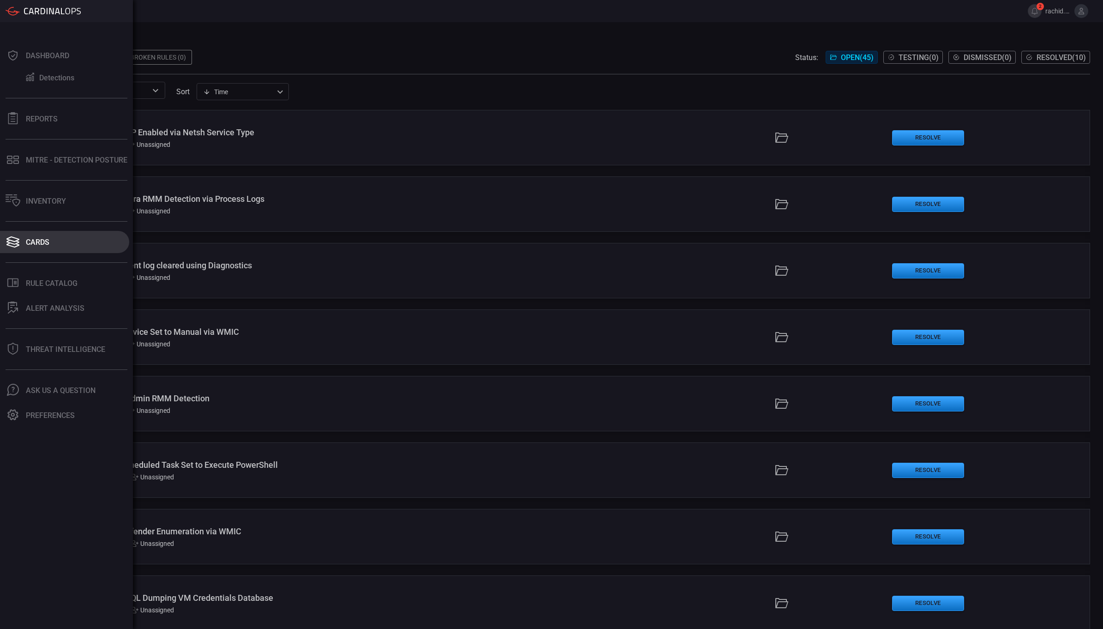
click at [41, 234] on button "Cards" at bounding box center [64, 242] width 129 height 22
type button "/cards"
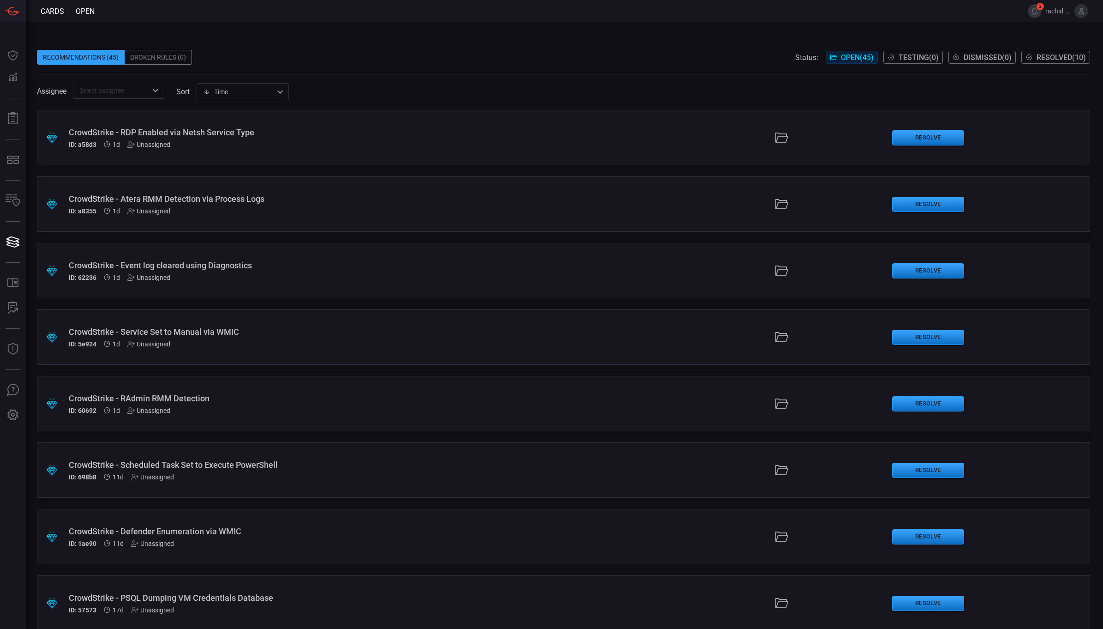
click at [463, 31] on div "Recommendations (45) Broken Rules (0) Status: Open ( 45 ) Testing ( 0 ) Dismiss…" at bounding box center [564, 325] width 1077 height 607
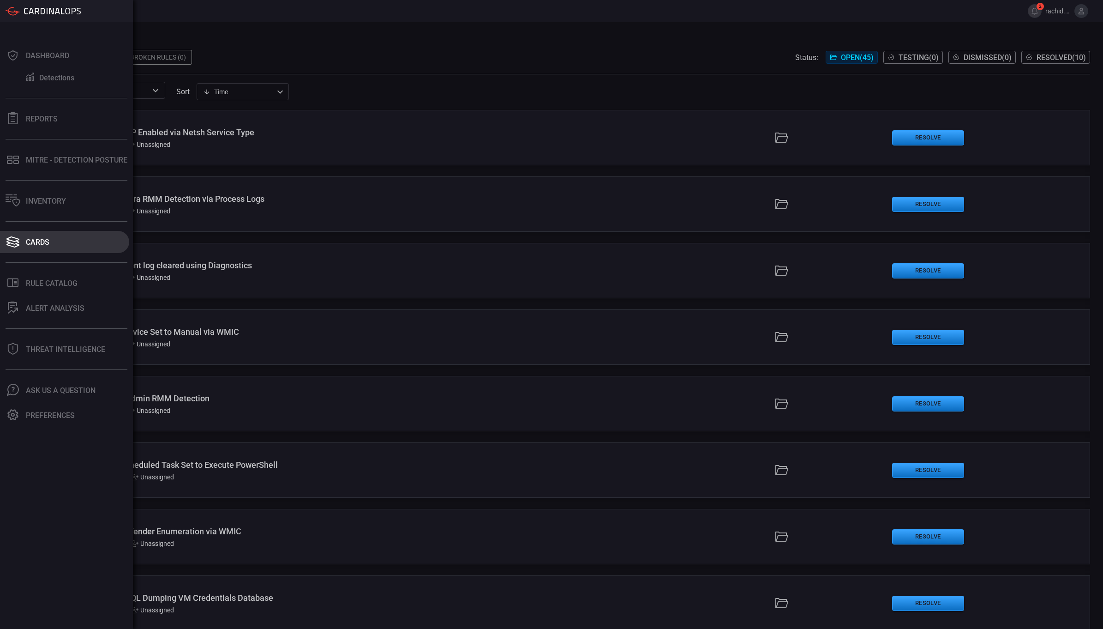
click at [40, 241] on div "Cards" at bounding box center [38, 242] width 24 height 9
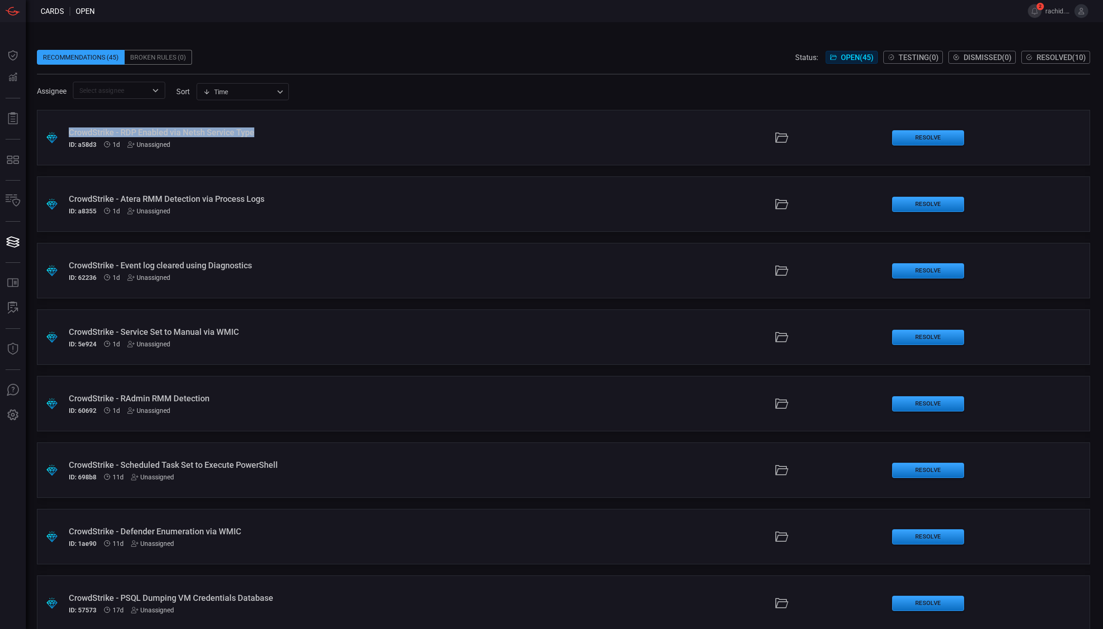
drag, startPoint x: 257, startPoint y: 129, endPoint x: 64, endPoint y: 130, distance: 193.4
click at [64, 130] on div ".suggested_cards_icon{fill:url(#suggested_cards_icon);} CrowdStrike - RDP Enabl…" at bounding box center [563, 137] width 1053 height 55
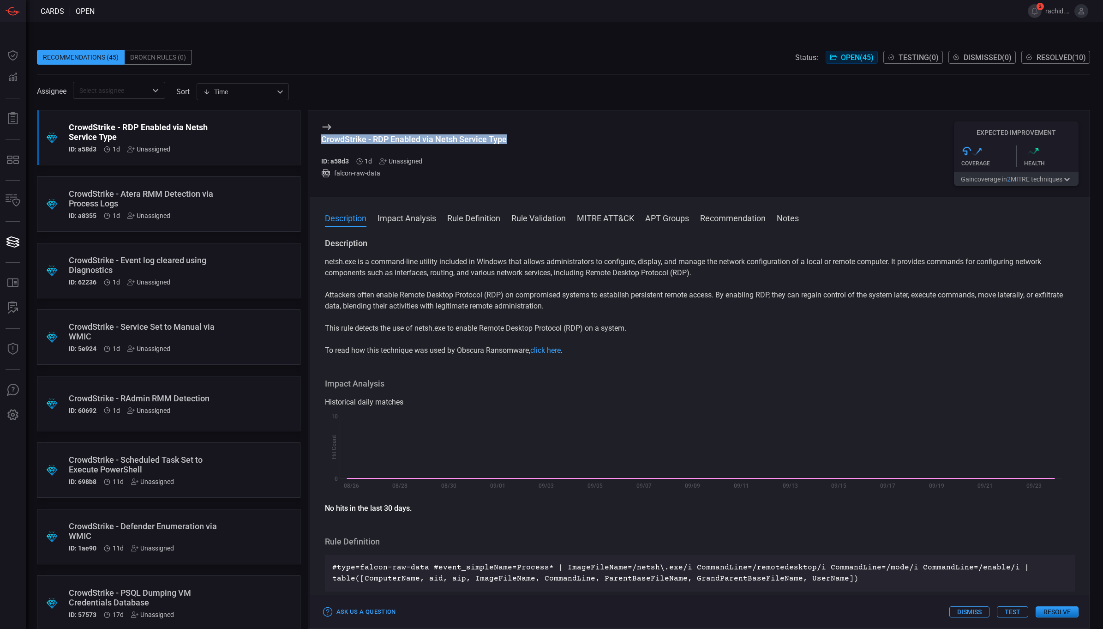
drag, startPoint x: 511, startPoint y: 139, endPoint x: 321, endPoint y: 135, distance: 189.3
click at [321, 135] on div "CrowdStrike - RDP Enabled via Netsh Service Type ID: a58d3 1d Unassigned falcon…" at bounding box center [700, 153] width 780 height 87
copy div "CrowdStrike - RDP Enabled via Netsh Service Type"
click at [324, 538] on div "Description netsh.exe is a command-line utility included in Windows that allows…" at bounding box center [700, 431] width 780 height 387
click at [469, 221] on button "Rule Definition" at bounding box center [473, 217] width 53 height 11
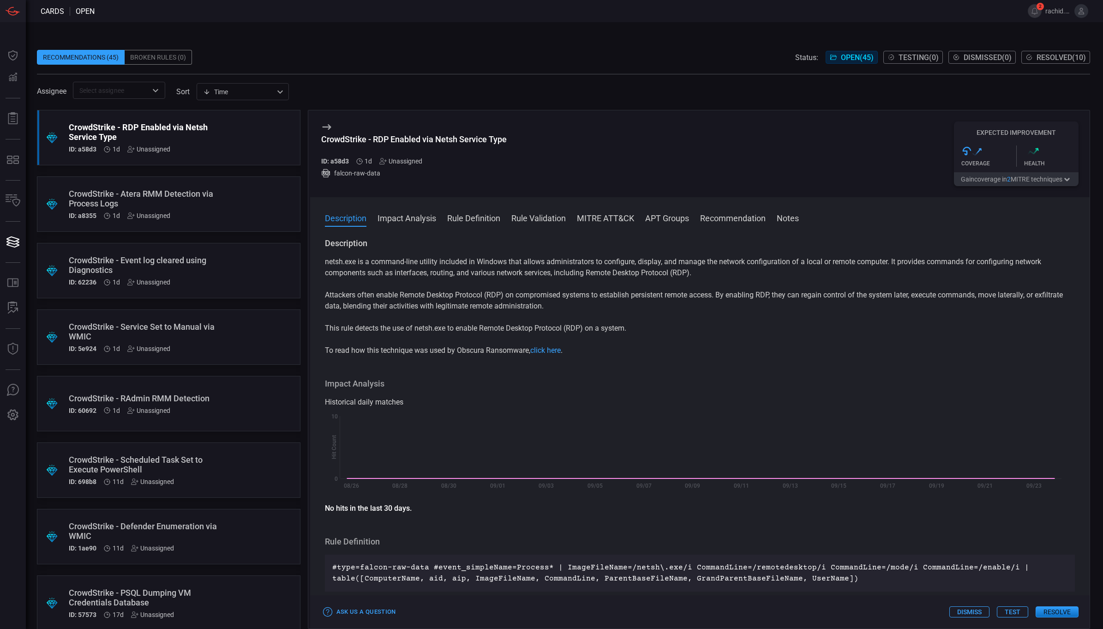
scroll to position [12, 0]
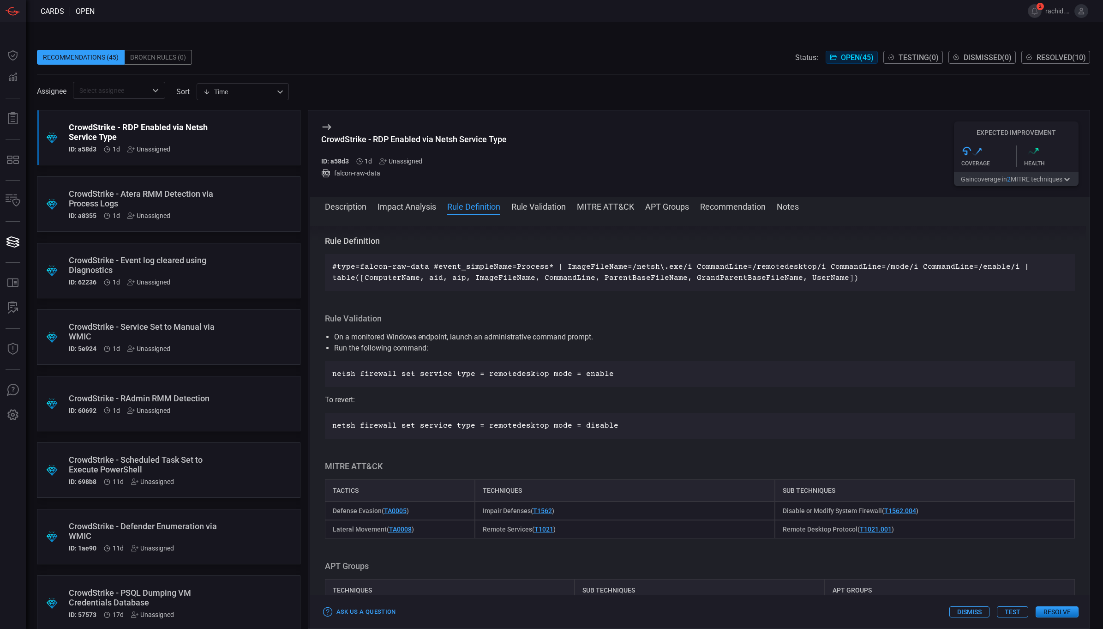
click at [160, 407] on div "Unassigned" at bounding box center [148, 410] width 43 height 7
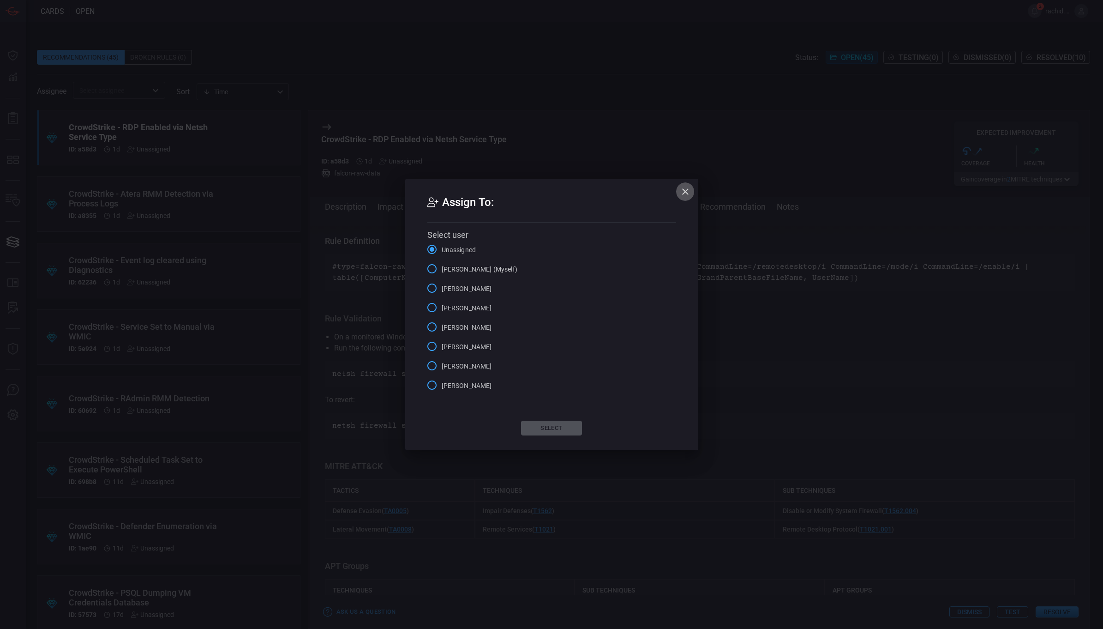
click at [686, 194] on icon "button" at bounding box center [685, 191] width 11 height 11
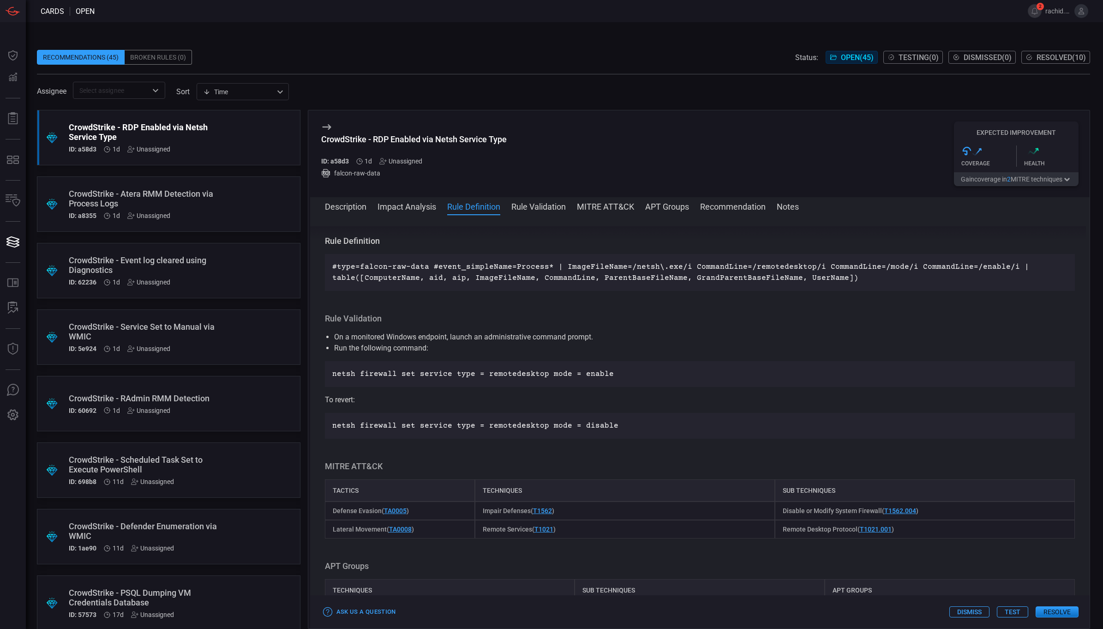
click at [126, 391] on div ".suggested_cards_icon{fill:url(#suggested_cards_icon);} CrowdStrike - RAdmin RM…" at bounding box center [169, 403] width 264 height 55
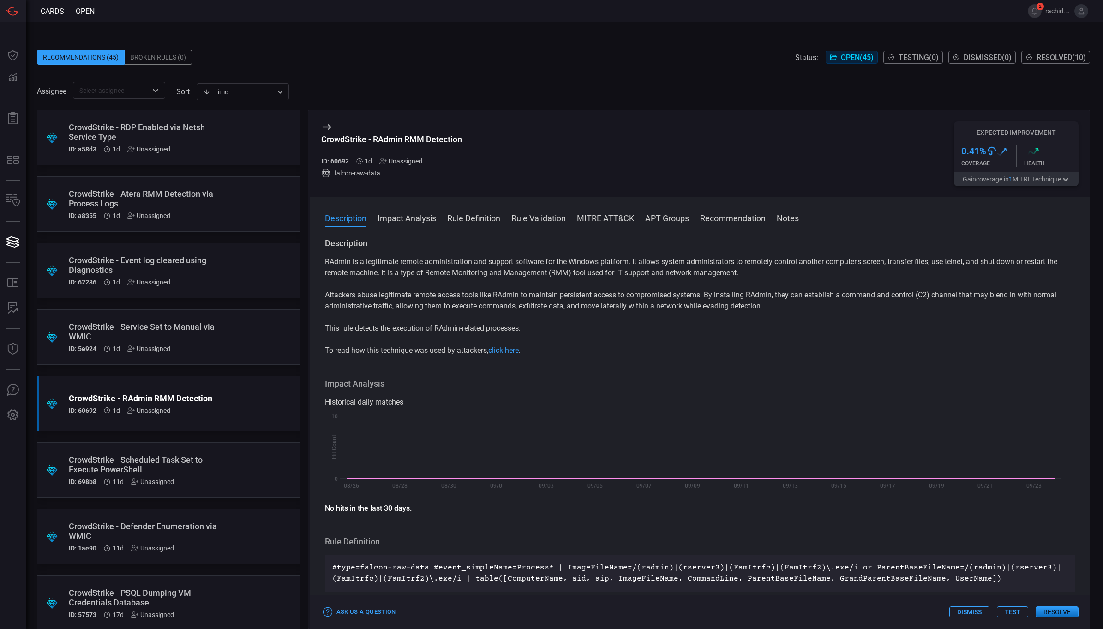
click at [404, 394] on div "Impact Analysis Historical daily matches Created with Highcharts 10.3.2 Hit Cou…" at bounding box center [700, 446] width 751 height 136
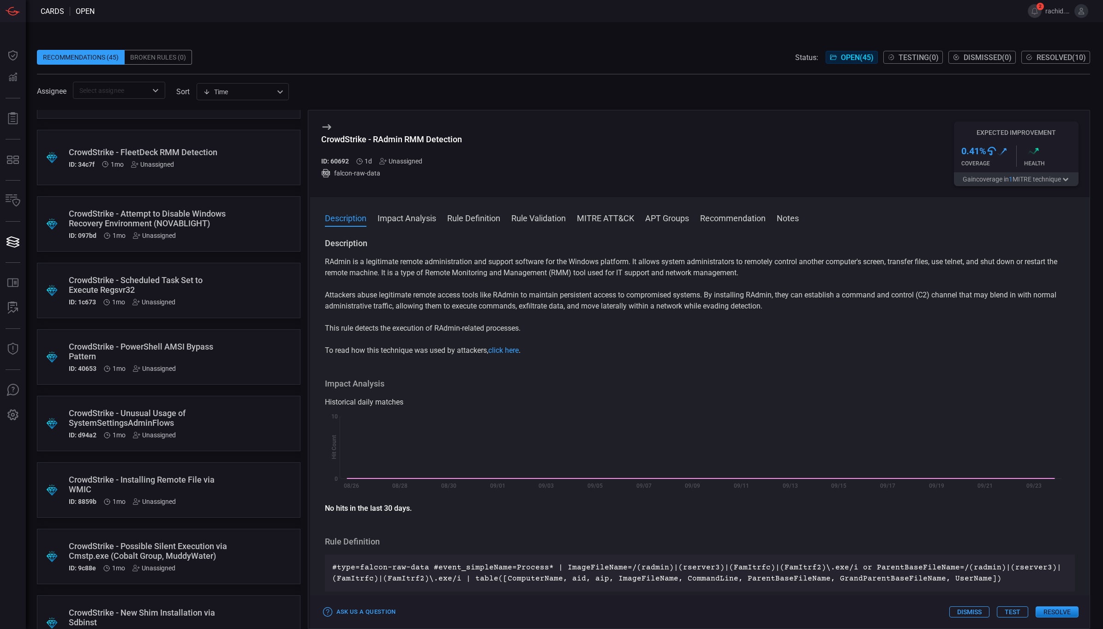
scroll to position [1383, 0]
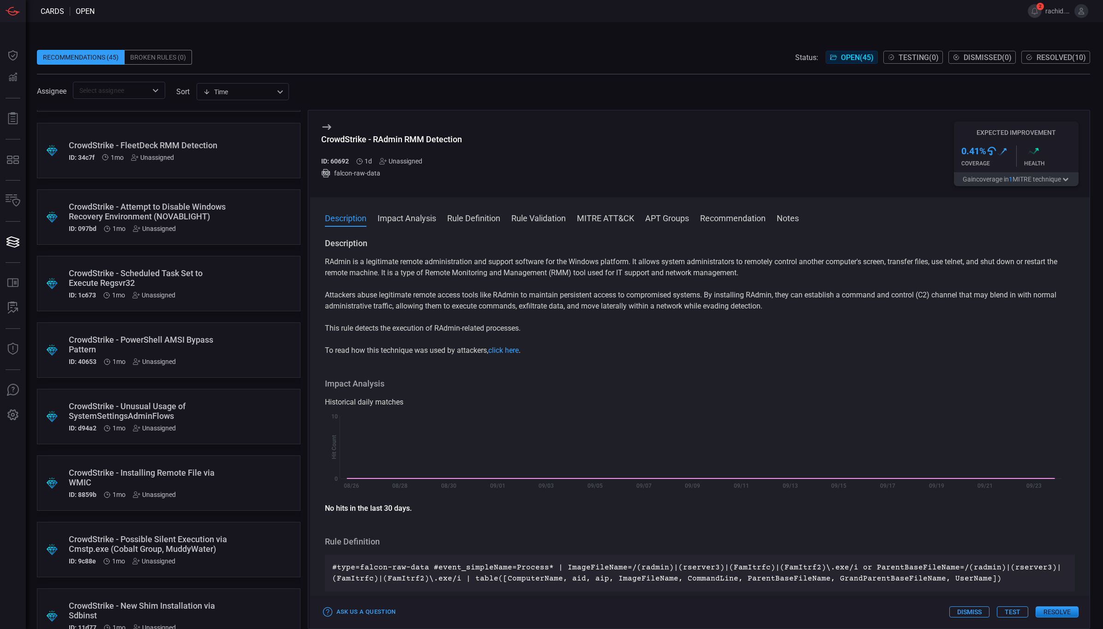
click at [188, 468] on div "CrowdStrike - Installing Remote File via WMIC" at bounding box center [151, 477] width 165 height 19
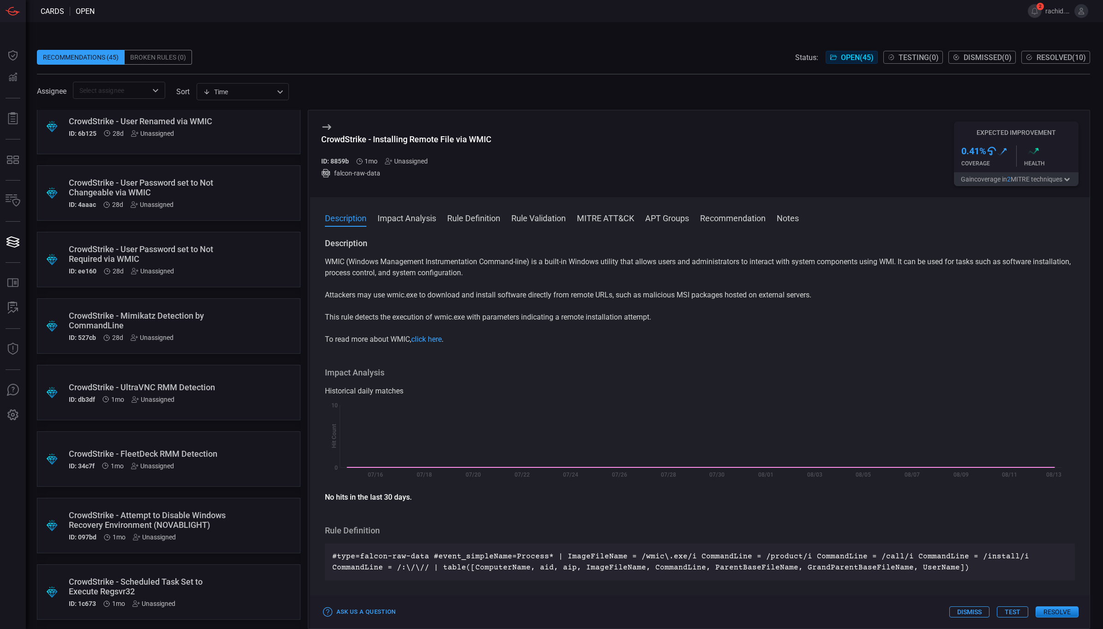
scroll to position [1061, 0]
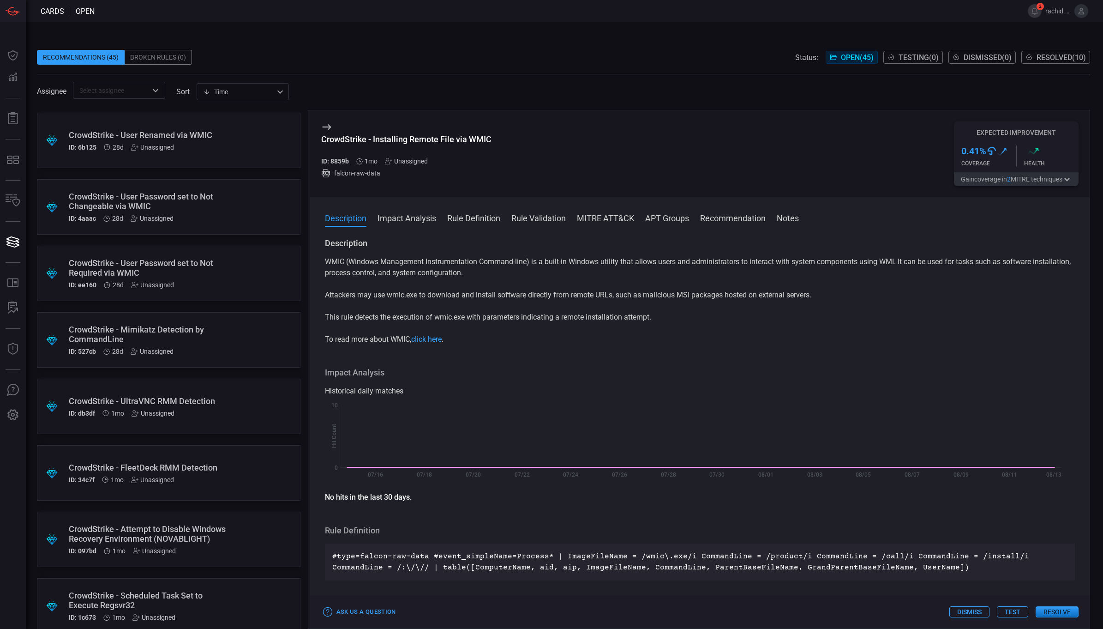
click at [158, 335] on div "CrowdStrike - Mimikatz Detection by CommandLine" at bounding box center [151, 334] width 165 height 19
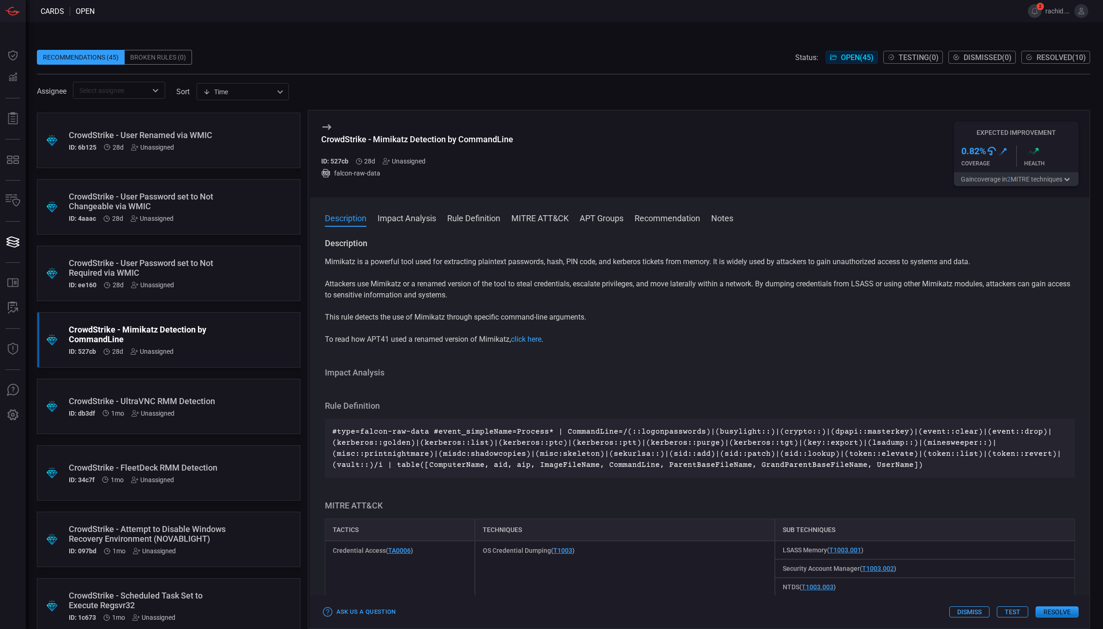
drag, startPoint x: 296, startPoint y: 337, endPoint x: 172, endPoint y: 281, distance: 136.4
click at [172, 281] on div "Unassigned" at bounding box center [152, 284] width 43 height 7
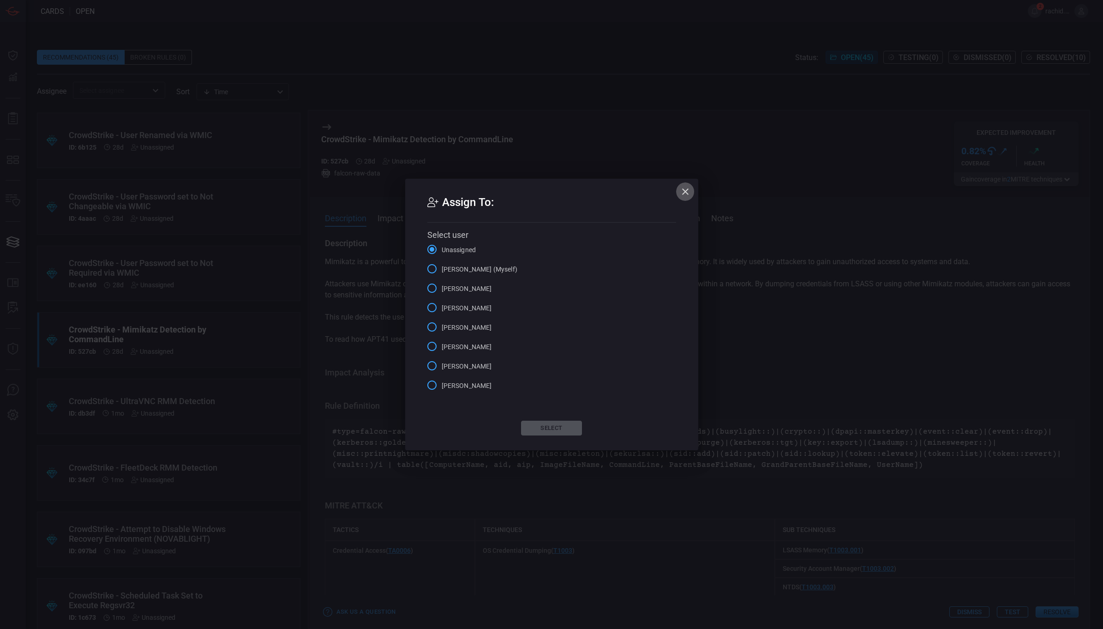
click at [691, 194] on icon "button" at bounding box center [685, 191] width 11 height 11
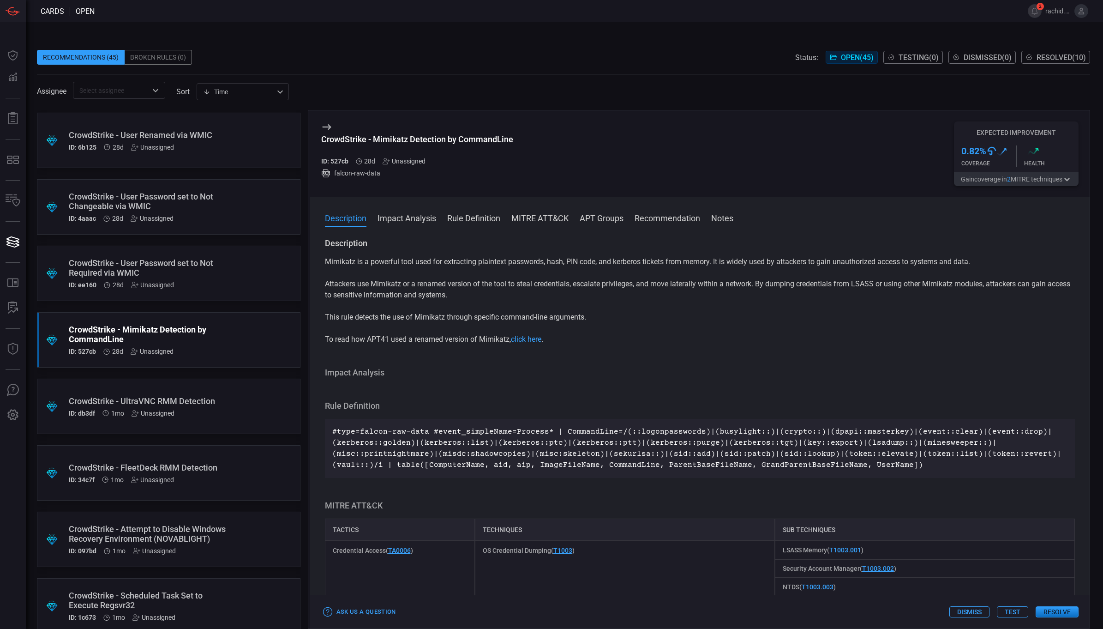
click at [162, 270] on div "CrowdStrike - User Password set to Not Required via WMIC" at bounding box center [151, 267] width 165 height 19
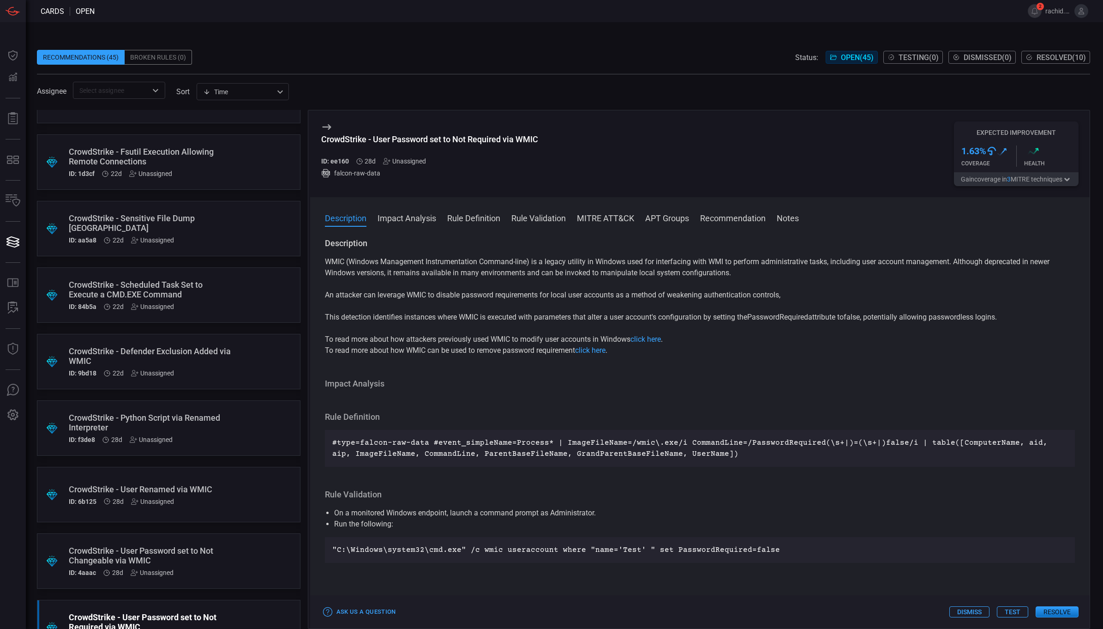
scroll to position [684, 0]
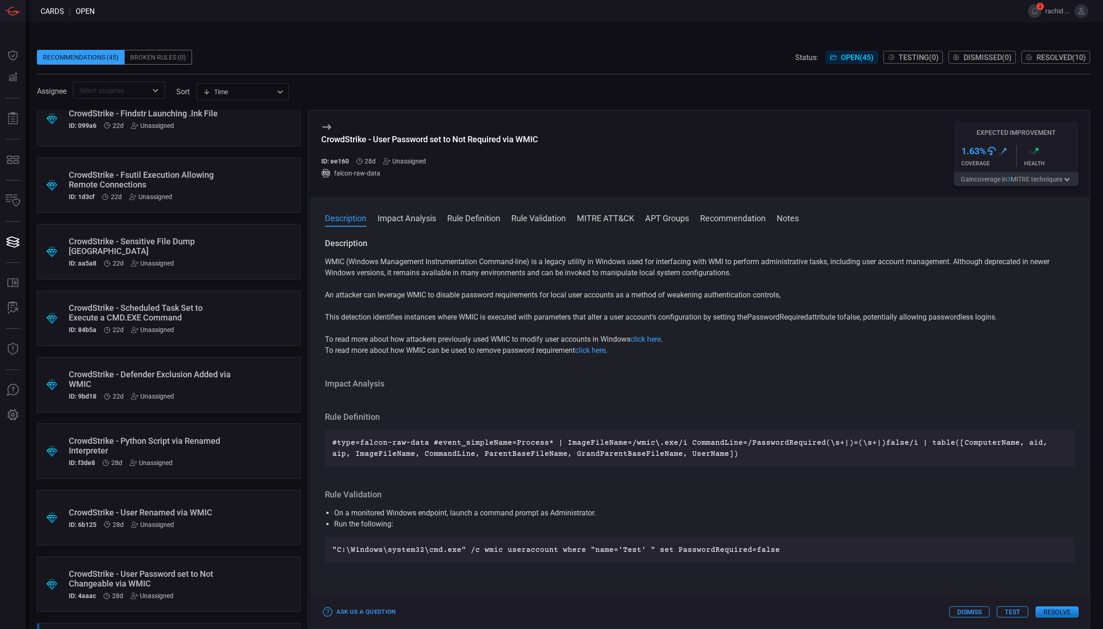
click at [178, 196] on div "ID: 1d3cf 22d Unassigned" at bounding box center [151, 196] width 165 height 7
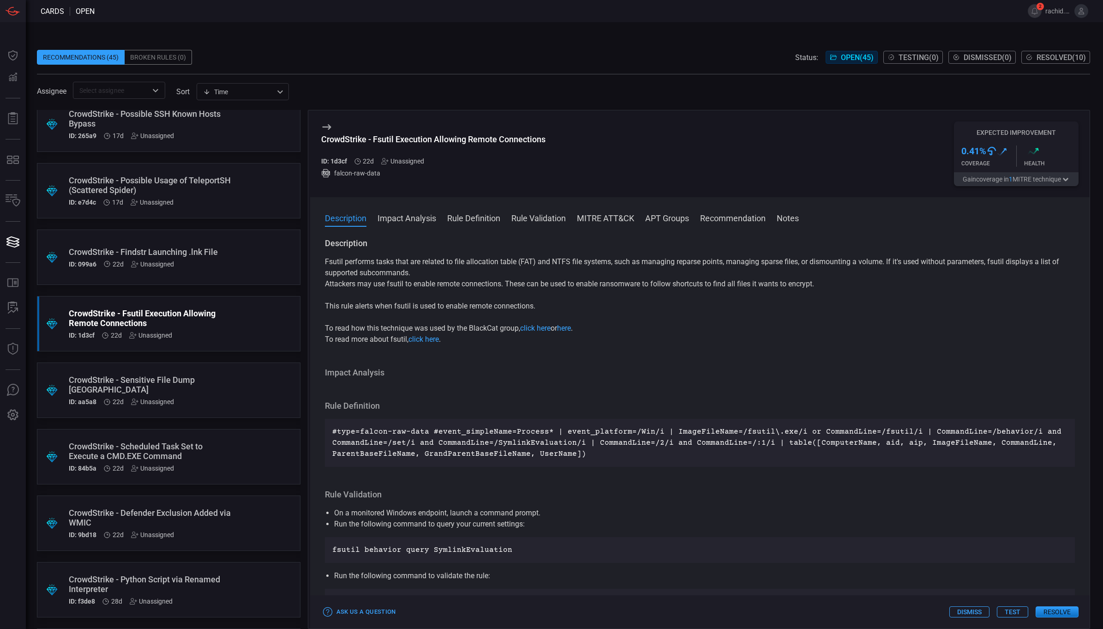
scroll to position [461, 0]
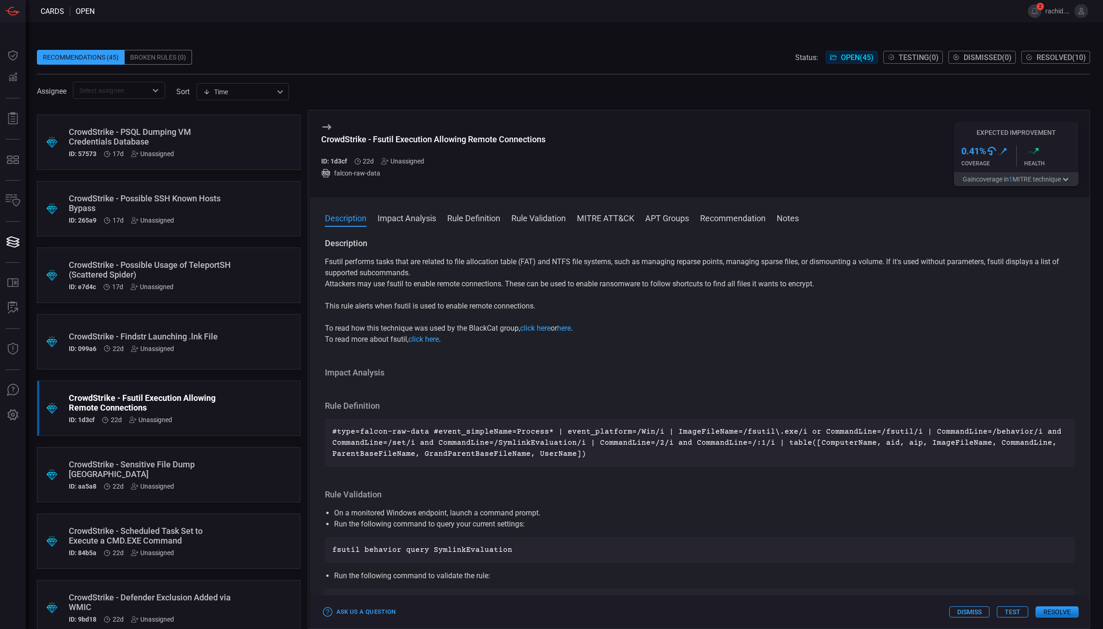
click at [192, 208] on div "CrowdStrike - Possible SSH Known Hosts Bypass" at bounding box center [151, 202] width 165 height 19
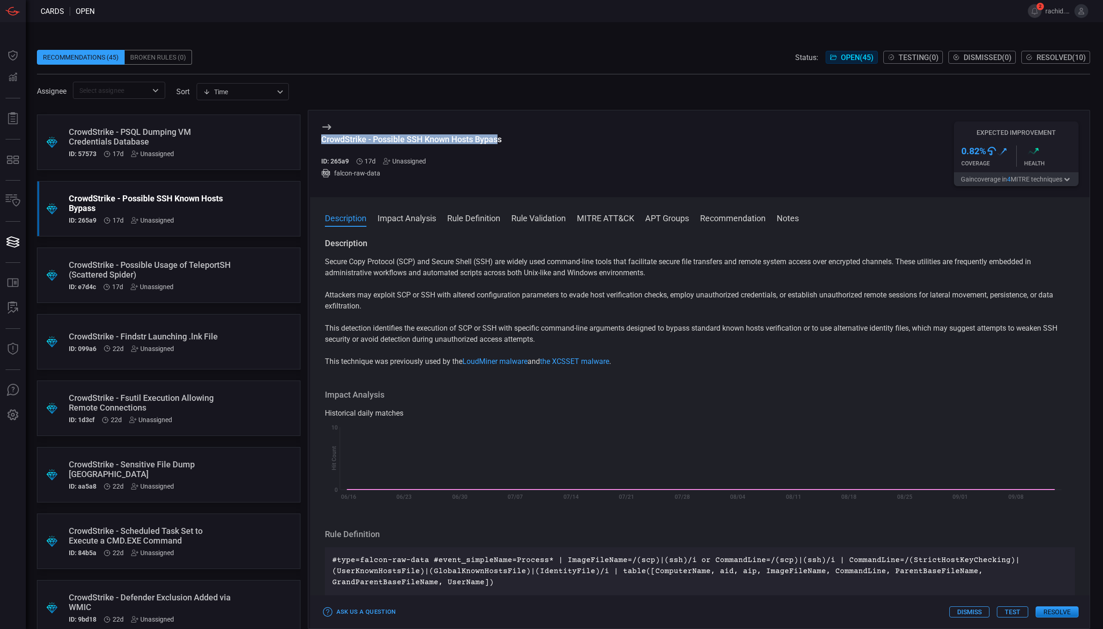
drag, startPoint x: 320, startPoint y: 138, endPoint x: 502, endPoint y: 136, distance: 182.4
click at [502, 136] on div "CrowdStrike - Possible SSH Known Hosts Bypass ID: 265a9 17d Unassigned falcon-r…" at bounding box center [700, 153] width 780 height 87
copy div "CrowdStrike - Possible SSH Known Hosts Bypass"
click at [416, 216] on button "Impact Analysis" at bounding box center [407, 217] width 59 height 11
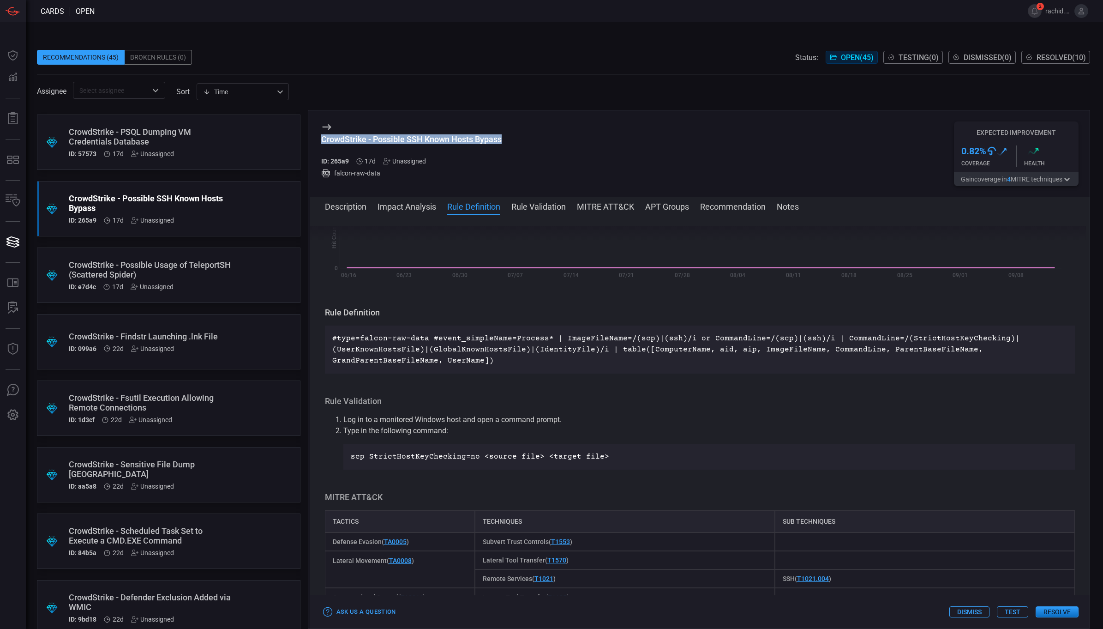
scroll to position [212, 0]
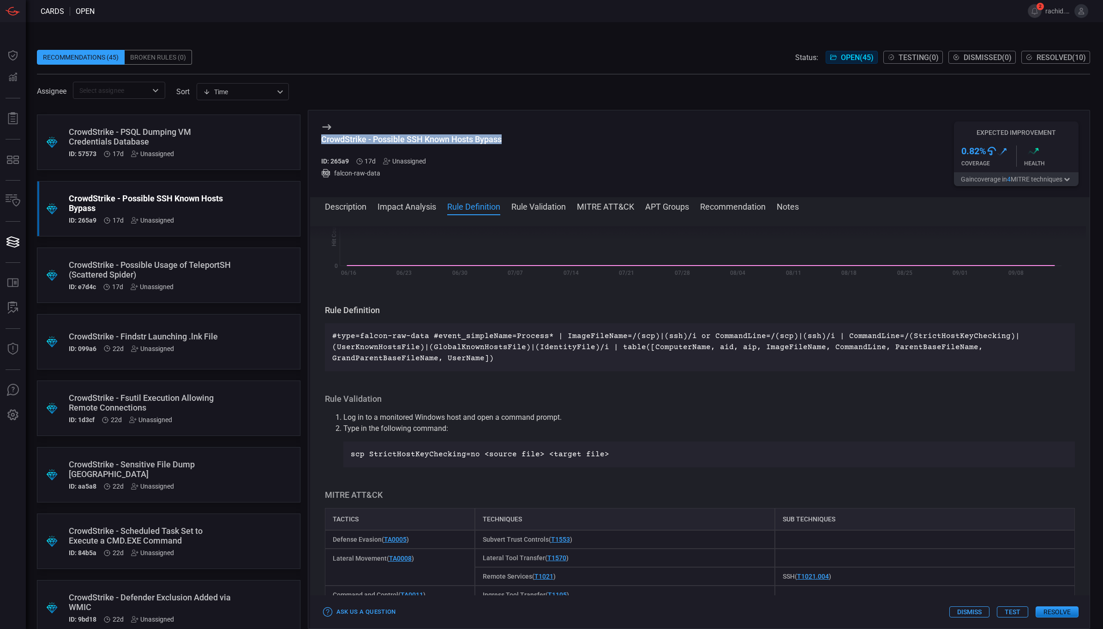
click at [478, 209] on button "Rule Definition" at bounding box center [473, 205] width 53 height 11
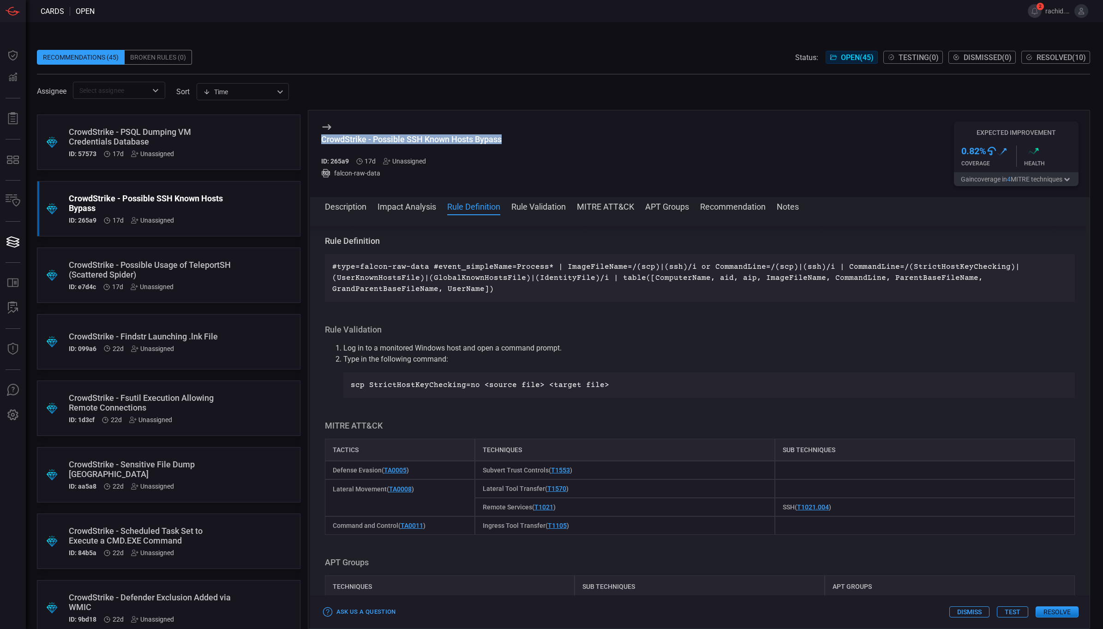
click at [535, 205] on button "Rule Validation" at bounding box center [538, 205] width 54 height 11
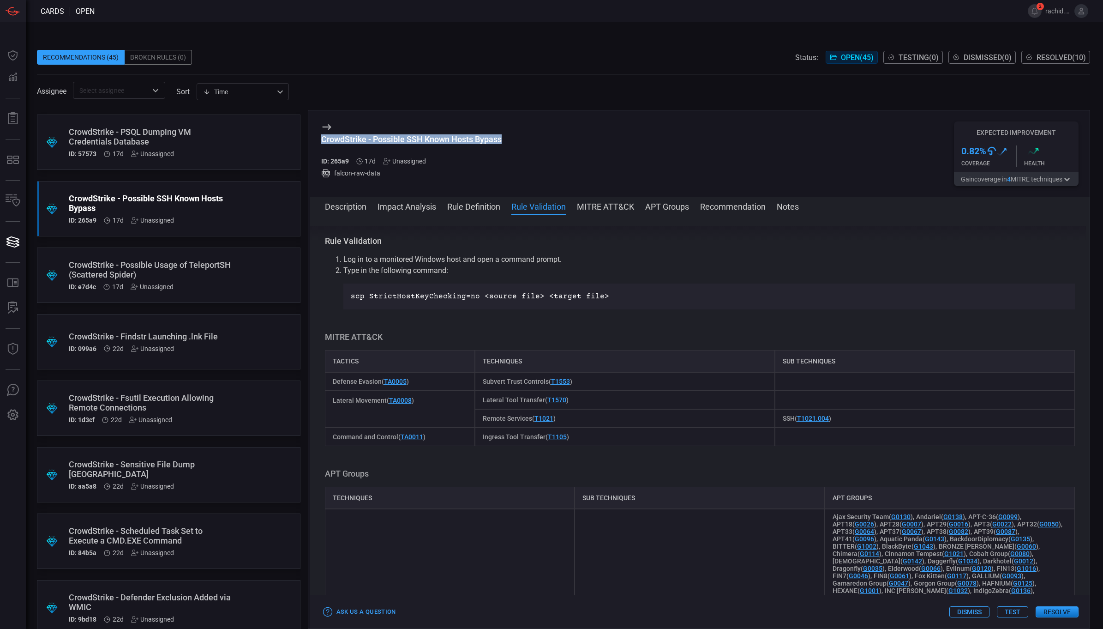
click at [590, 209] on button "MITRE ATT&CK" at bounding box center [605, 205] width 57 height 11
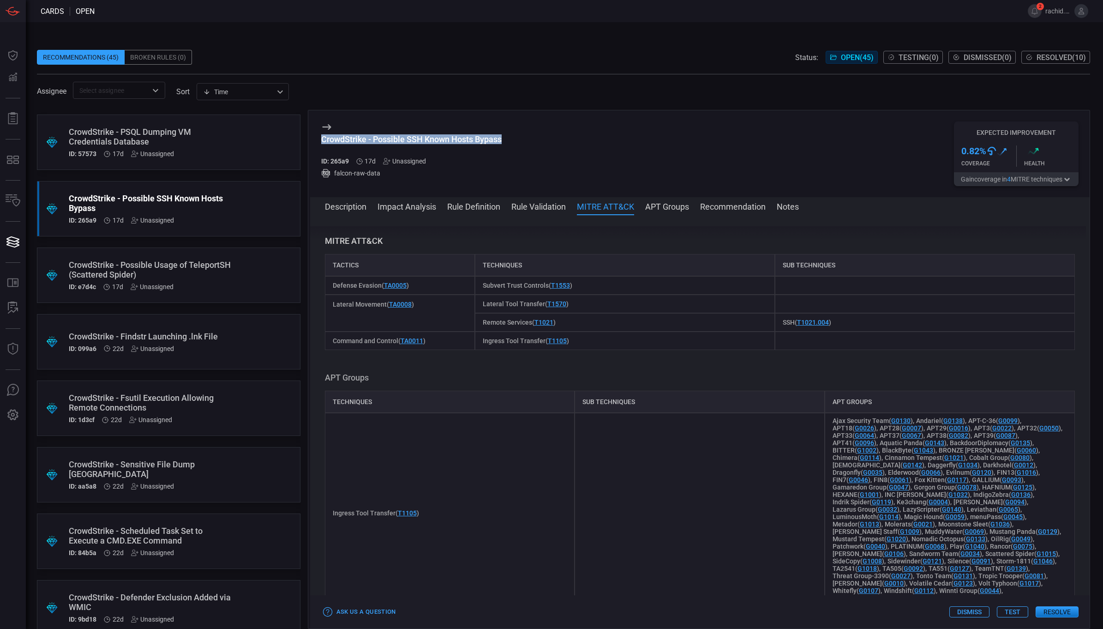
click at [666, 210] on button "APT Groups" at bounding box center [667, 205] width 44 height 11
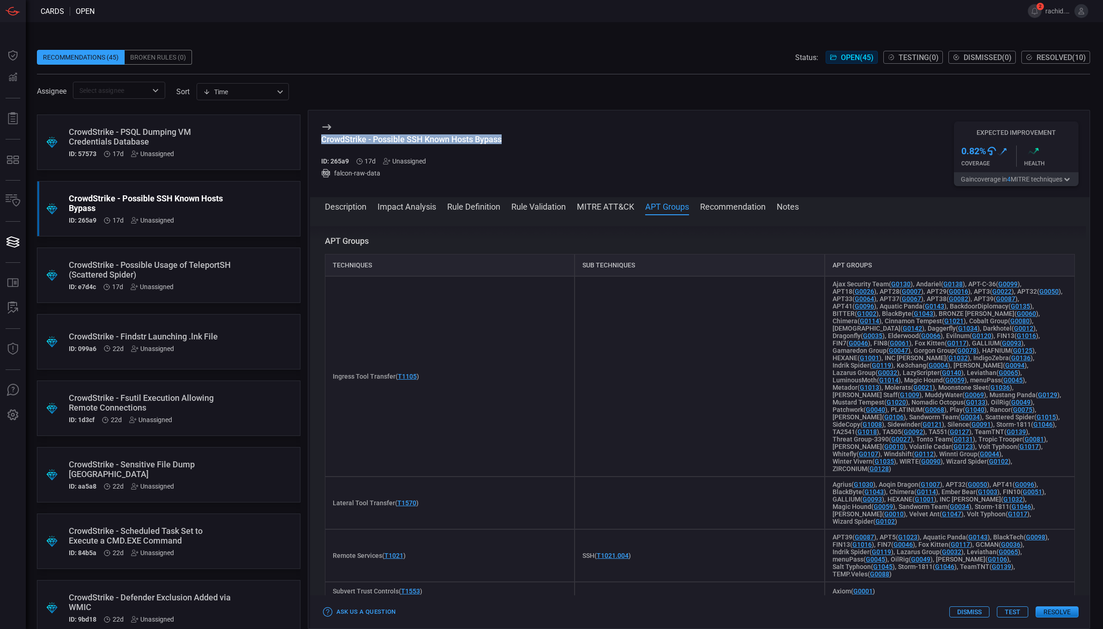
click at [723, 209] on button "Recommendation" at bounding box center [733, 205] width 66 height 11
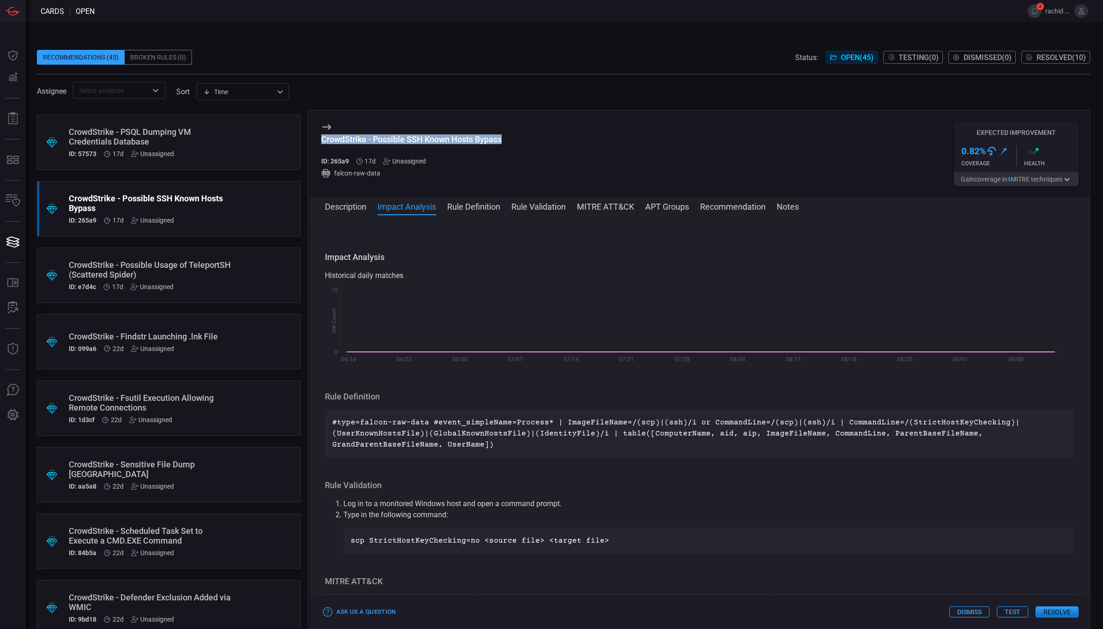
scroll to position [121, 0]
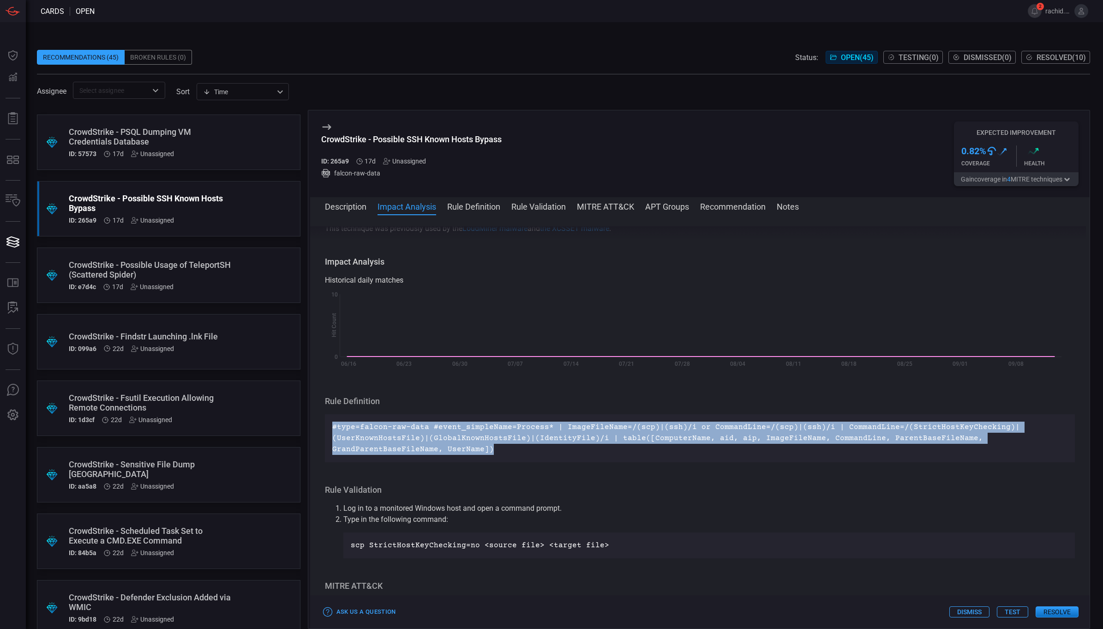
drag, startPoint x: 497, startPoint y: 448, endPoint x: 321, endPoint y: 426, distance: 176.8
click at [321, 426] on div "Description Secure Copy Protocol (SCP) and Secure Shell (SSH) are widely used c…" at bounding box center [700, 419] width 780 height 387
copy p "#type=falcon-raw-data #event_simpleName=Process* | ImageFileName=/(scp)|(ssh)/i…"
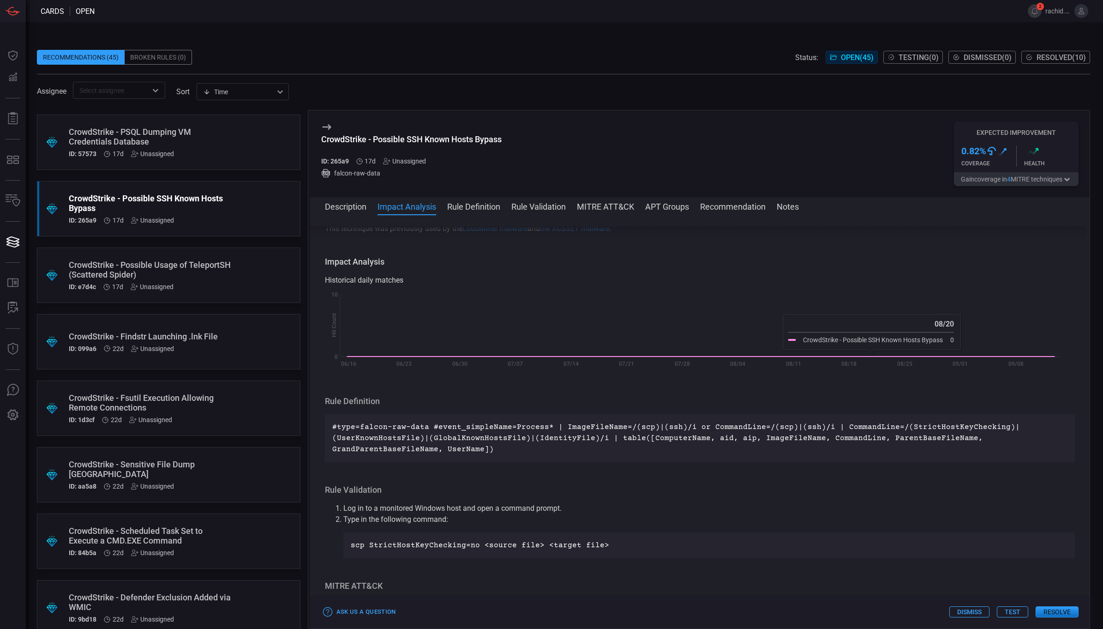
click at [884, 541] on p "scp StrictHostKeyChecking=no <source file> <target file>" at bounding box center [709, 545] width 717 height 11
click at [1012, 609] on button "Test" at bounding box center [1012, 611] width 31 height 11
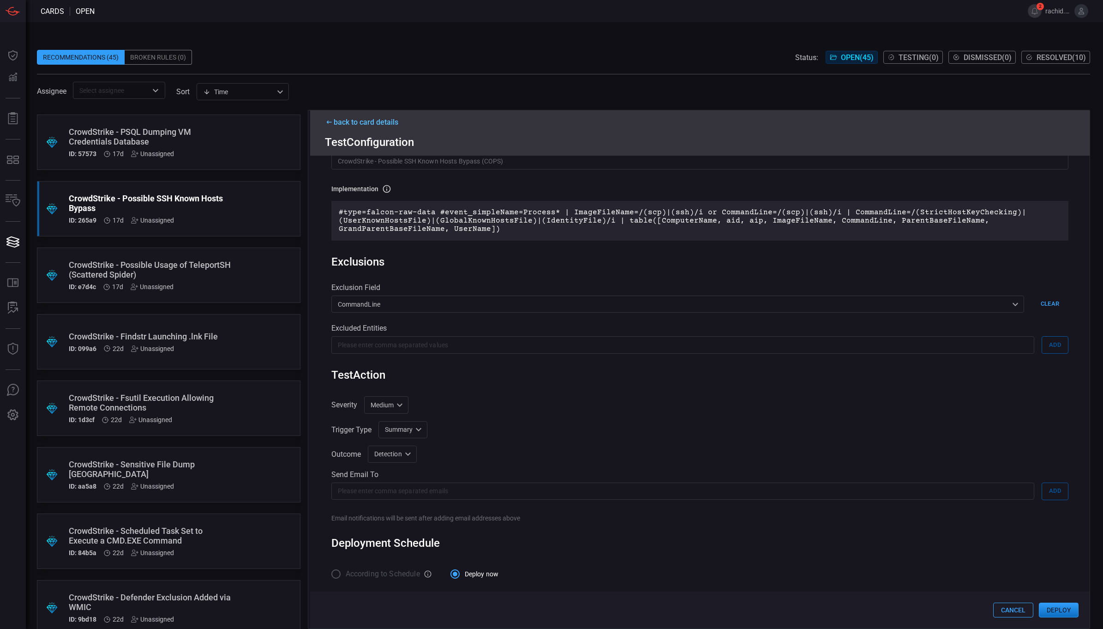
scroll to position [67, 0]
click at [397, 403] on div "Medium 50 Informational Low Medium High Critical ​" at bounding box center [386, 403] width 45 height 17
click at [374, 466] on div "High" at bounding box center [374, 468] width 14 height 10
type input "70"
click at [1067, 606] on button "Deploy" at bounding box center [1059, 609] width 40 height 15
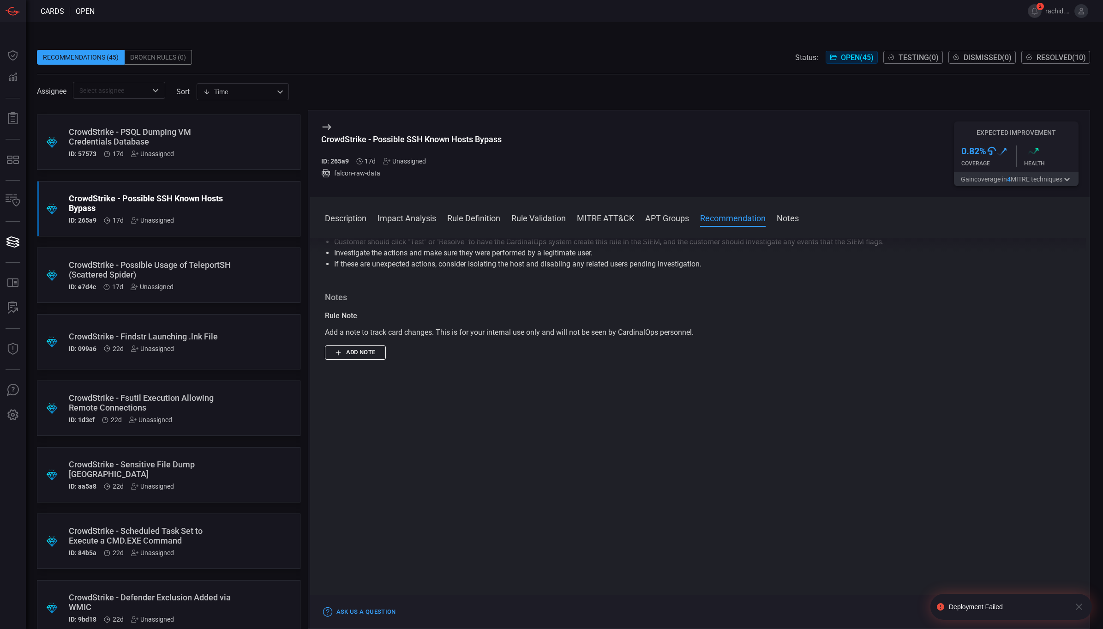
scroll to position [1068, 0]
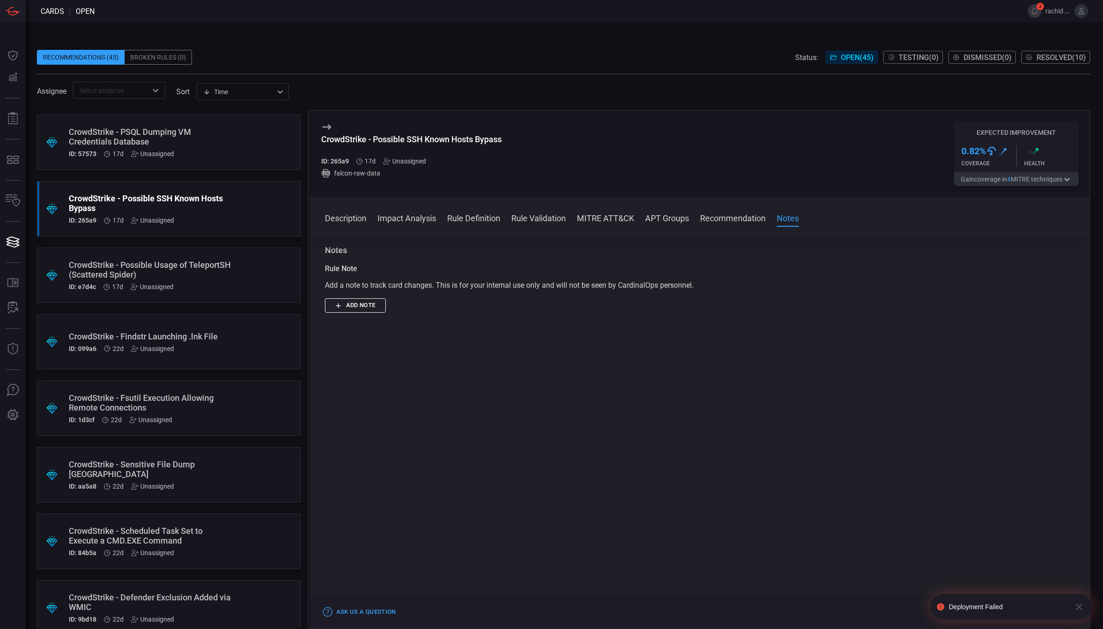
click at [975, 606] on div "Deployment Failed" at bounding box center [1008, 606] width 118 height 7
click at [943, 606] on icon at bounding box center [940, 606] width 7 height 7
click at [829, 444] on div at bounding box center [700, 480] width 751 height 290
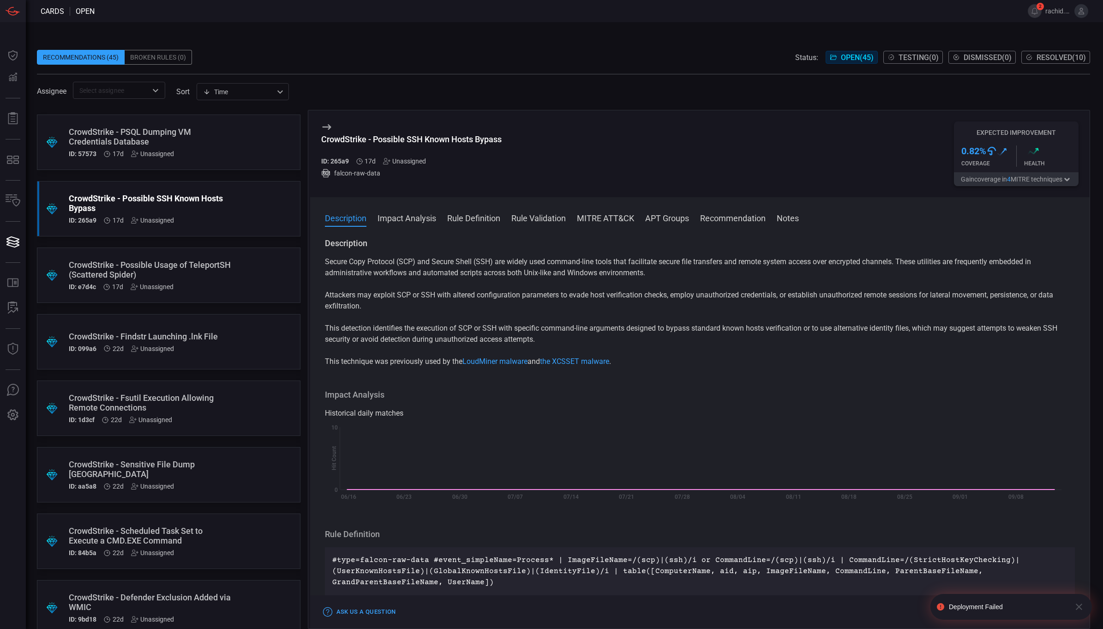
click at [920, 56] on span "Testing ( 0 )" at bounding box center [919, 57] width 40 height 9
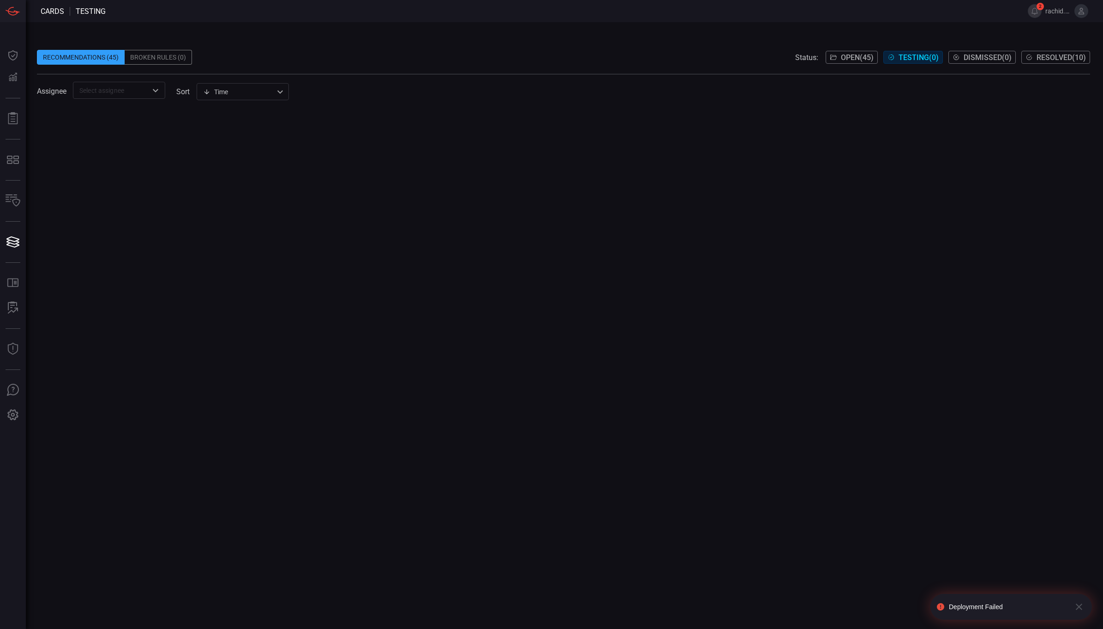
click at [920, 56] on span "Testing ( 0 )" at bounding box center [919, 57] width 40 height 9
click at [855, 58] on span "Open ( 45 )" at bounding box center [857, 57] width 33 height 9
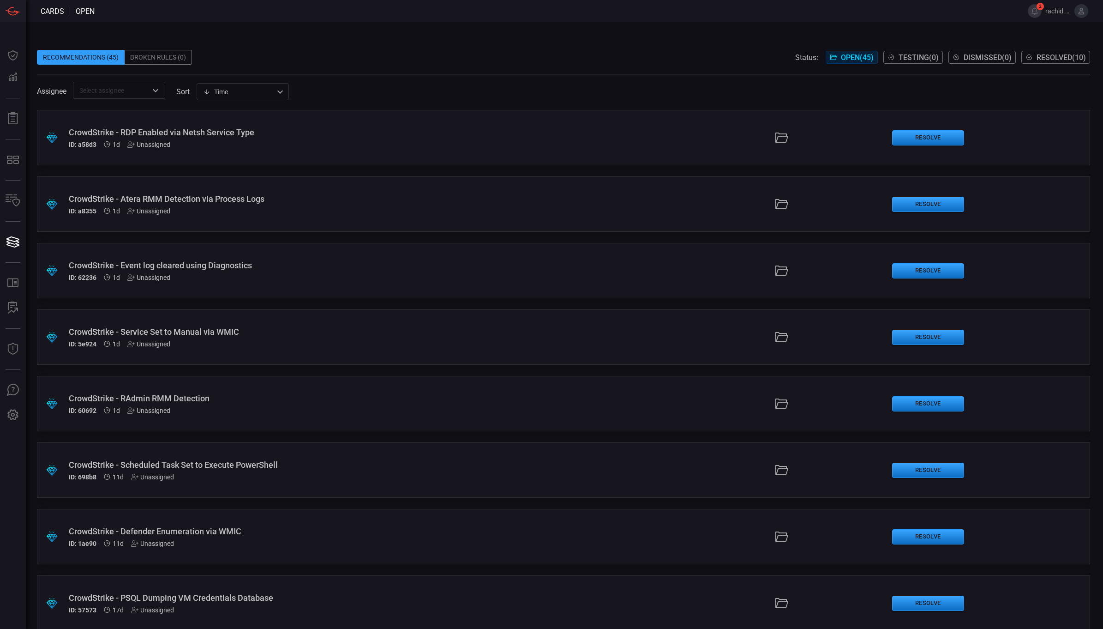
scroll to position [294, 0]
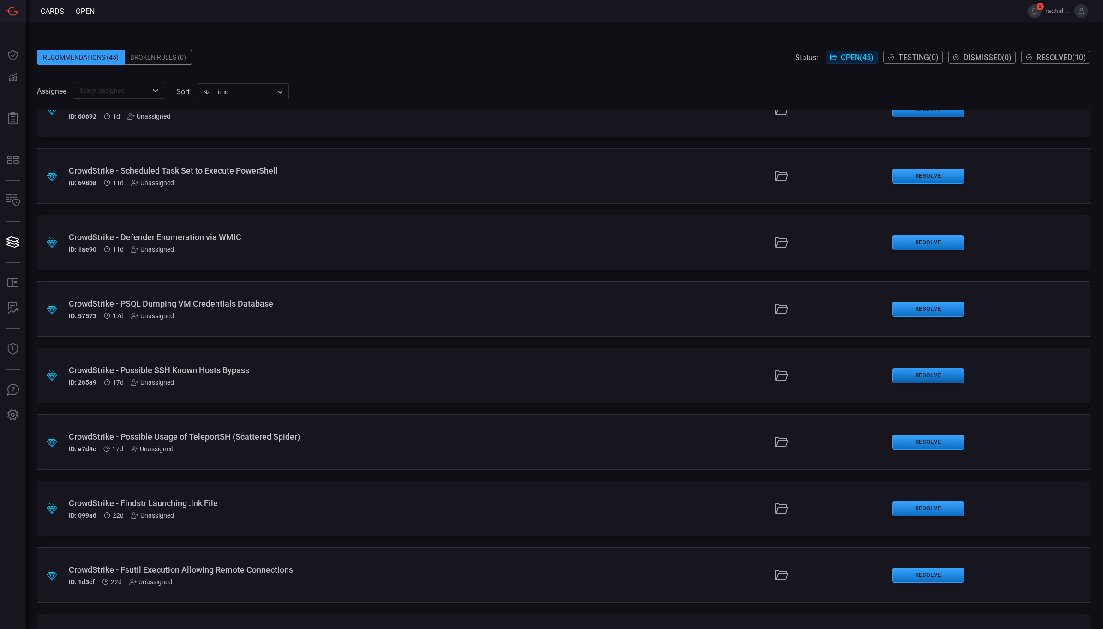
click at [912, 377] on button "Resolve" at bounding box center [928, 375] width 72 height 15
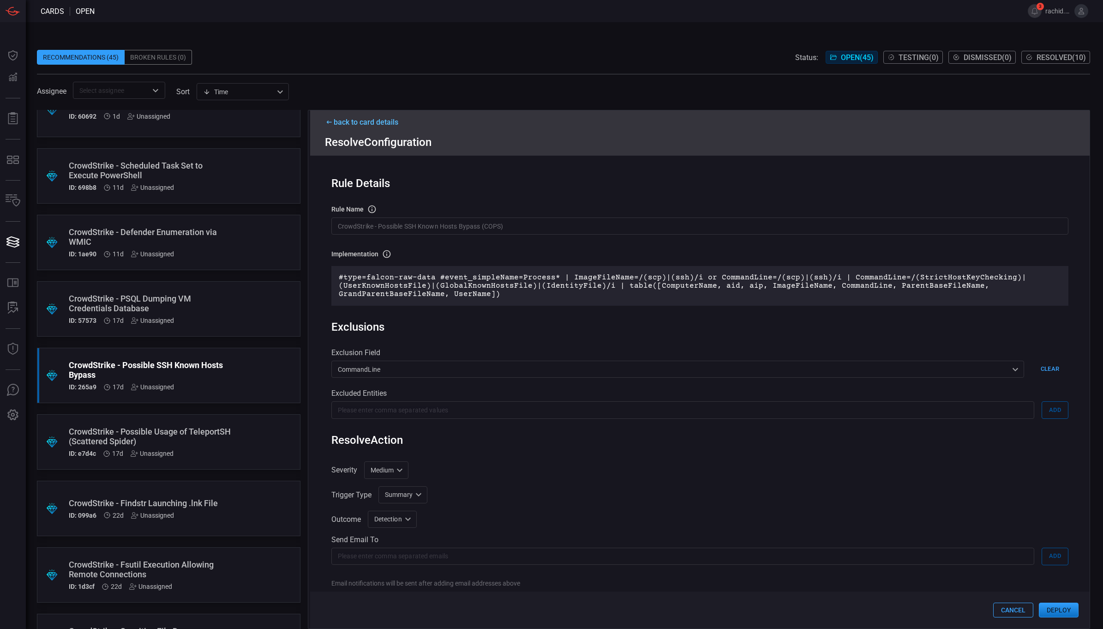
click at [1060, 612] on button "Deploy" at bounding box center [1059, 609] width 40 height 15
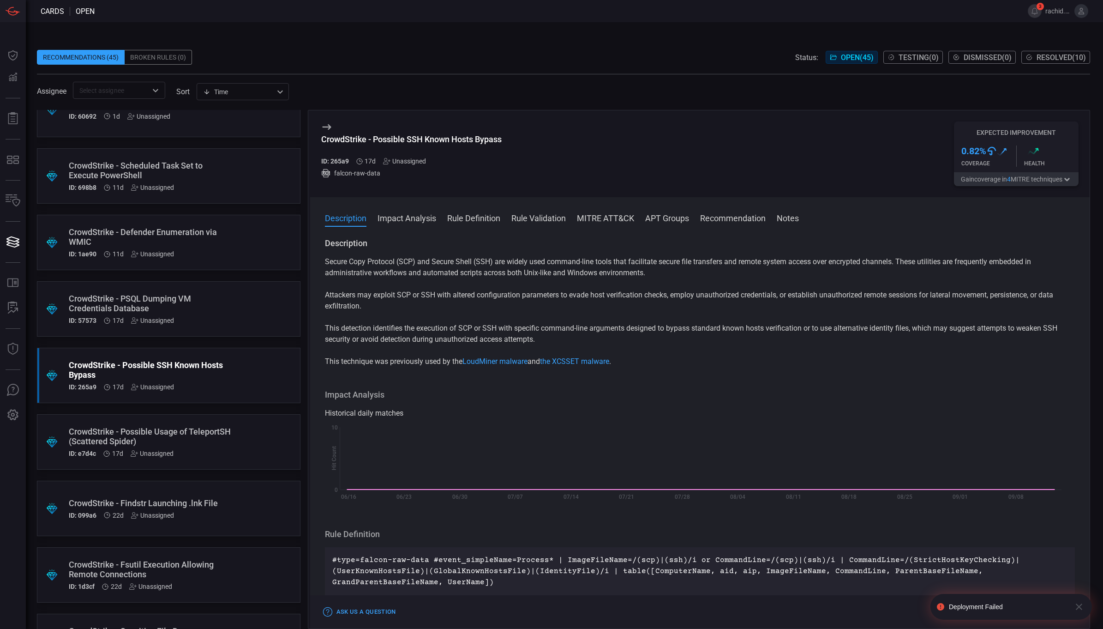
click at [978, 608] on div "Deployment Failed" at bounding box center [1008, 606] width 118 height 7
drag, startPoint x: 1055, startPoint y: 59, endPoint x: 1030, endPoint y: 79, distance: 32.4
click at [1030, 79] on div "Recommendations (45) Broken Rules (0) Status: Open ( 45 ) Testing ( 0 ) Dismiss…" at bounding box center [563, 67] width 1053 height 63
click at [412, 215] on button "Impact Analysis" at bounding box center [407, 217] width 59 height 11
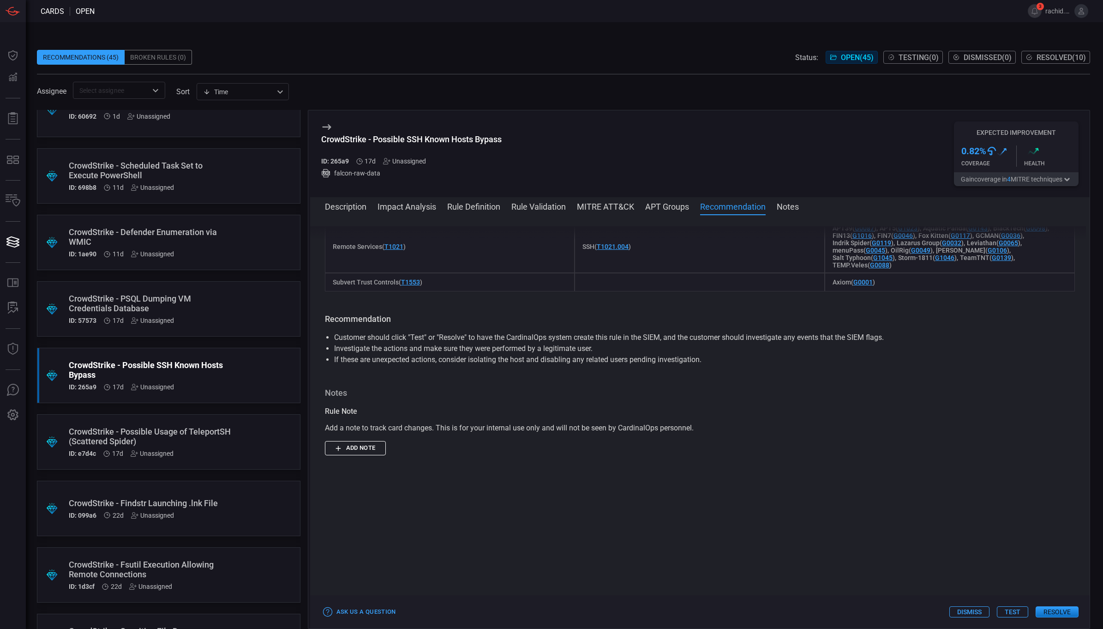
scroll to position [899, 0]
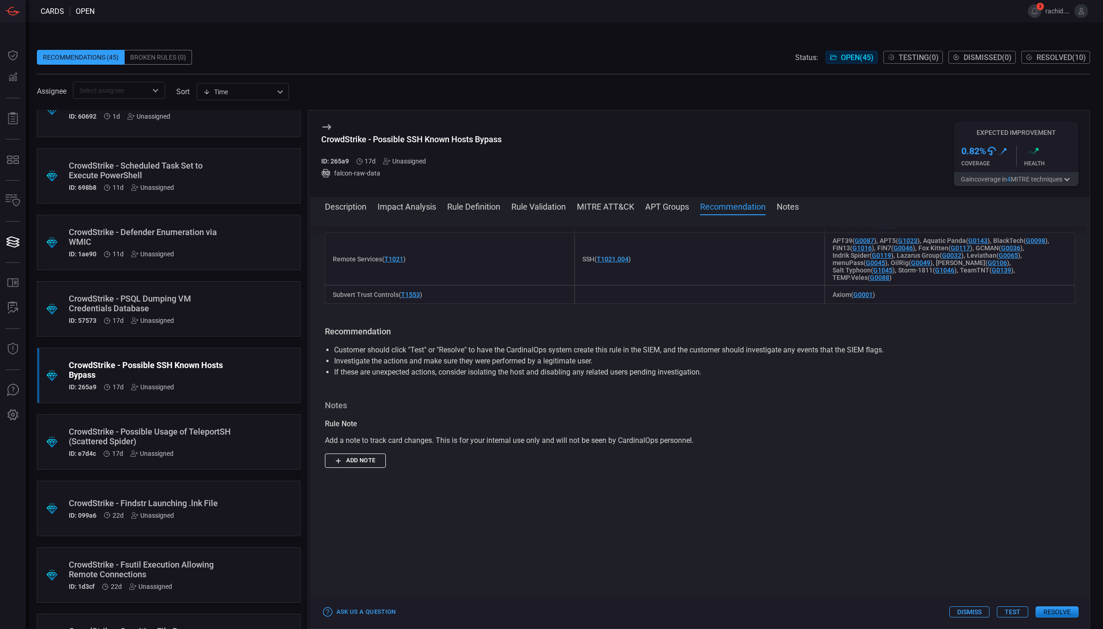
click at [913, 54] on span "Testing ( 0 )" at bounding box center [919, 57] width 40 height 9
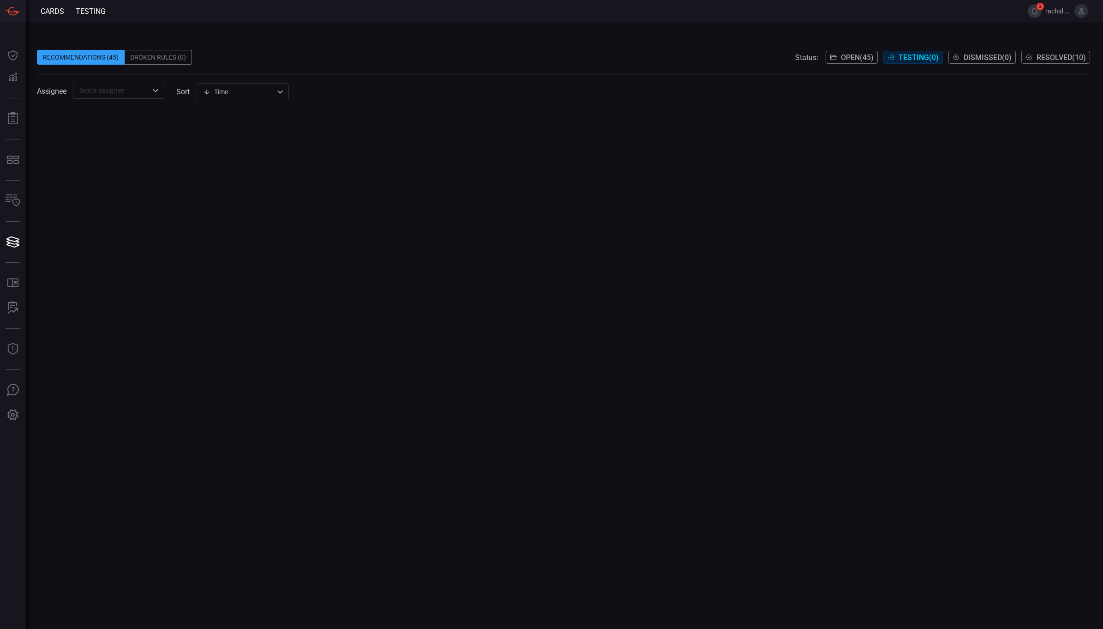
click at [158, 51] on div "Broken Rules (0)" at bounding box center [158, 57] width 67 height 15
click at [89, 54] on div "Recommendations (45)" at bounding box center [81, 57] width 88 height 15
click at [850, 62] on button "Open ( 45 )" at bounding box center [852, 57] width 52 height 13
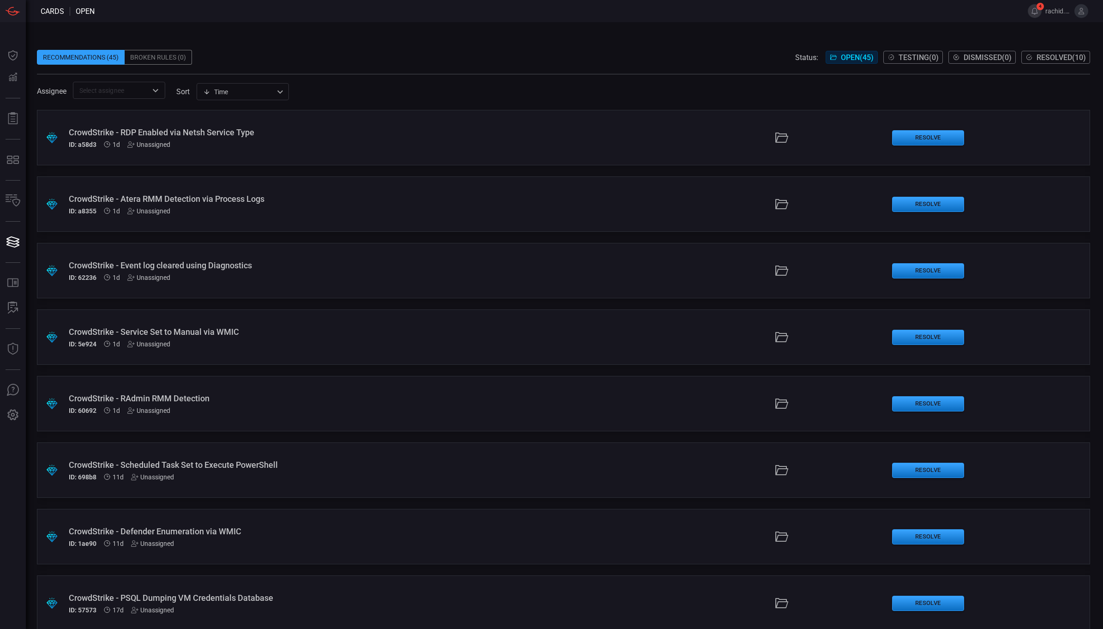
click at [1039, 7] on span "4" at bounding box center [1040, 6] width 7 height 7
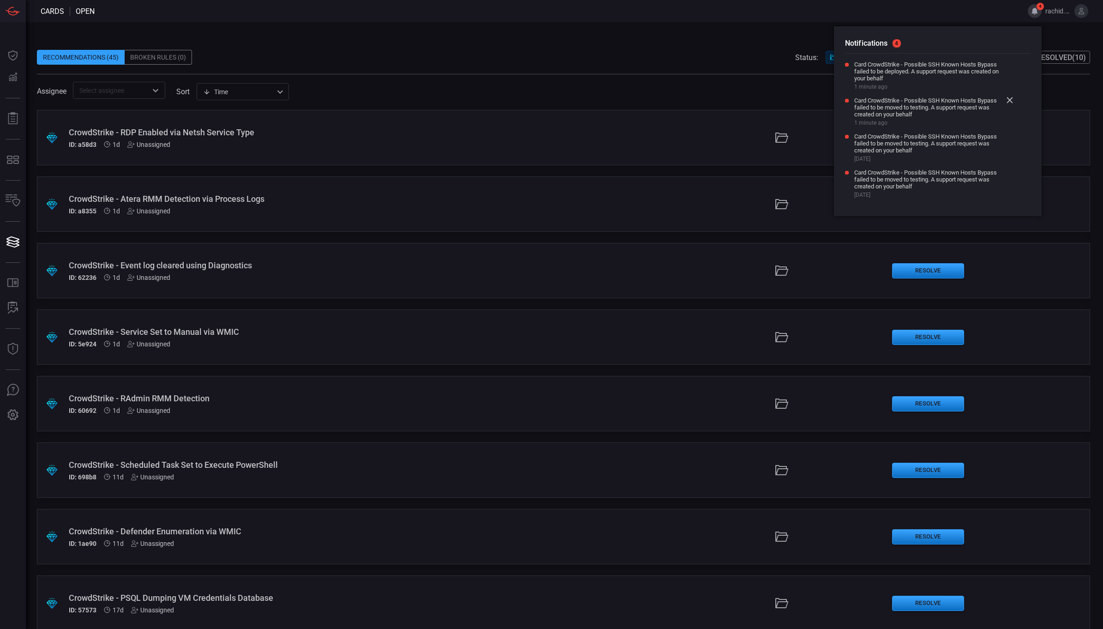
click at [1011, 100] on icon at bounding box center [1010, 100] width 6 height 6
click at [1009, 99] on icon at bounding box center [1010, 100] width 6 height 6
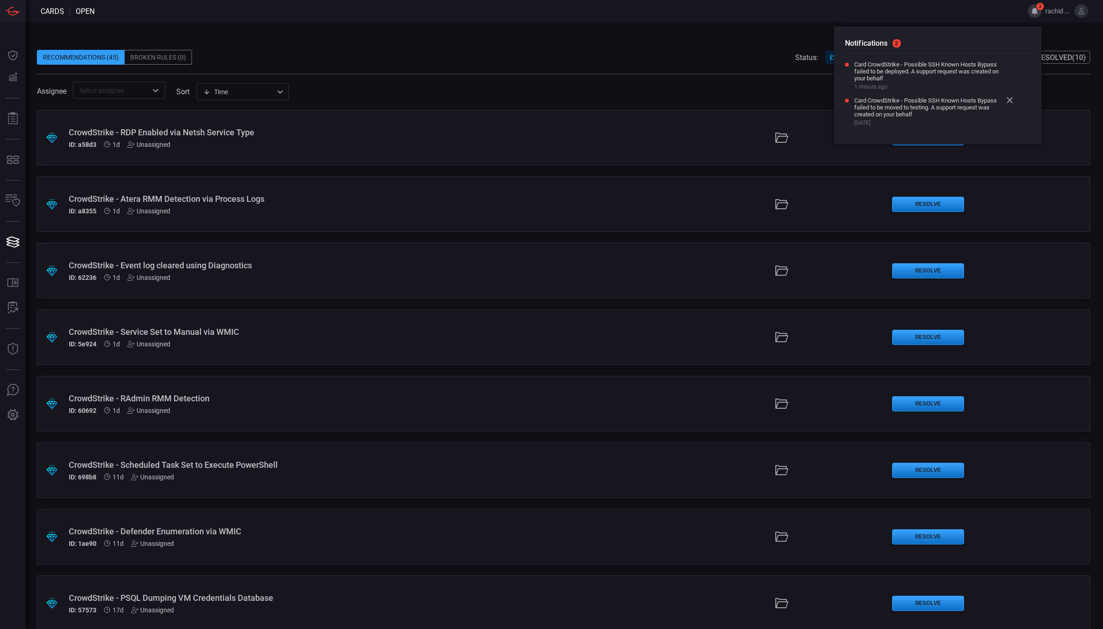
click at [1009, 99] on icon at bounding box center [1010, 100] width 6 height 6
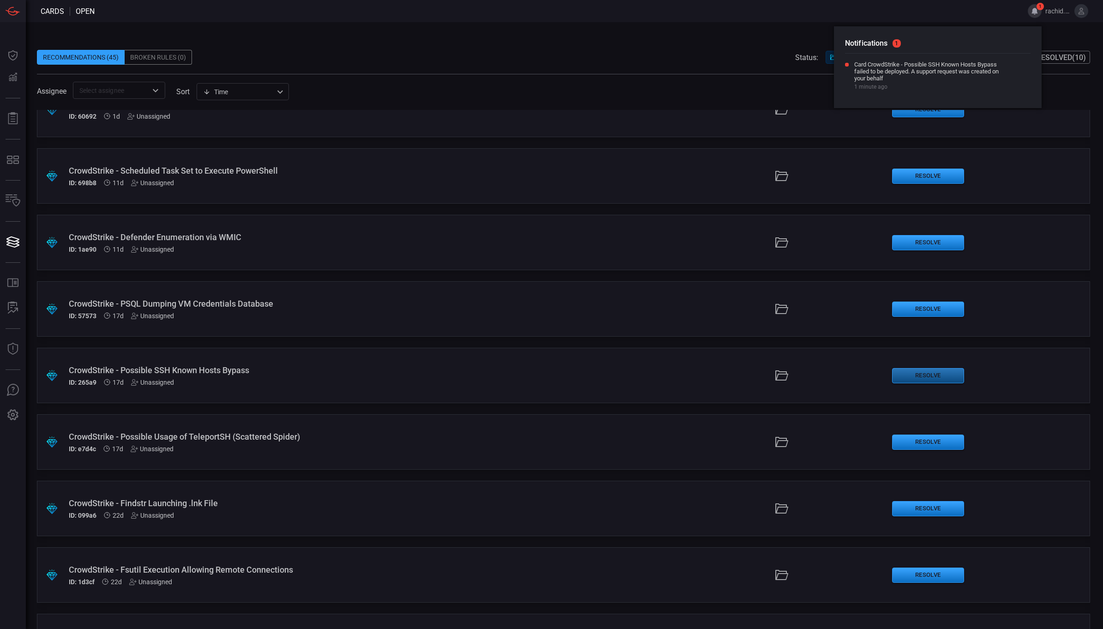
click at [935, 370] on button "Resolve" at bounding box center [928, 375] width 72 height 15
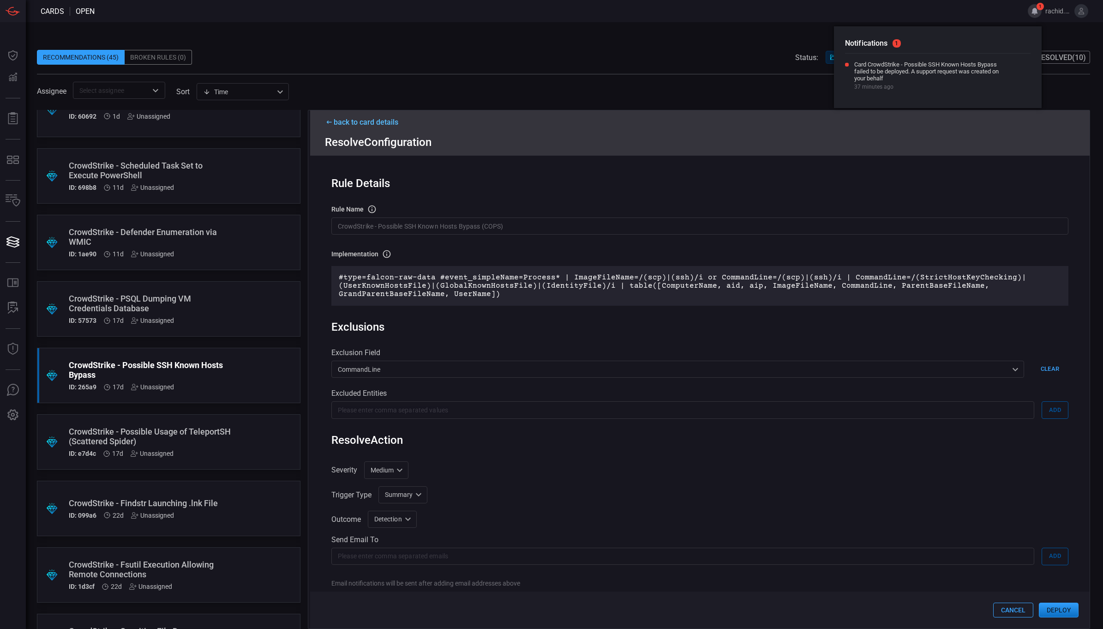
click at [1059, 609] on button "Deploy" at bounding box center [1059, 609] width 40 height 15
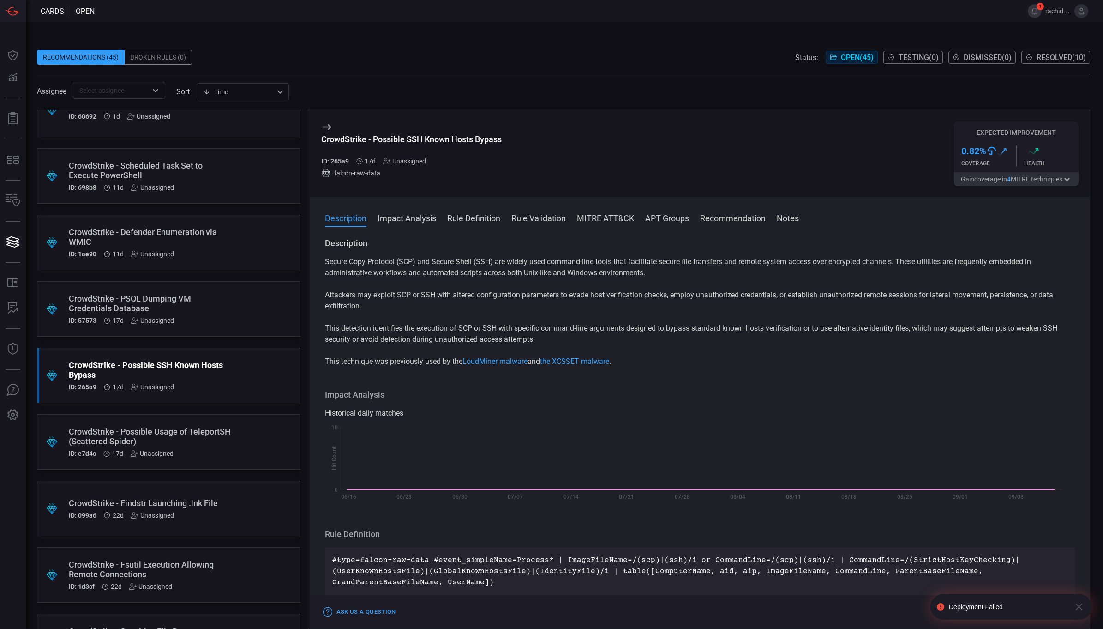
click at [1087, 602] on button "button" at bounding box center [1079, 607] width 18 height 26
click at [1087, 602] on div "Cards open 1 rachid.gottih Dashboard Dashboard Detections Detections Reports Re…" at bounding box center [551, 314] width 1103 height 629
